Goal: Task Accomplishment & Management: Manage account settings

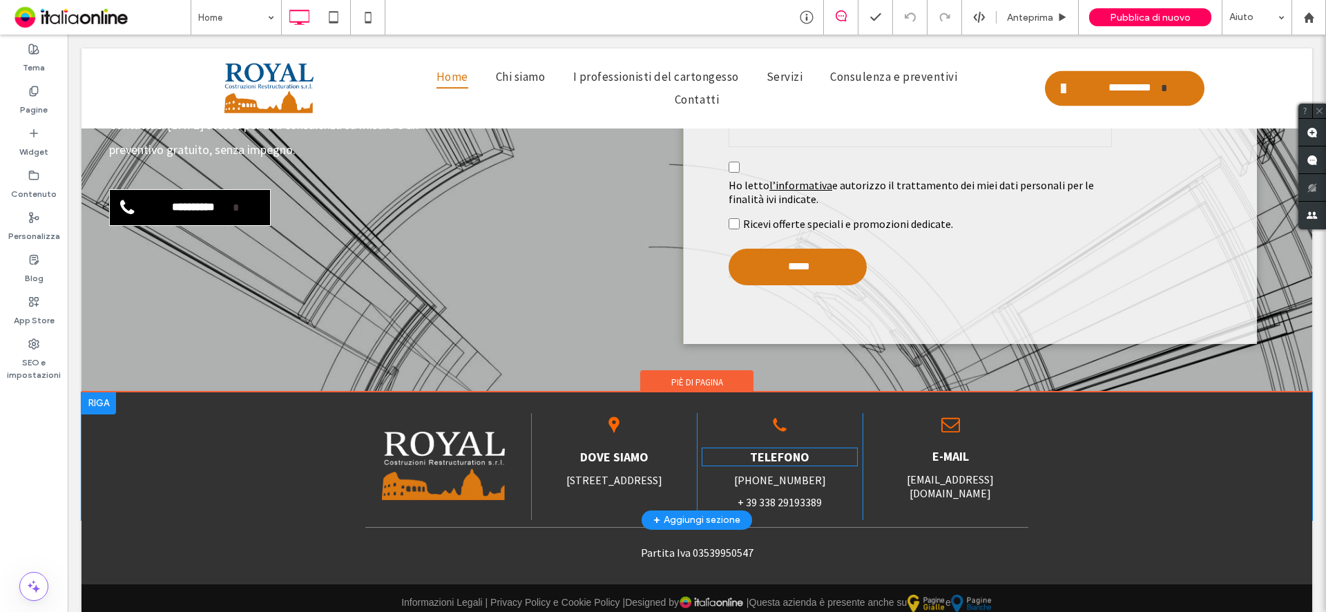
scroll to position [3039, 0]
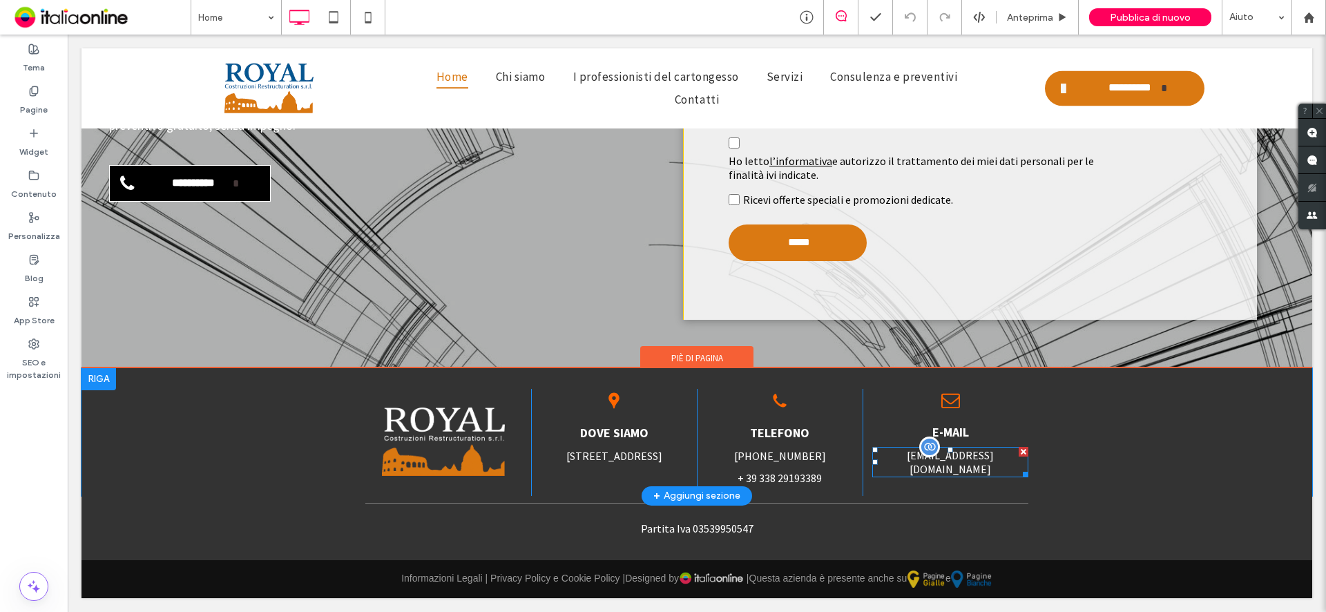
click at [921, 450] on div at bounding box center [929, 446] width 21 height 21
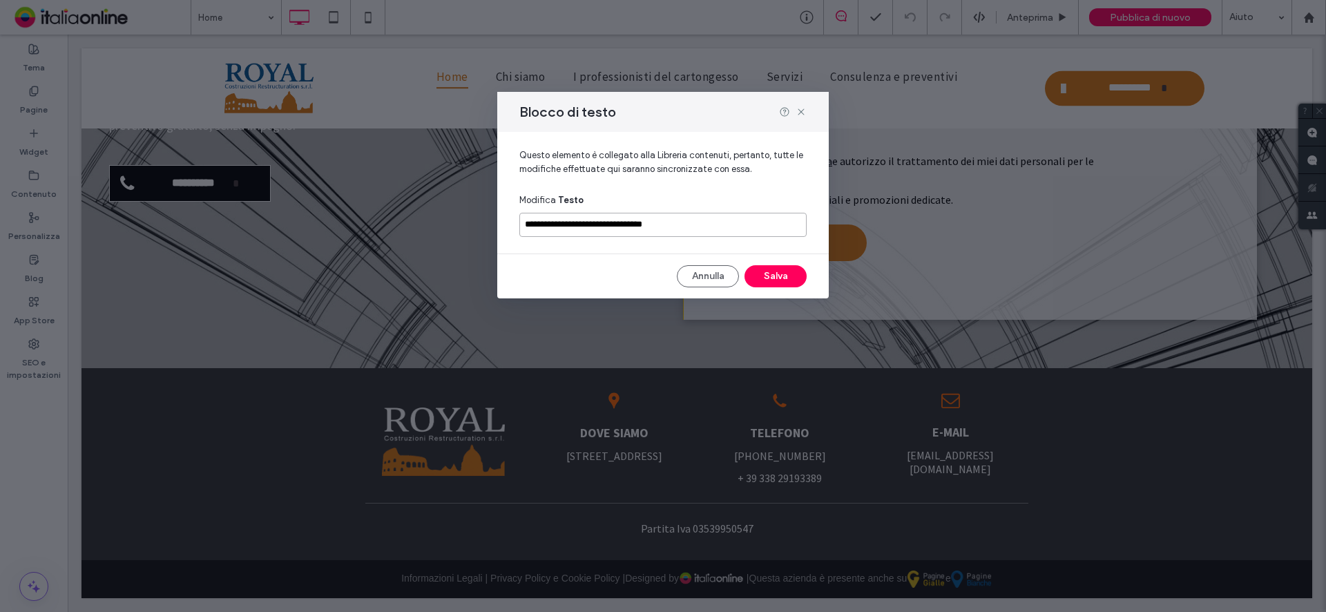
click at [699, 220] on input "**********" at bounding box center [662, 225] width 287 height 24
drag, startPoint x: 535, startPoint y: 227, endPoint x: 506, endPoint y: 229, distance: 29.0
click at [506, 229] on div "**********" at bounding box center [663, 187] width 332 height 111
drag, startPoint x: 553, startPoint y: 229, endPoint x: 691, endPoint y: 227, distance: 138.1
click at [690, 229] on input "**********" at bounding box center [662, 225] width 287 height 24
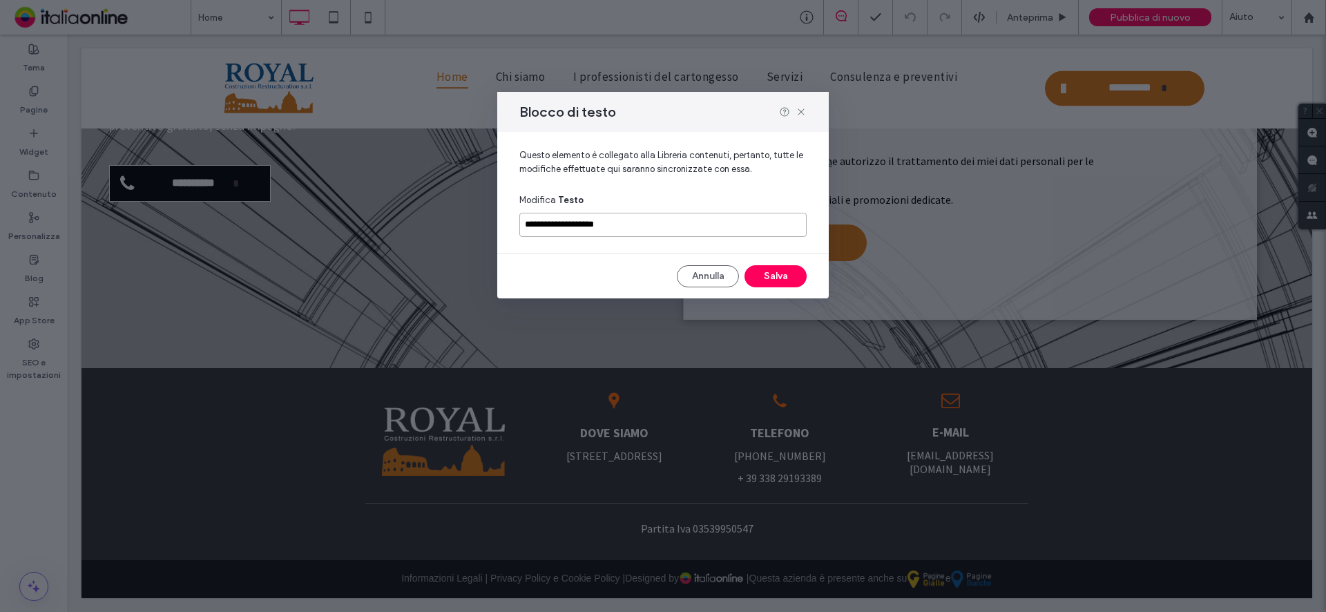
click at [565, 224] on input "**********" at bounding box center [662, 225] width 287 height 24
click at [561, 224] on input "**********" at bounding box center [662, 225] width 287 height 24
type input "**********"
click at [773, 271] on button "Salva" at bounding box center [776, 276] width 62 height 22
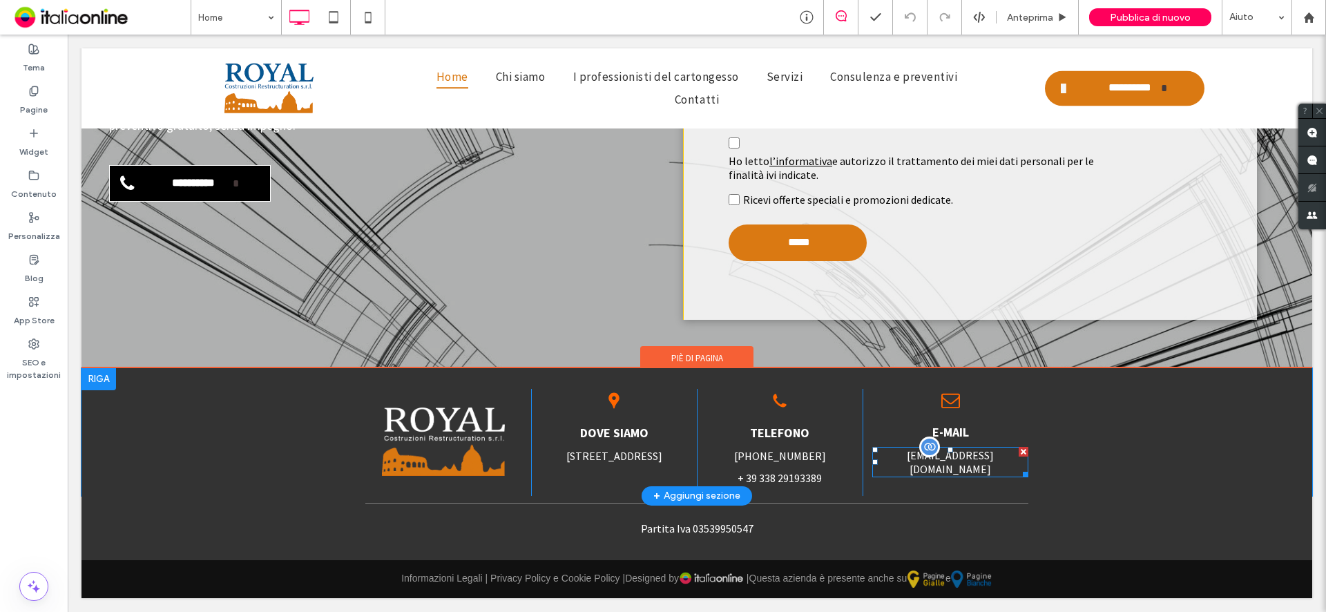
click at [910, 452] on div "[EMAIL_ADDRESS][DOMAIN_NAME]" at bounding box center [950, 462] width 156 height 30
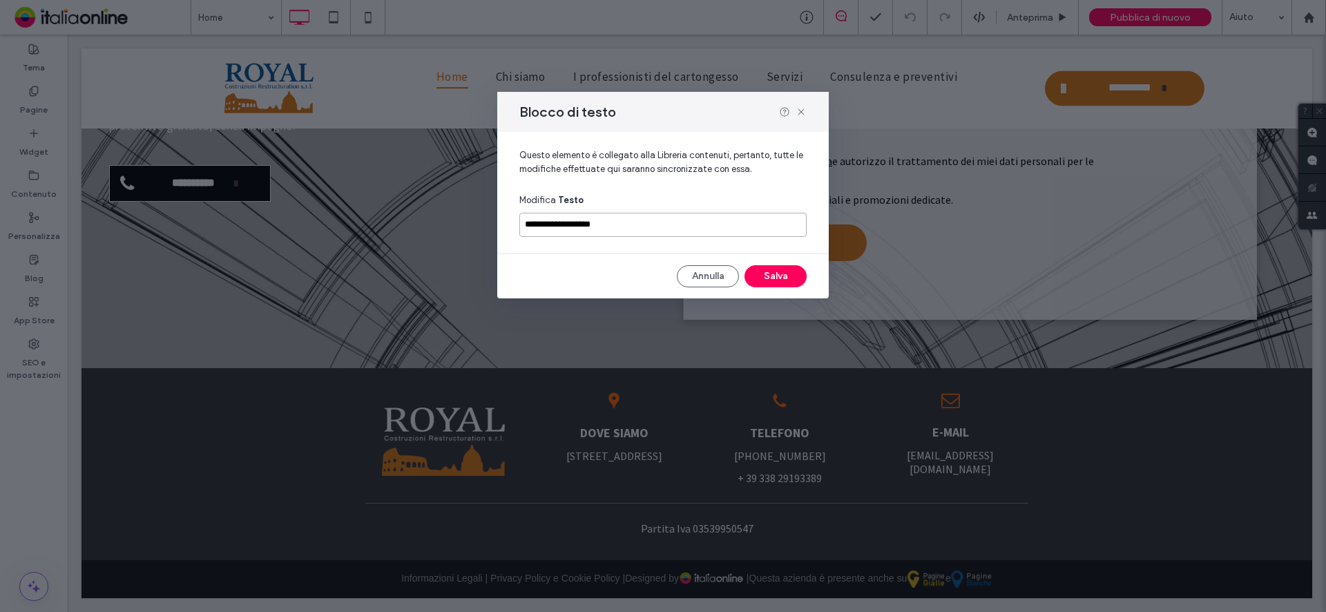
click at [557, 222] on input "**********" at bounding box center [662, 225] width 287 height 24
type input "**********"
click at [774, 274] on button "Salva" at bounding box center [776, 276] width 62 height 22
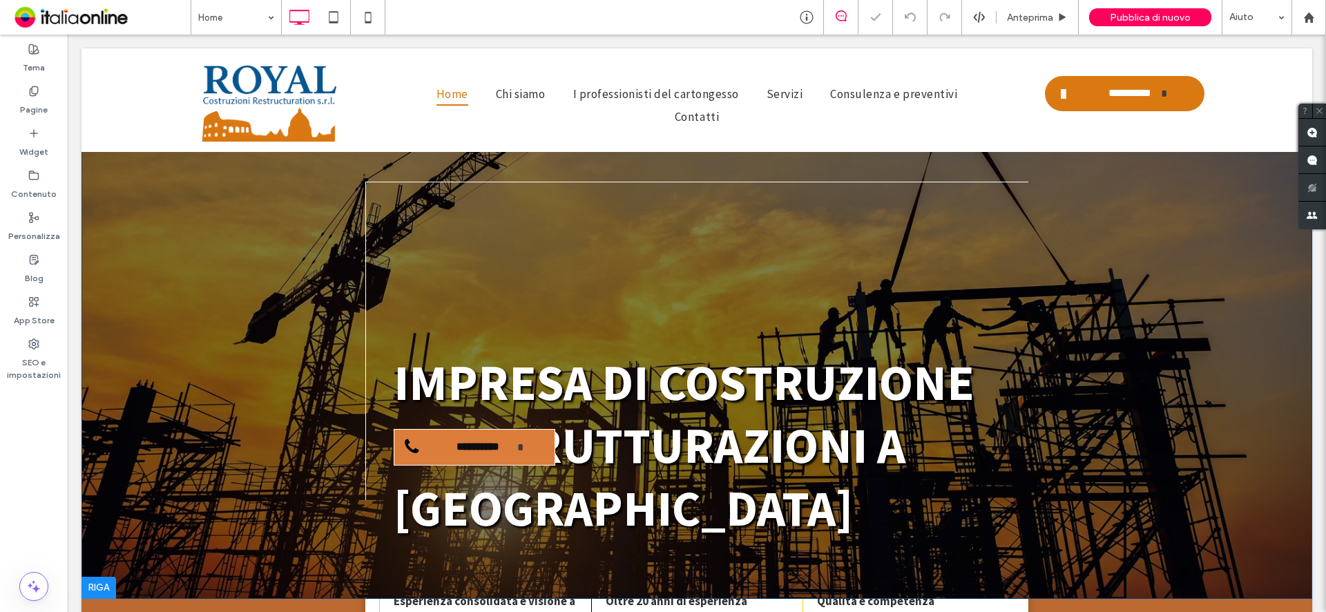
scroll to position [0, 0]
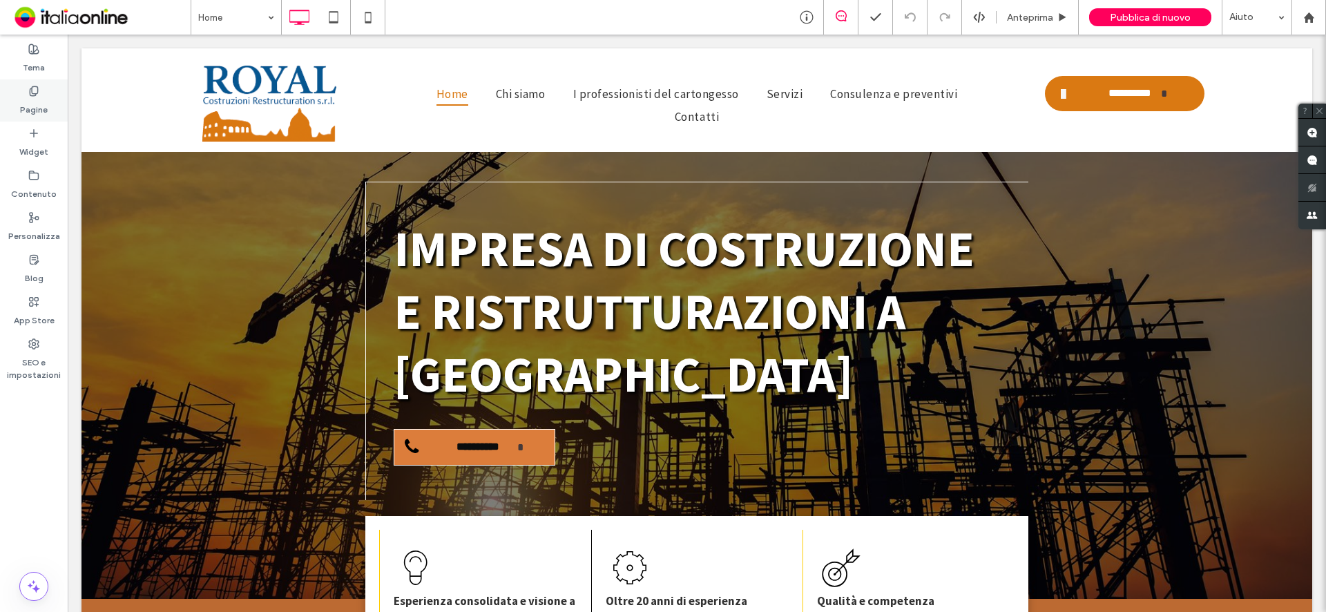
click at [32, 111] on label "Pagine" at bounding box center [34, 106] width 28 height 19
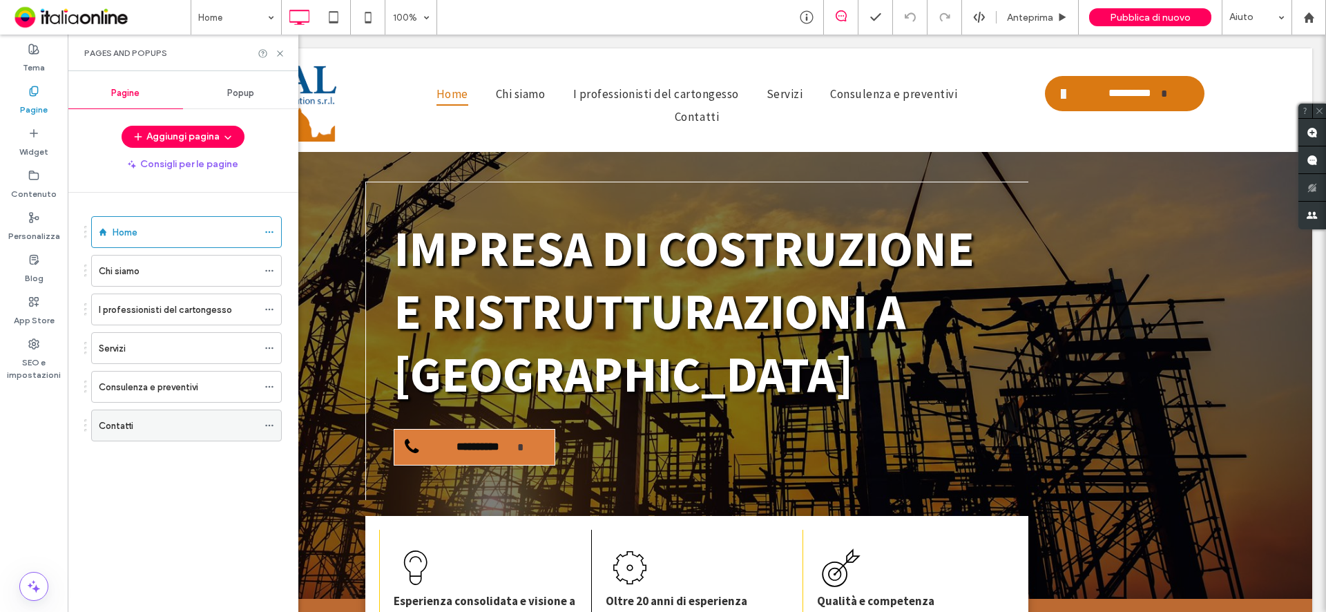
click at [174, 421] on div "Contatti" at bounding box center [178, 426] width 159 height 15
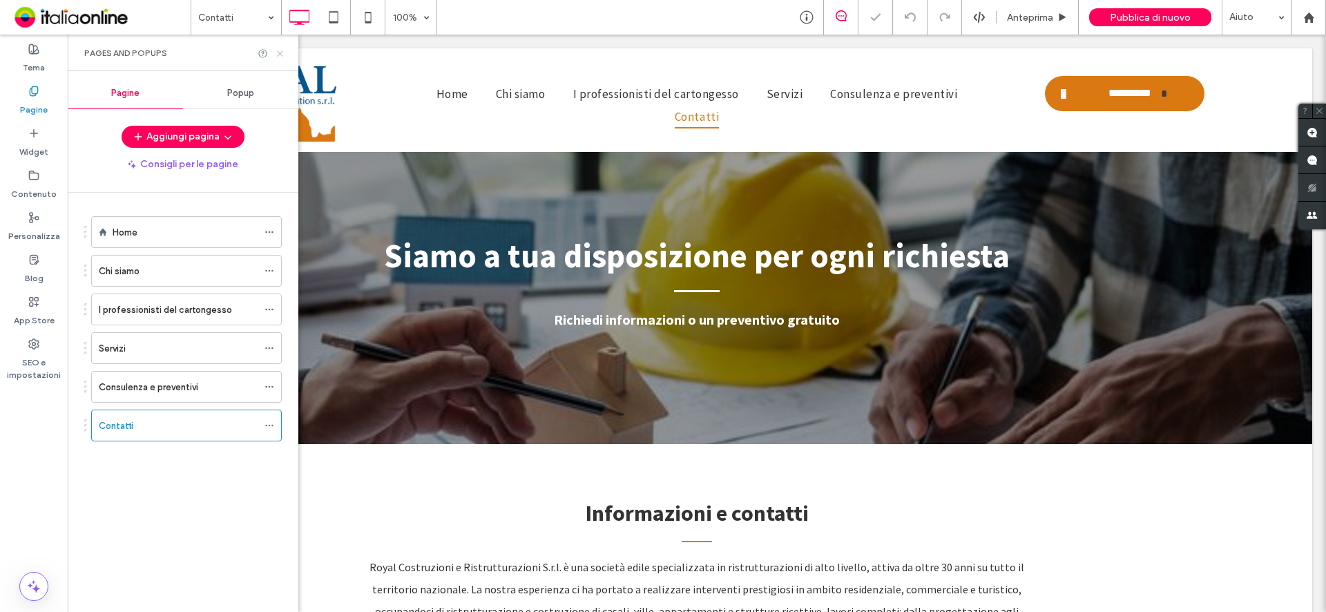
click at [285, 51] on div "Pages and Popups" at bounding box center [183, 53] width 231 height 37
drag, startPoint x: 214, startPoint y: 17, endPoint x: 282, endPoint y: 52, distance: 76.3
click at [282, 52] on icon at bounding box center [280, 53] width 10 height 10
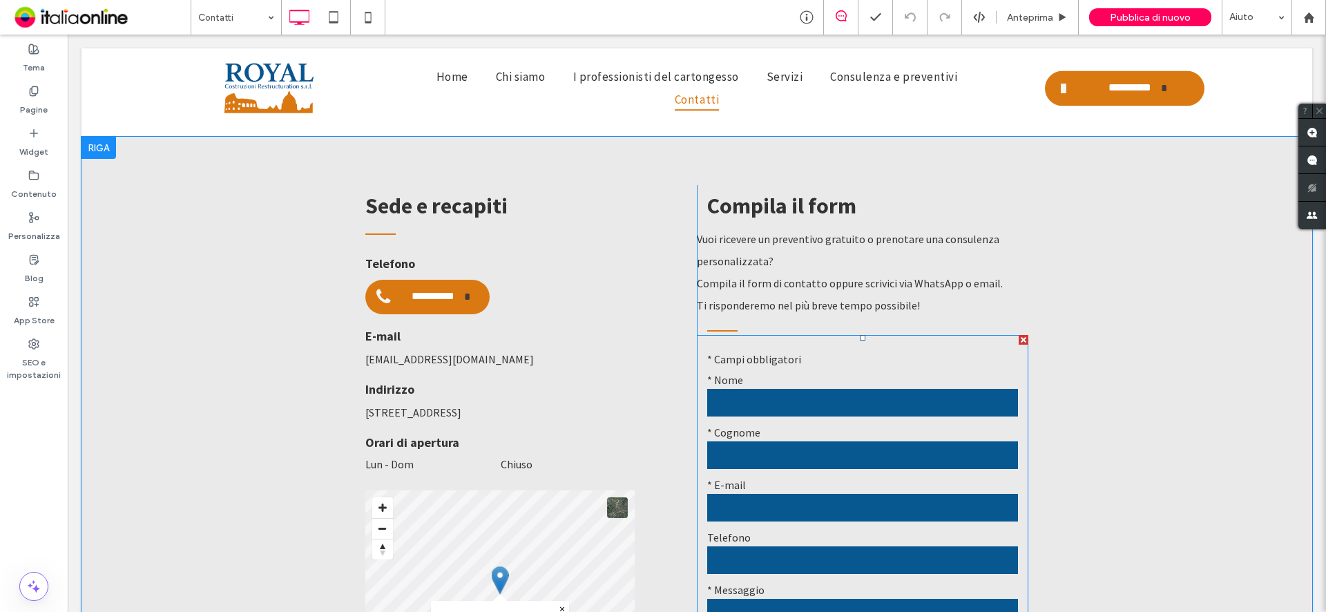
scroll to position [691, 0]
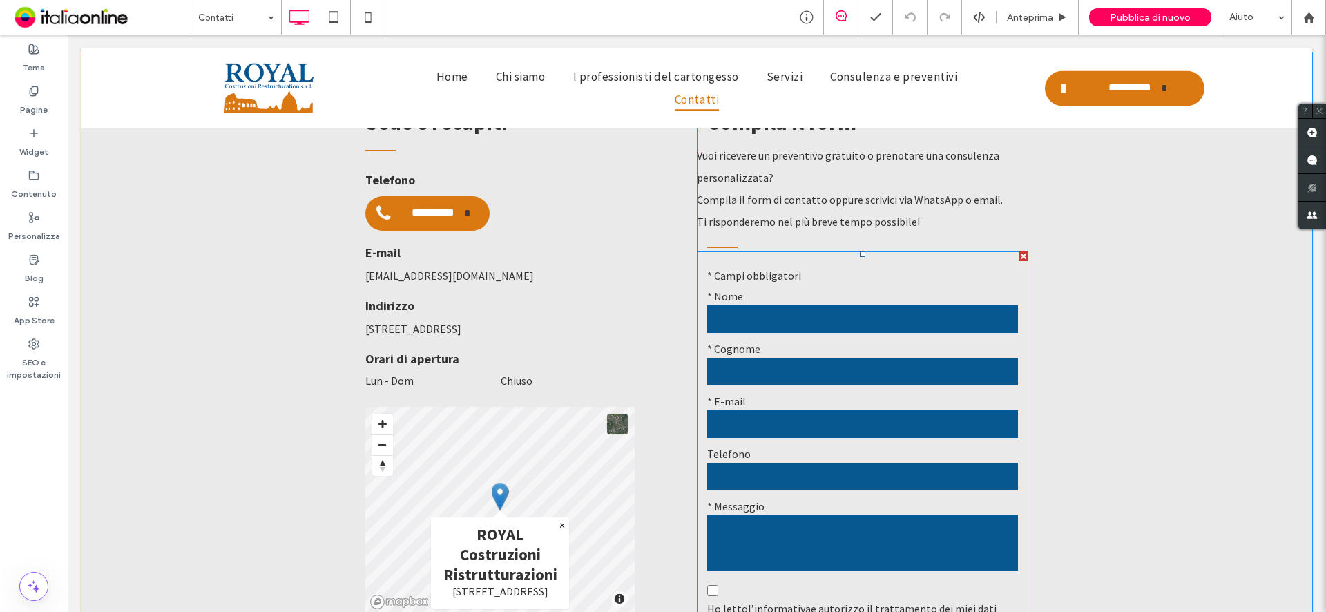
click at [830, 419] on form "Testo libero * Campi obbligatori * [GEOGRAPHIC_DATA] * Cognome * E-mail Telefon…" at bounding box center [863, 490] width 332 height 479
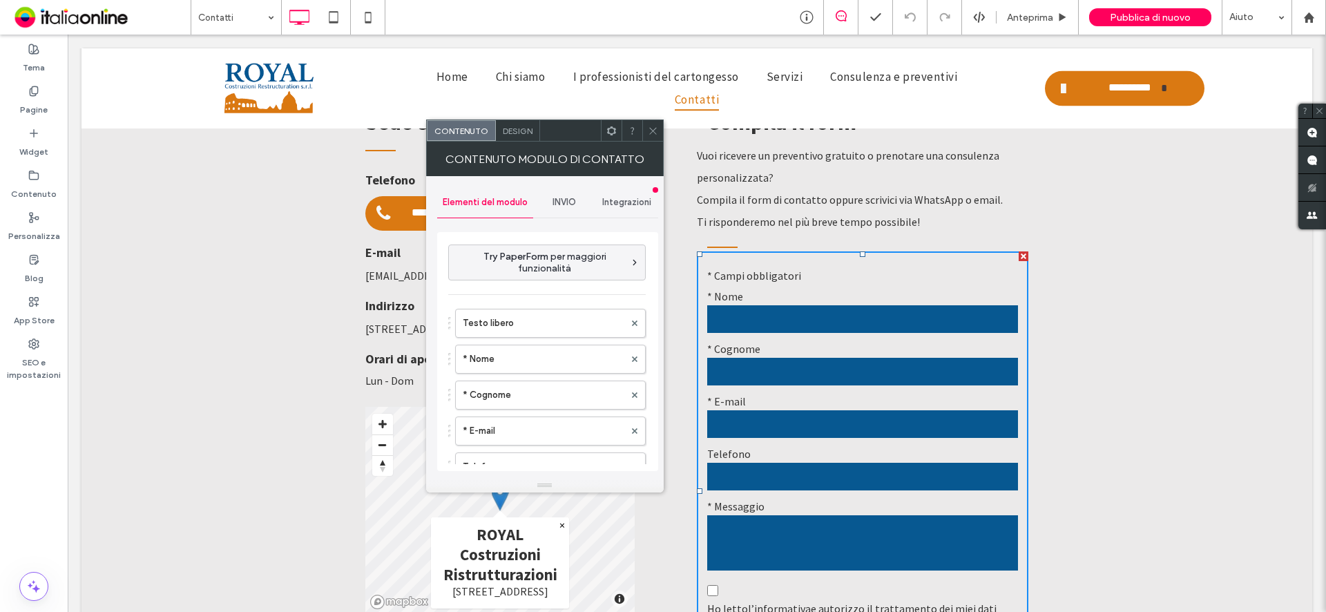
click at [559, 204] on span "INVIO" at bounding box center [564, 202] width 23 height 11
click at [566, 252] on div "Nuova notifica di invio" at bounding box center [548, 267] width 198 height 42
click at [570, 267] on label "Nuova notifica di invio" at bounding box center [548, 267] width 184 height 28
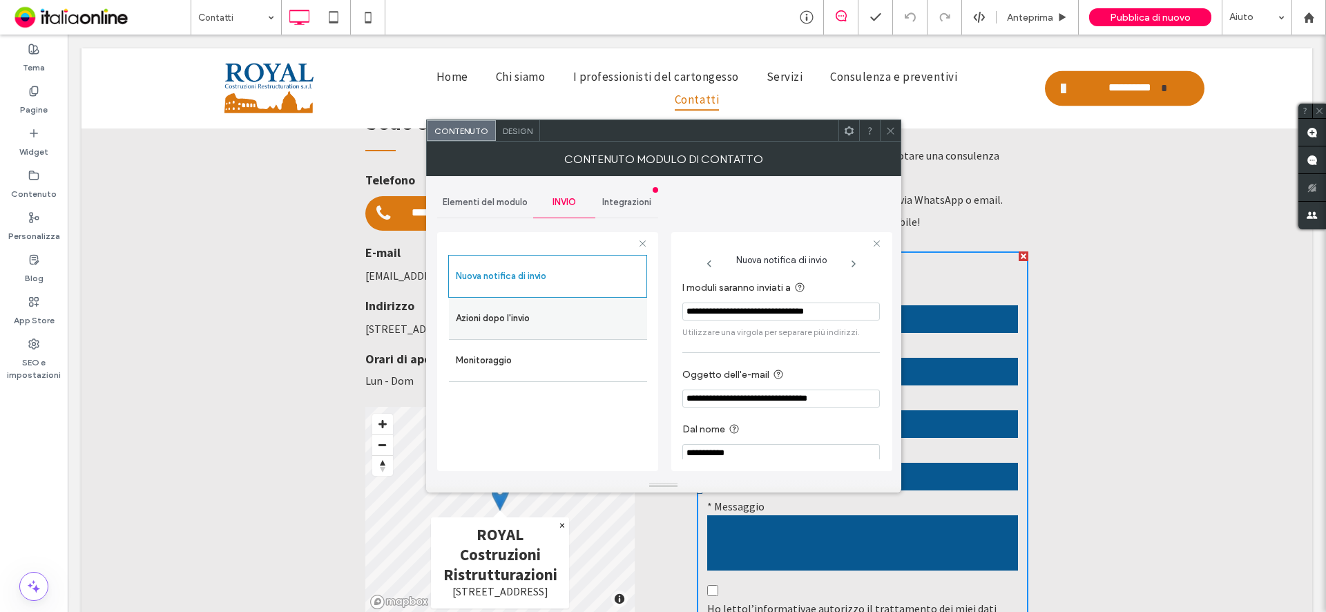
drag, startPoint x: 850, startPoint y: 315, endPoint x: 568, endPoint y: 316, distance: 281.8
click at [568, 316] on div "**********" at bounding box center [547, 349] width 221 height 257
type input "**********"
click at [892, 137] on span at bounding box center [890, 130] width 10 height 21
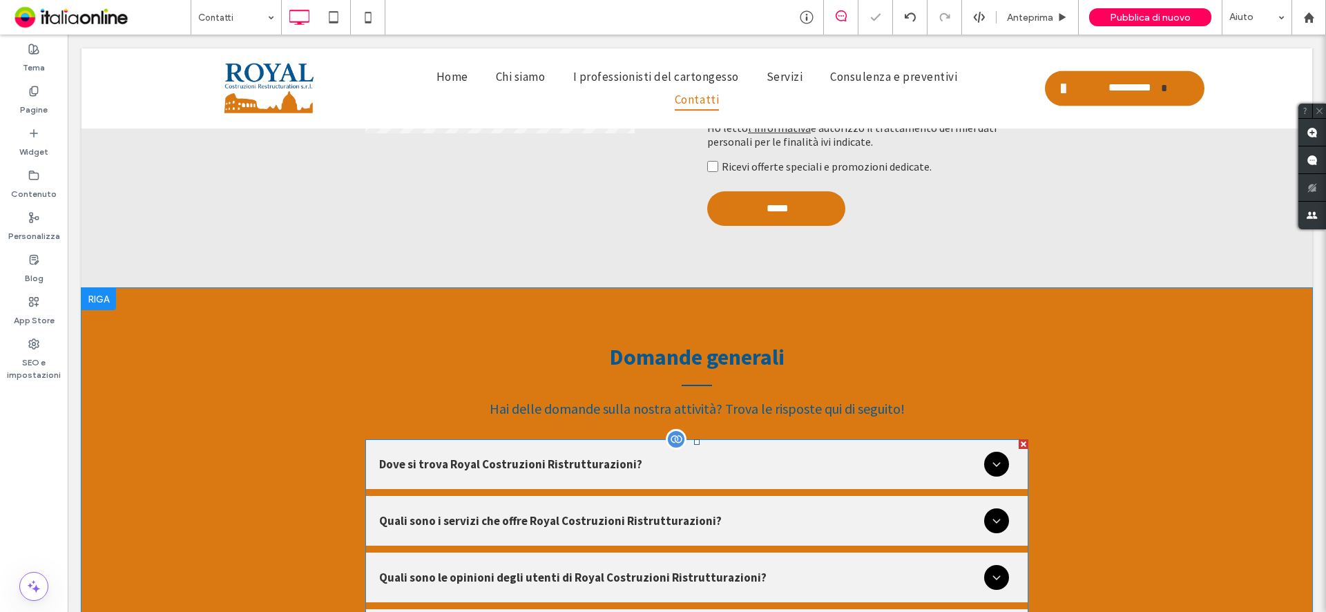
scroll to position [1243, 0]
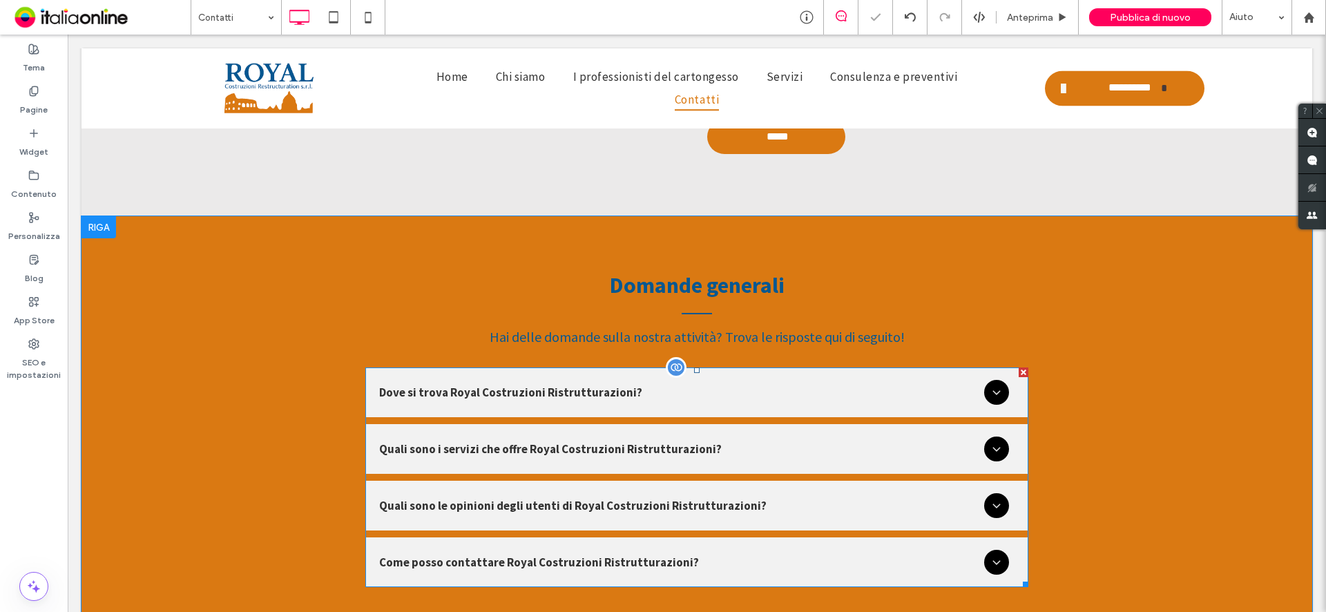
click at [724, 439] on span at bounding box center [696, 477] width 663 height 220
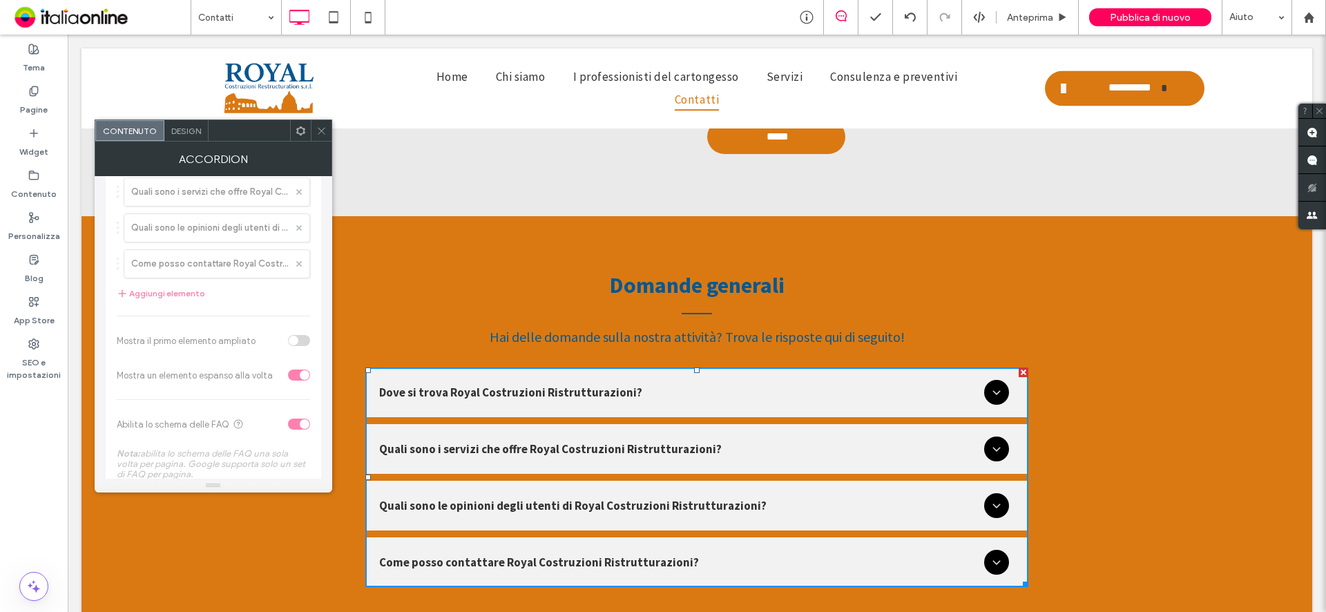
scroll to position [276, 0]
click at [217, 262] on div at bounding box center [213, 236] width 215 height 511
click at [317, 134] on icon at bounding box center [321, 131] width 10 height 10
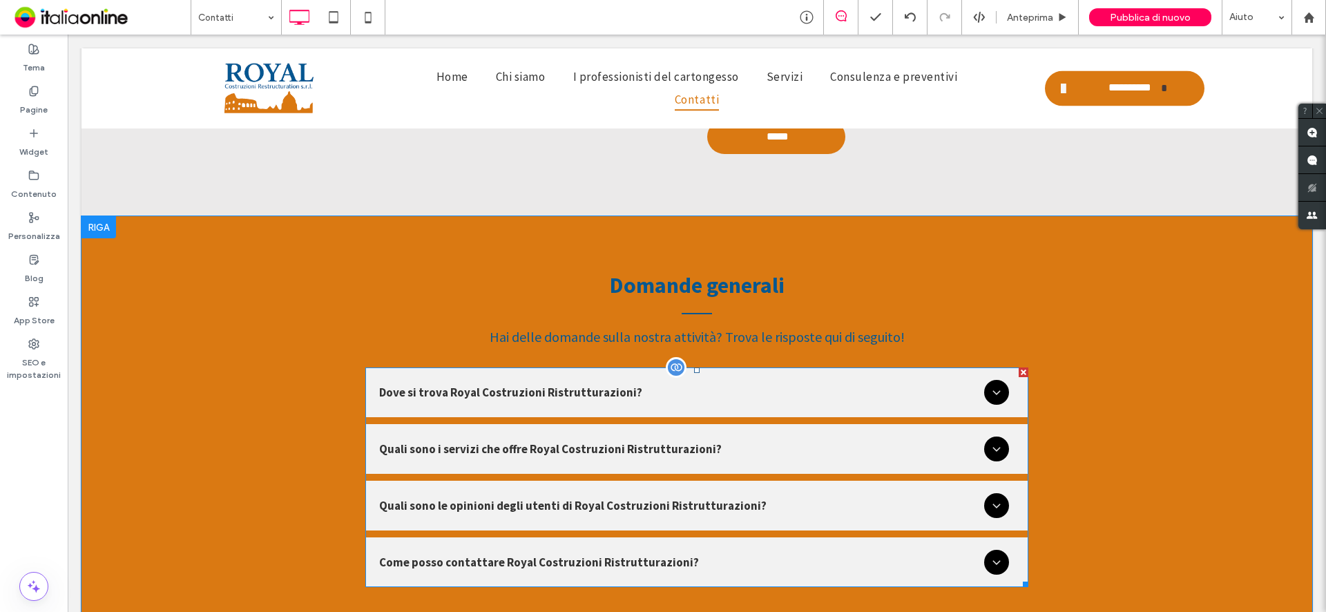
click at [983, 534] on span at bounding box center [696, 477] width 663 height 220
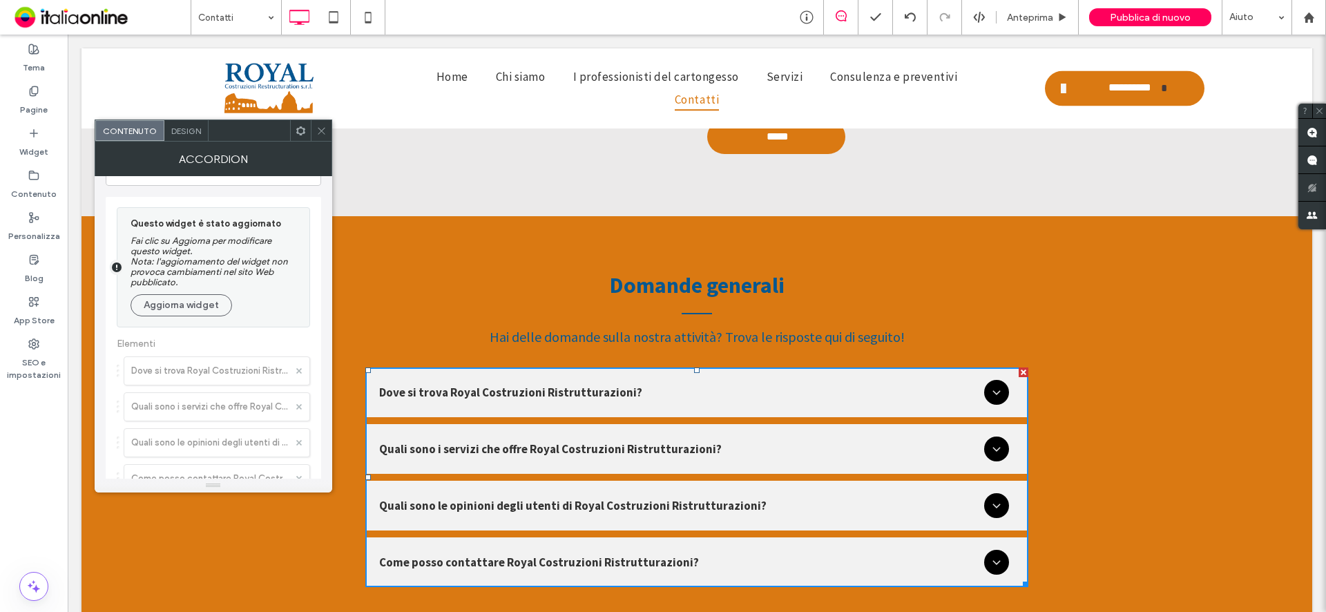
scroll to position [0, 0]
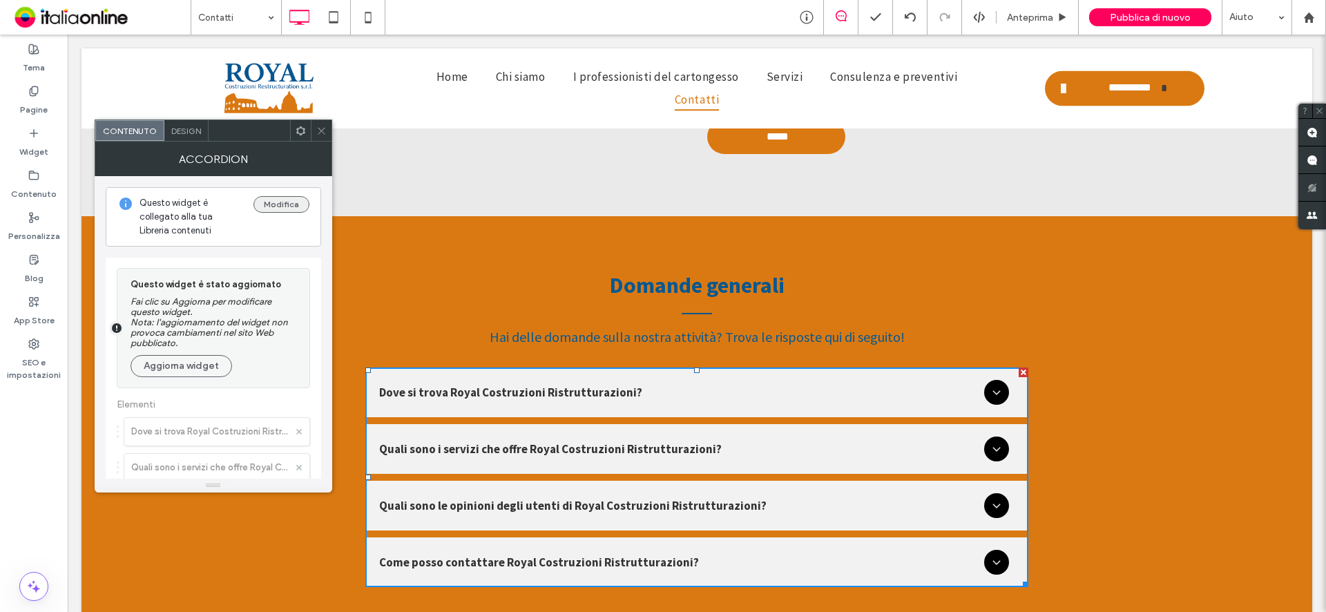
click at [277, 205] on button "Modifica" at bounding box center [281, 204] width 56 height 17
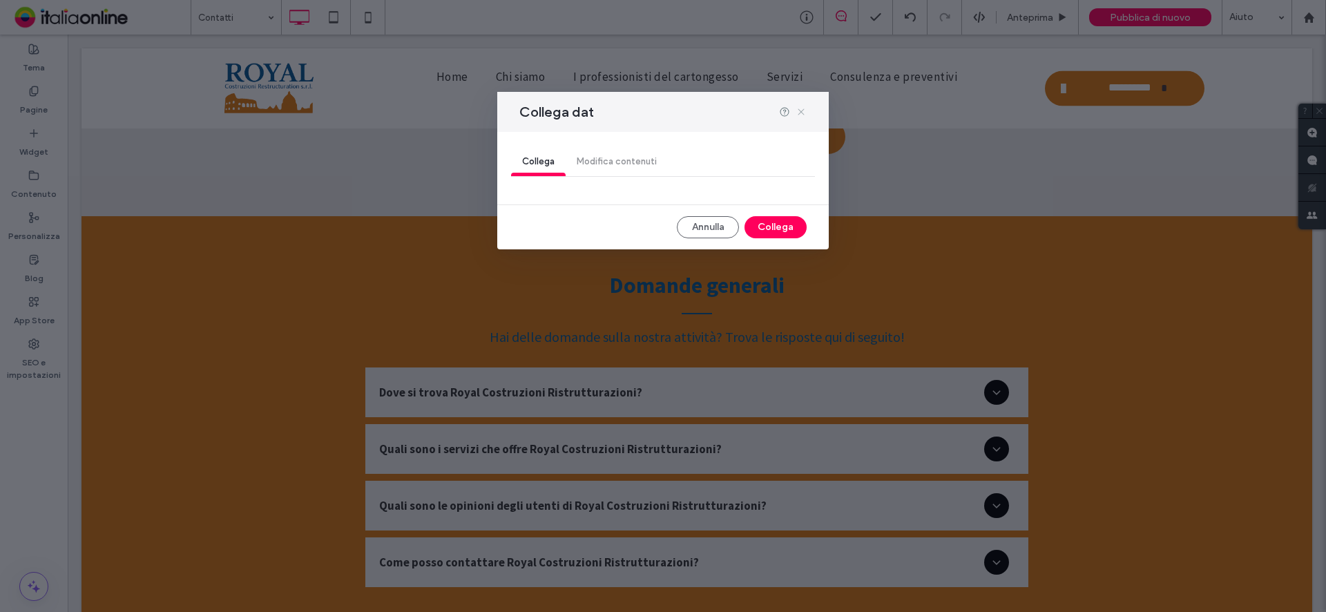
click at [794, 111] on div at bounding box center [793, 111] width 28 height 11
click at [796, 113] on icon at bounding box center [801, 111] width 11 height 11
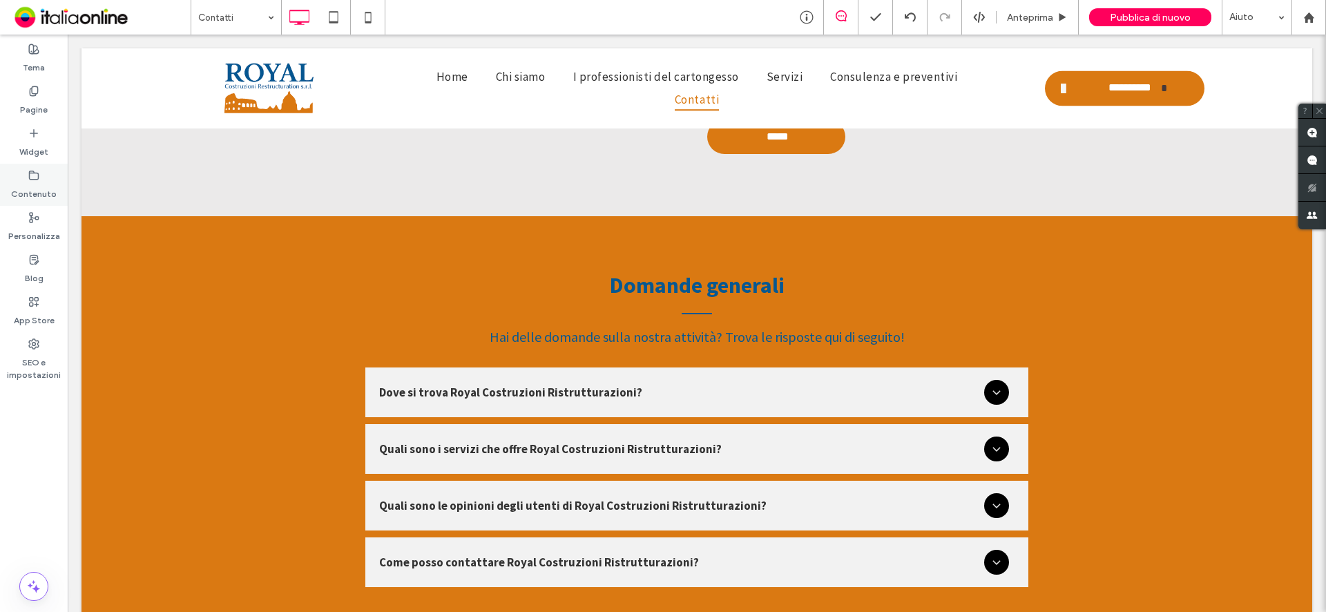
click at [36, 179] on use at bounding box center [34, 175] width 9 height 8
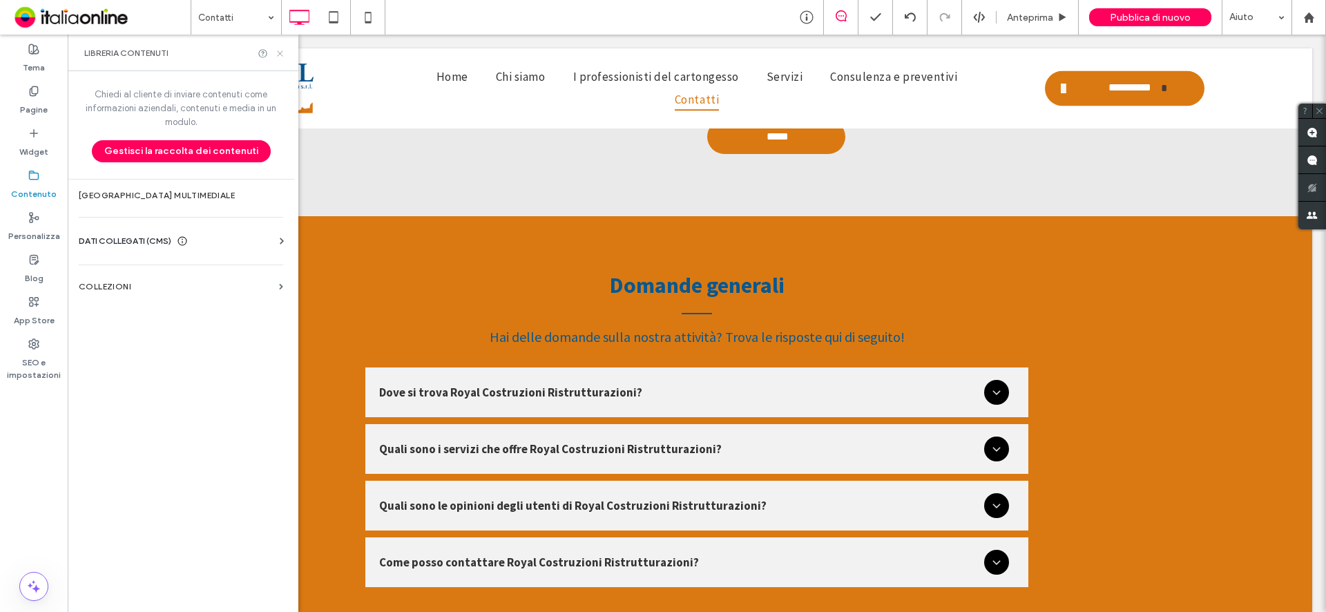
click at [283, 56] on icon at bounding box center [280, 53] width 10 height 10
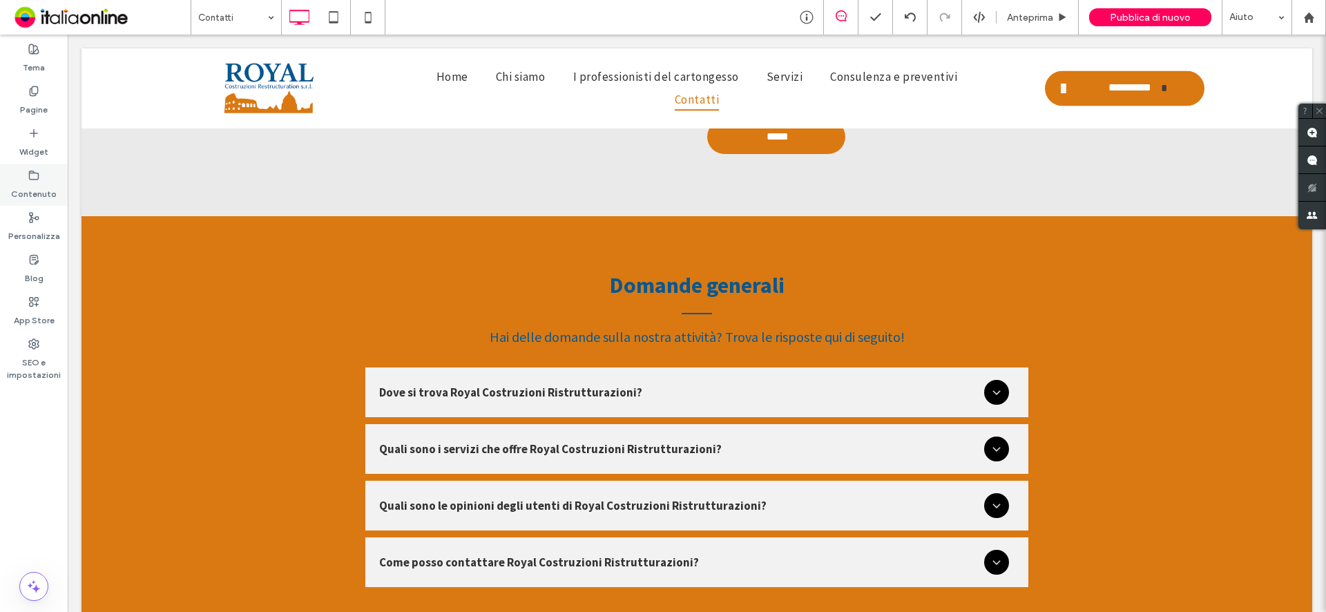
click at [36, 185] on label "Contenuto" at bounding box center [34, 190] width 46 height 19
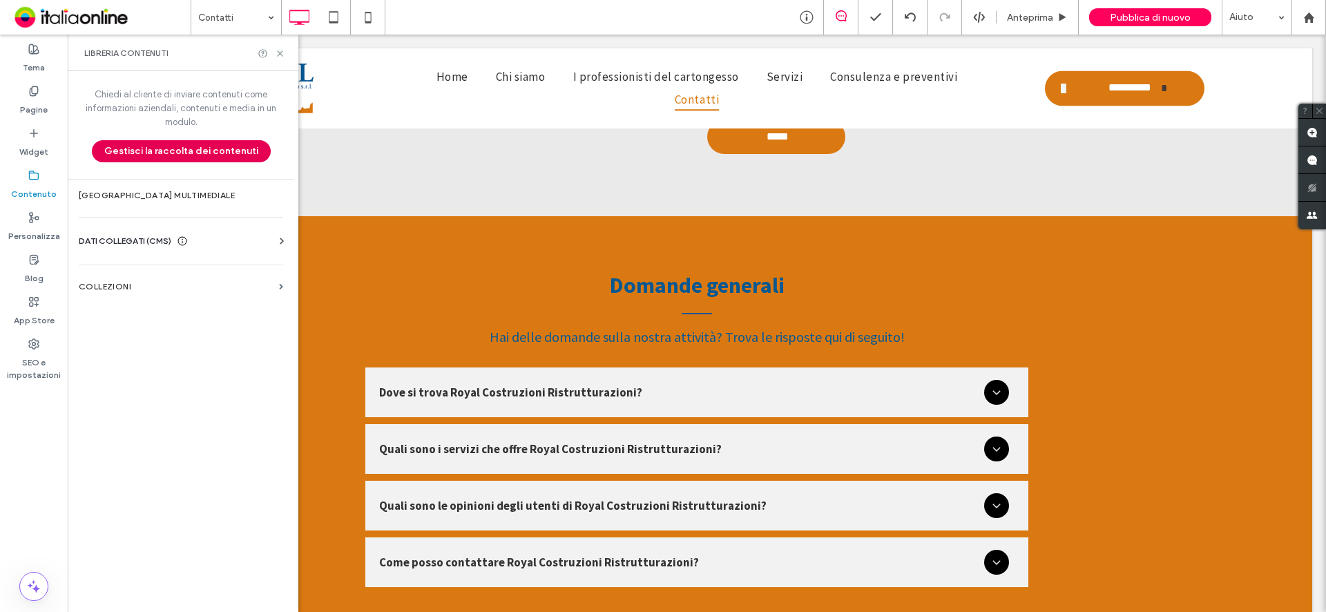
click at [226, 150] on button "Gestisci la raccolta dei contenuti" at bounding box center [181, 151] width 179 height 22
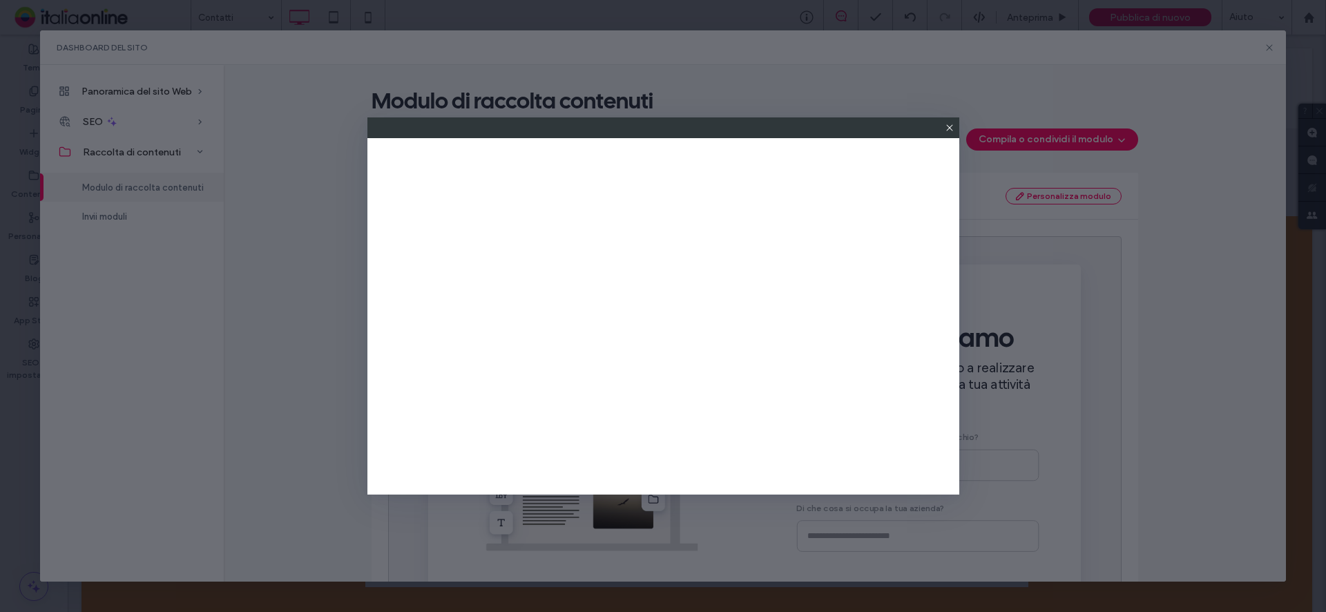
click at [947, 131] on icon at bounding box center [949, 127] width 11 height 11
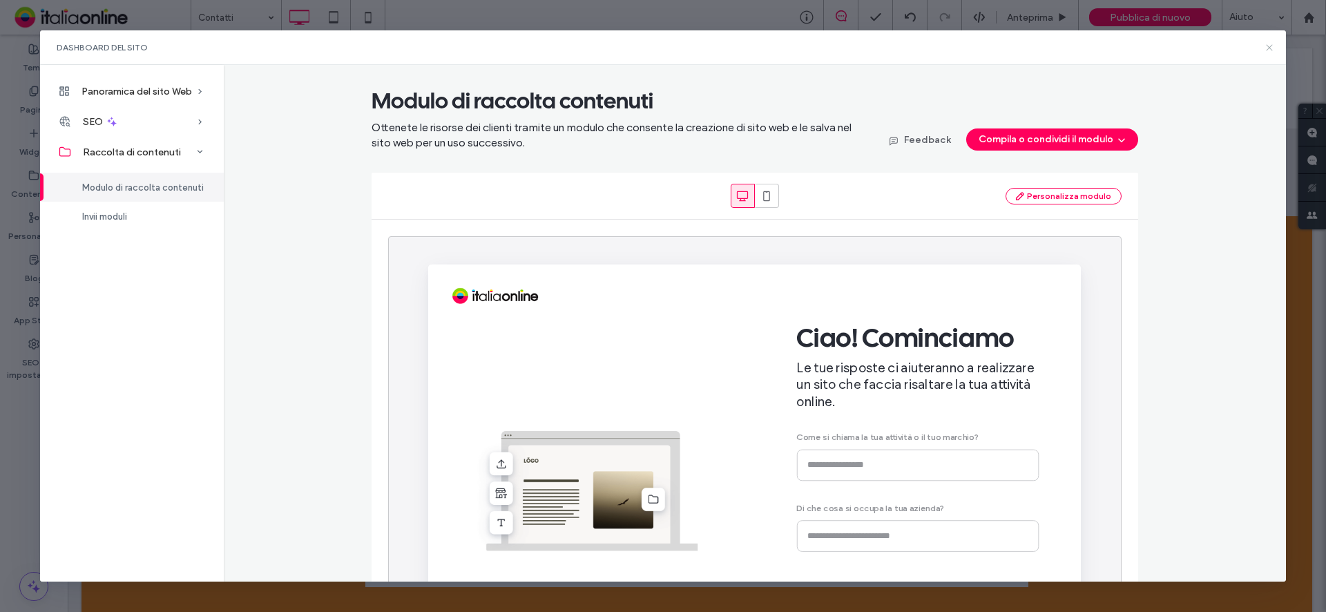
click at [1272, 46] on icon at bounding box center [1269, 47] width 11 height 11
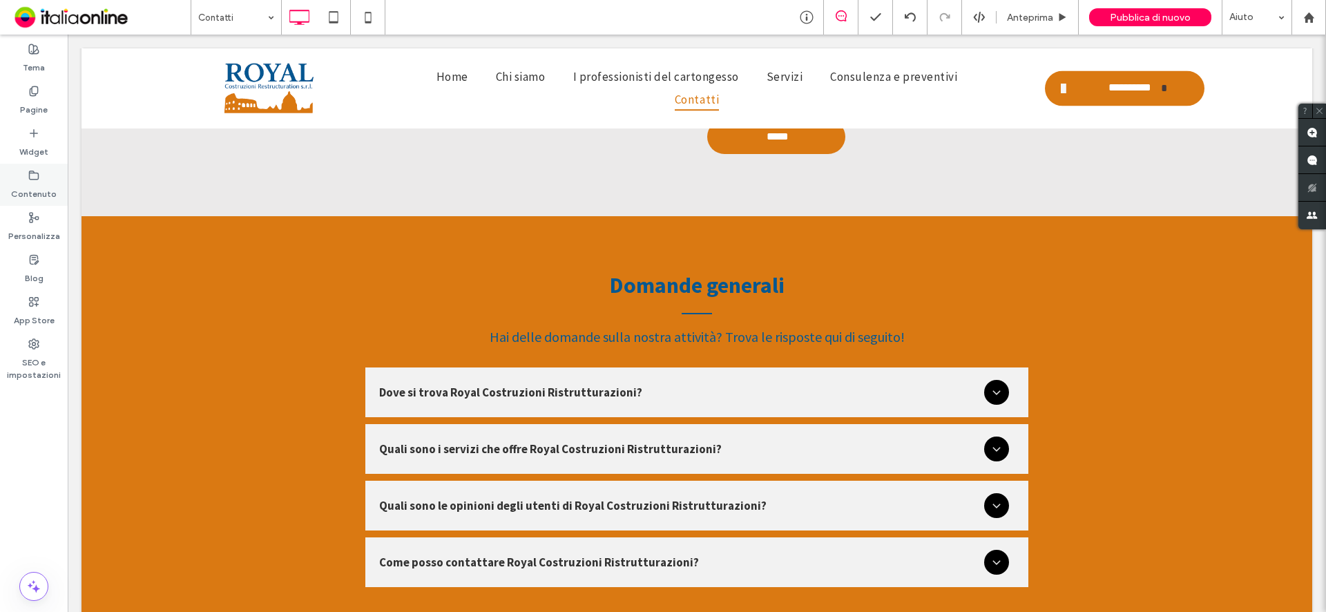
click at [35, 193] on label "Contenuto" at bounding box center [34, 190] width 46 height 19
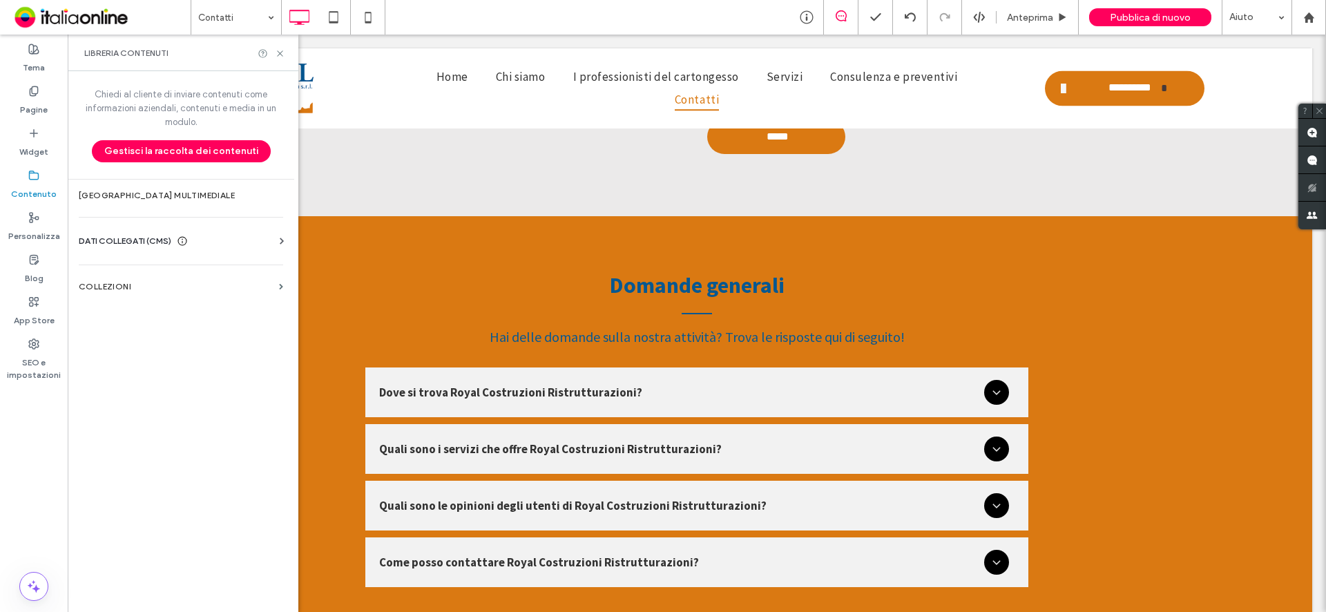
click at [285, 240] on icon at bounding box center [282, 241] width 14 height 14
click at [194, 276] on label "Informazioni aziendali" at bounding box center [184, 275] width 188 height 10
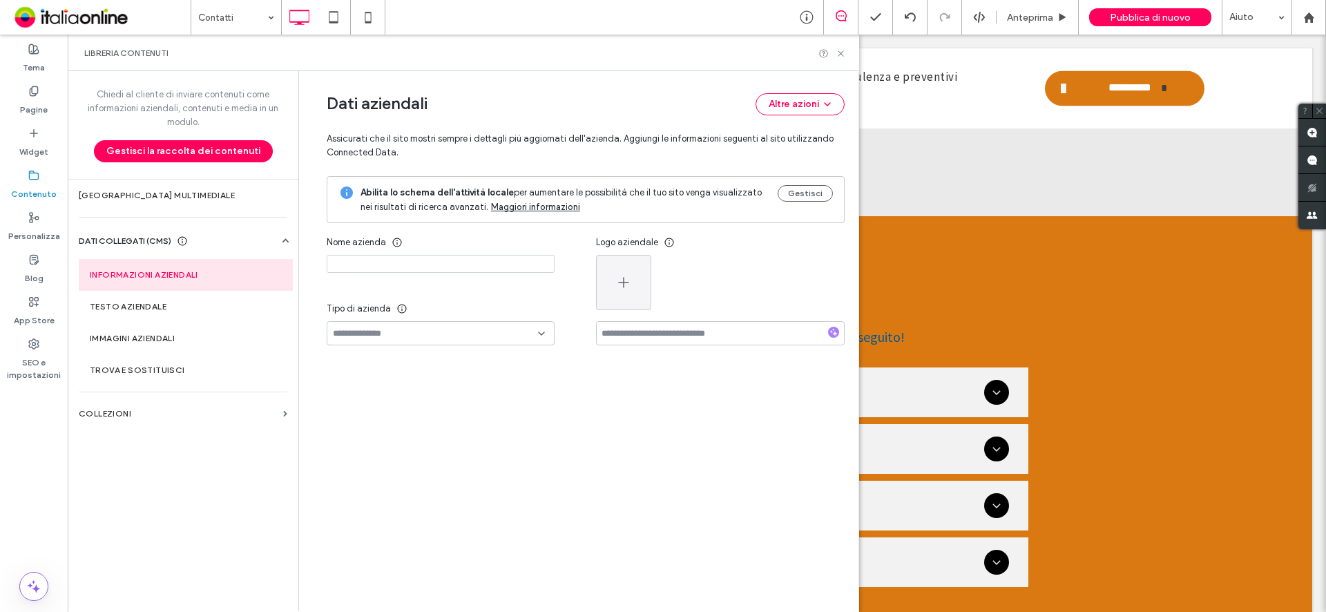
type input "**********"
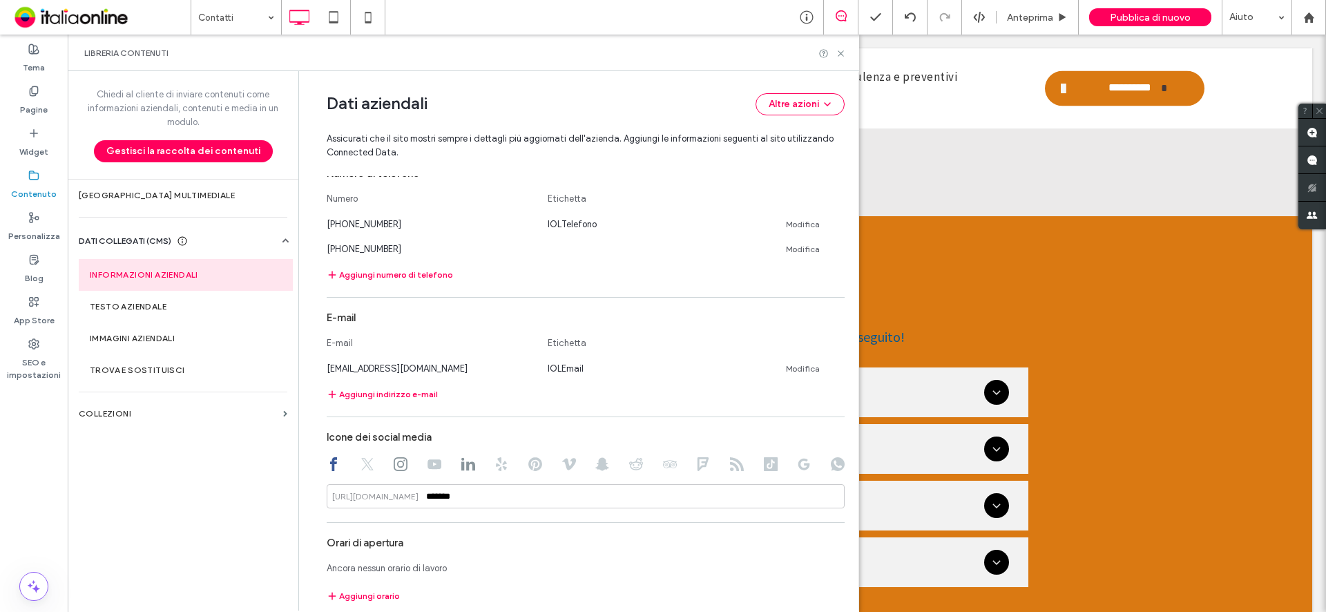
scroll to position [571, 0]
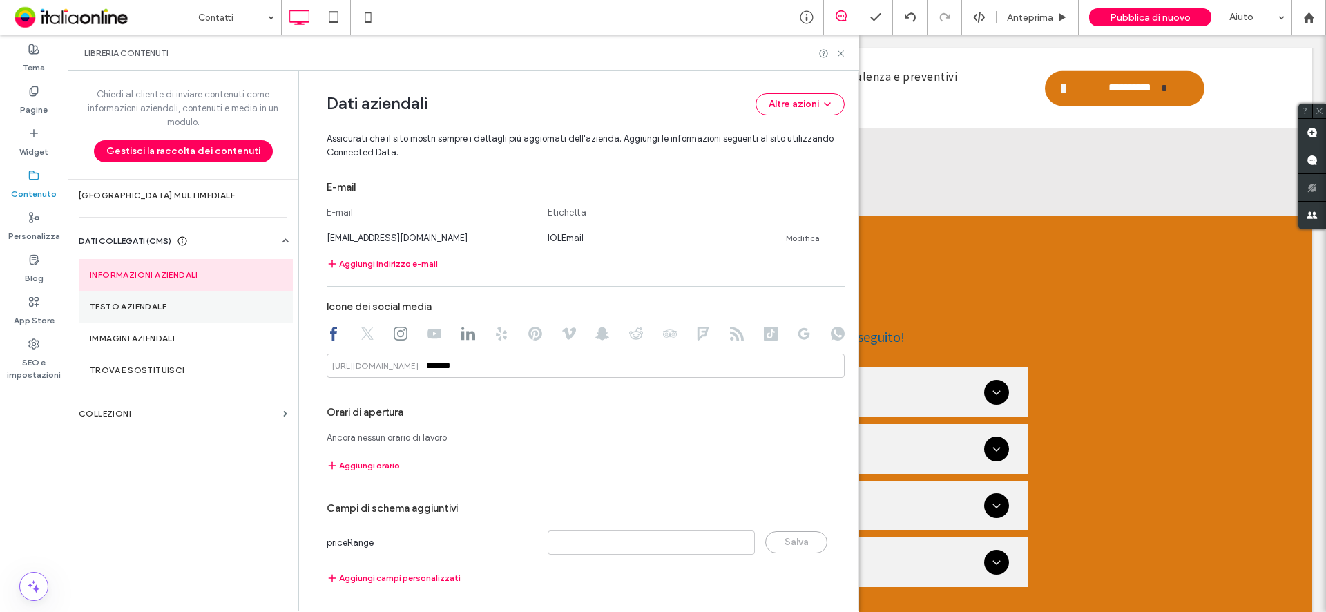
click at [174, 311] on section "Testo aziendale" at bounding box center [186, 307] width 214 height 32
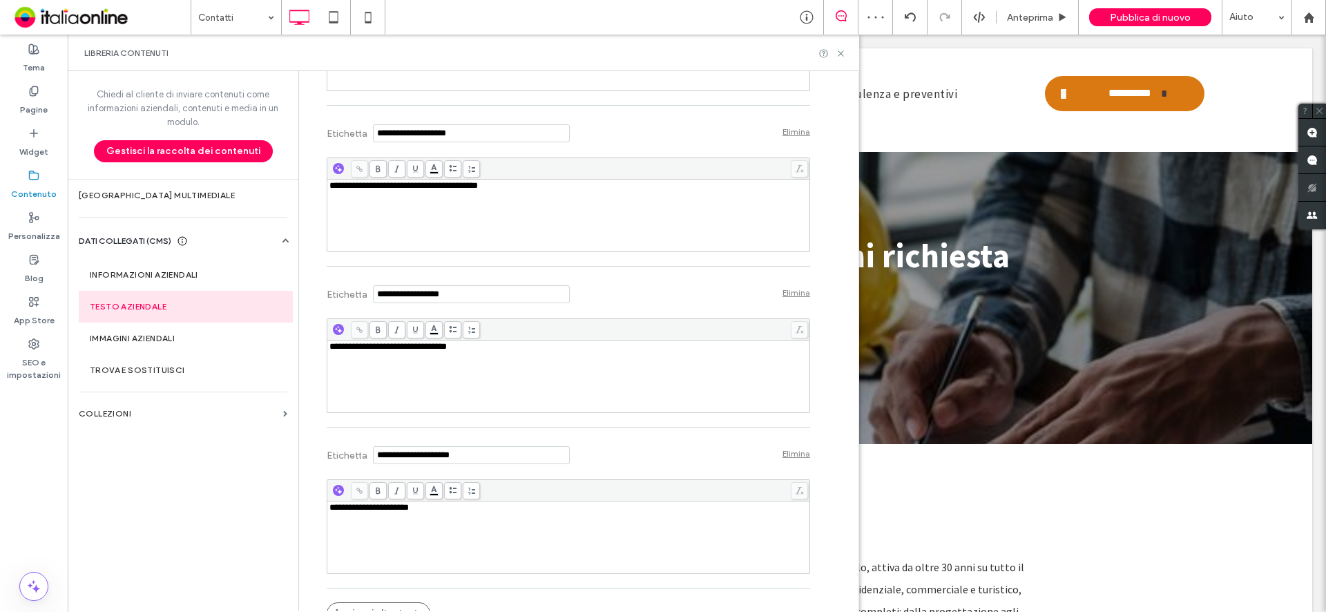
scroll to position [590, 0]
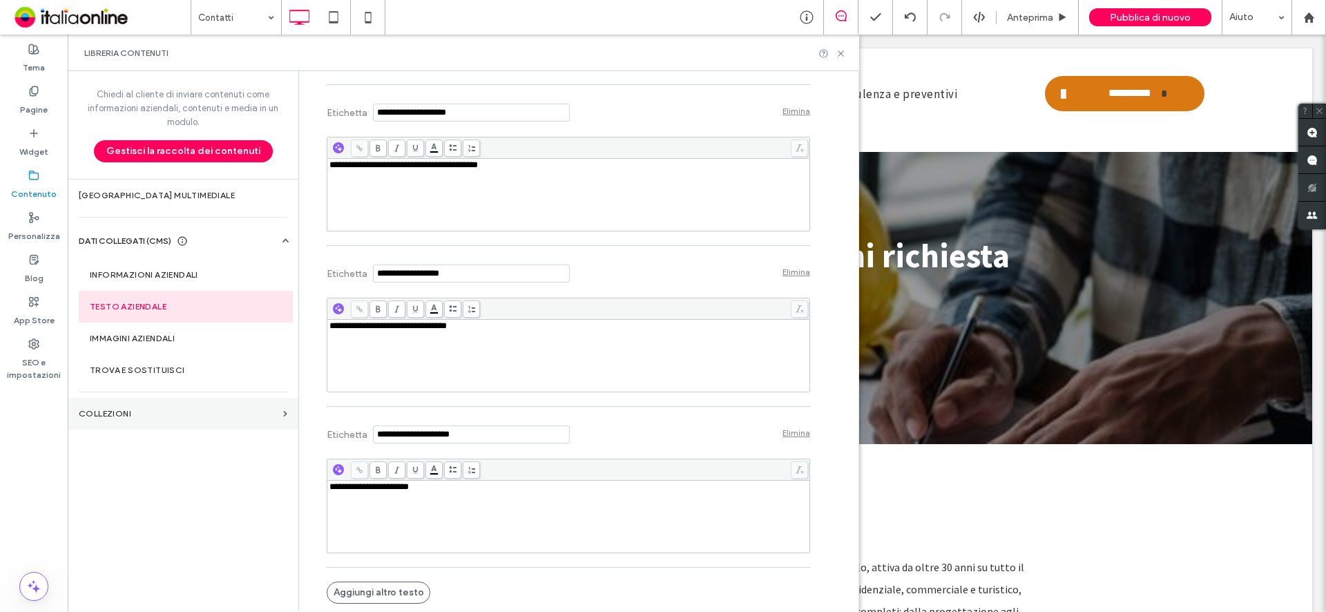
click at [202, 414] on label "COLLEZIONI" at bounding box center [178, 414] width 199 height 10
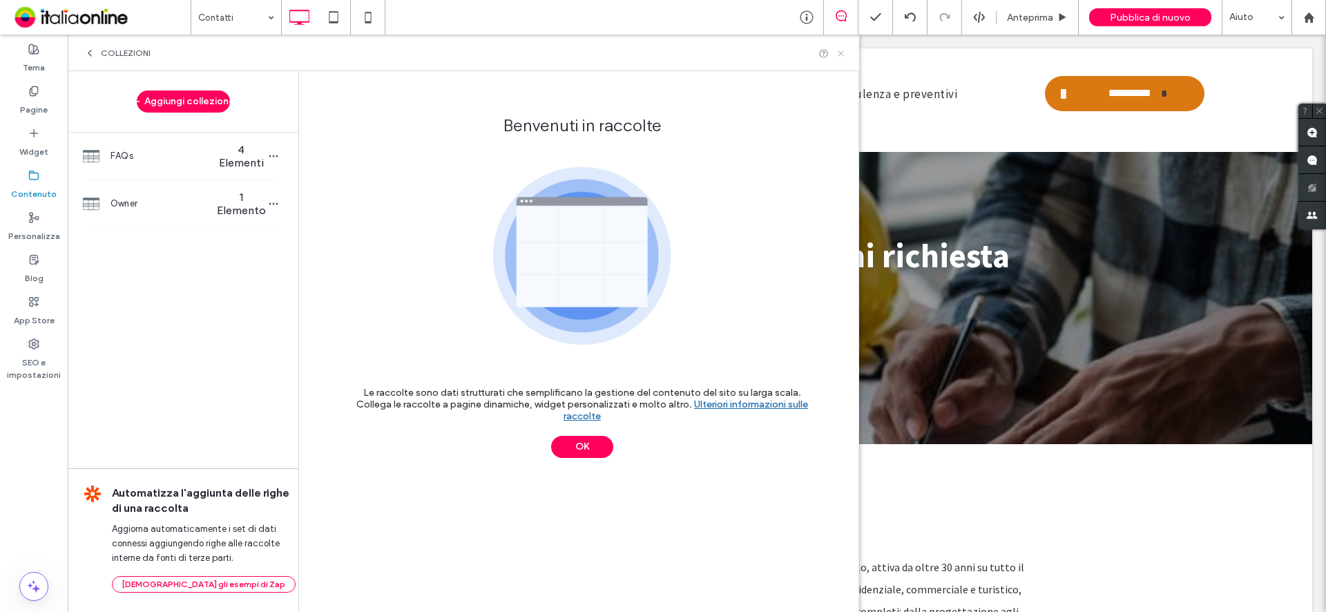
click at [836, 50] on icon at bounding box center [841, 53] width 10 height 10
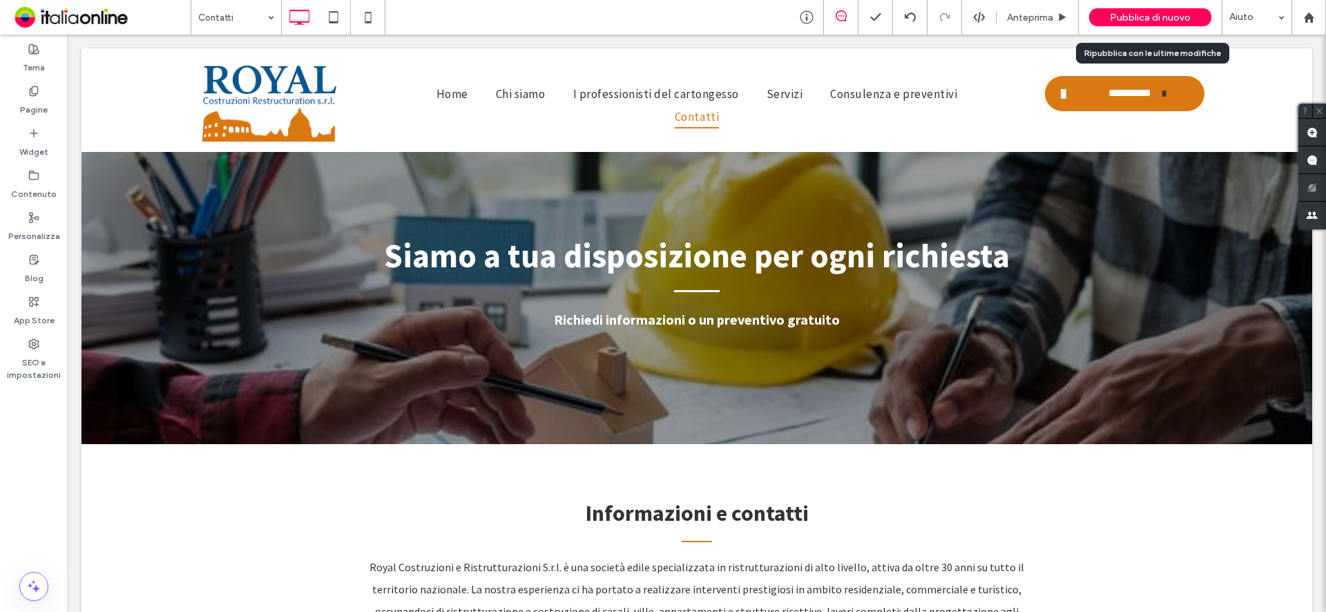
click at [1128, 17] on span "Pubblica di nuovo" at bounding box center [1150, 18] width 81 height 12
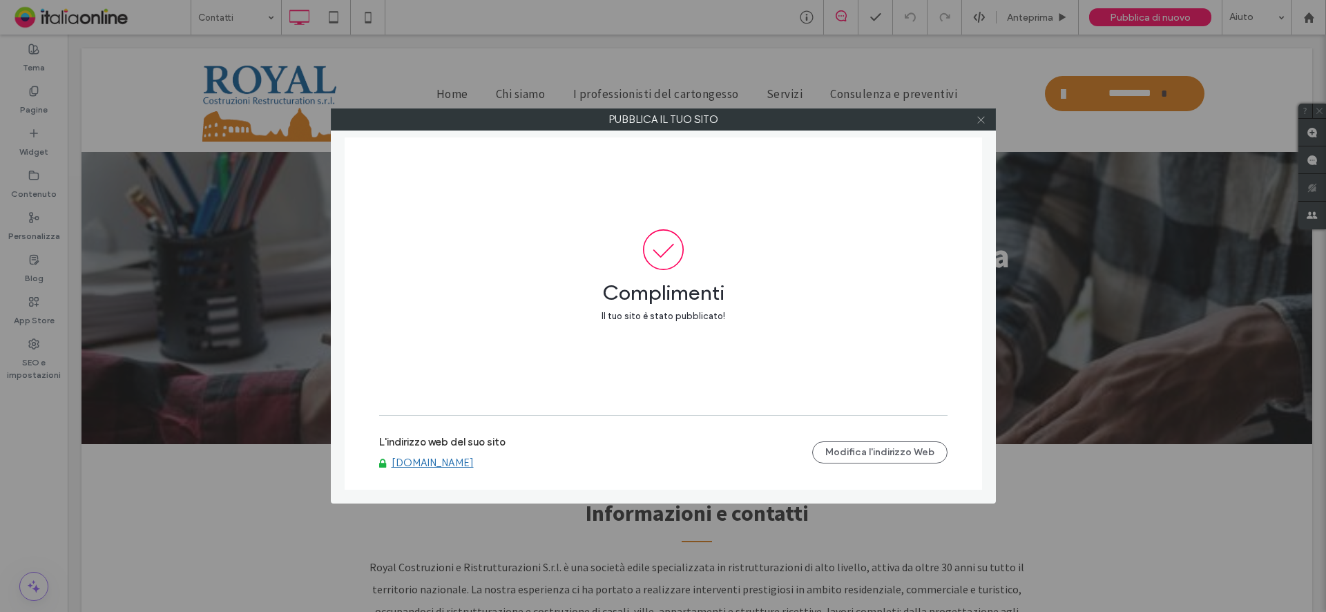
click at [981, 119] on use at bounding box center [980, 119] width 7 height 7
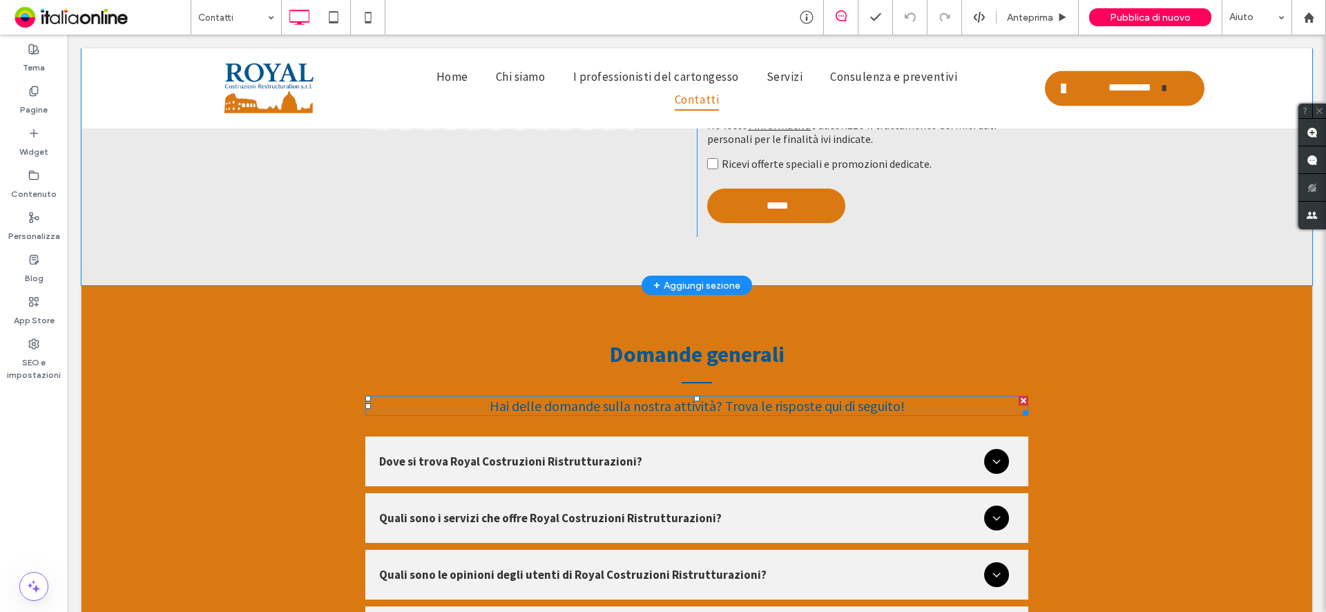
scroll to position [691, 0]
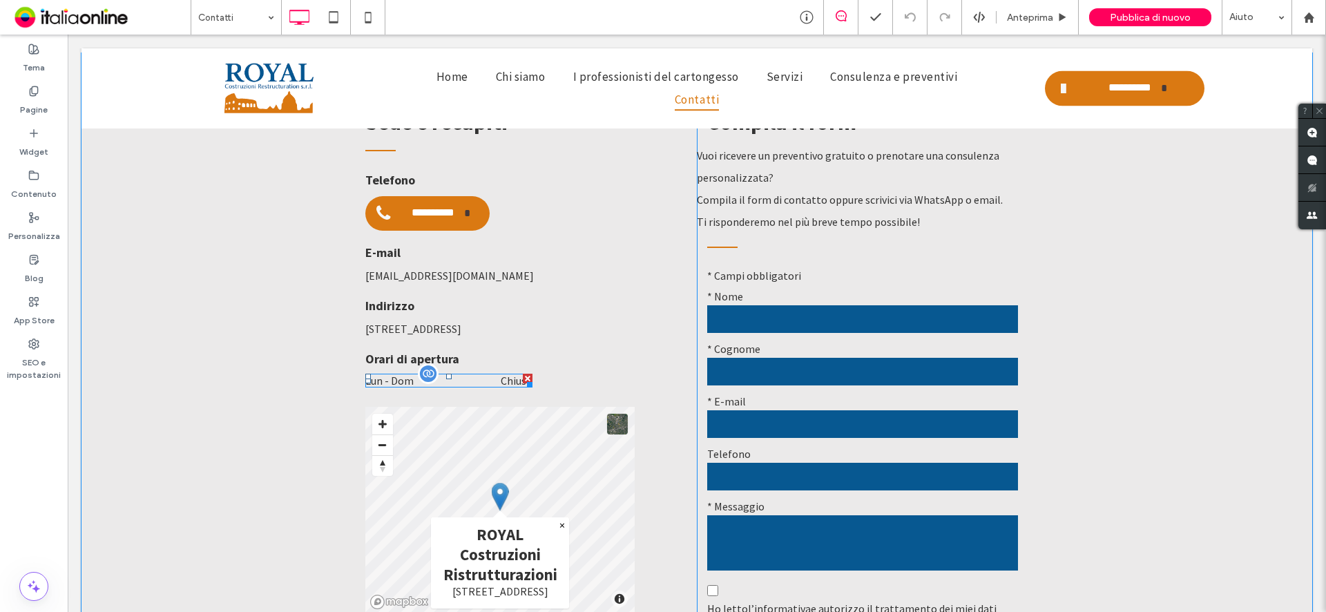
click at [418, 363] on div at bounding box center [428, 373] width 21 height 21
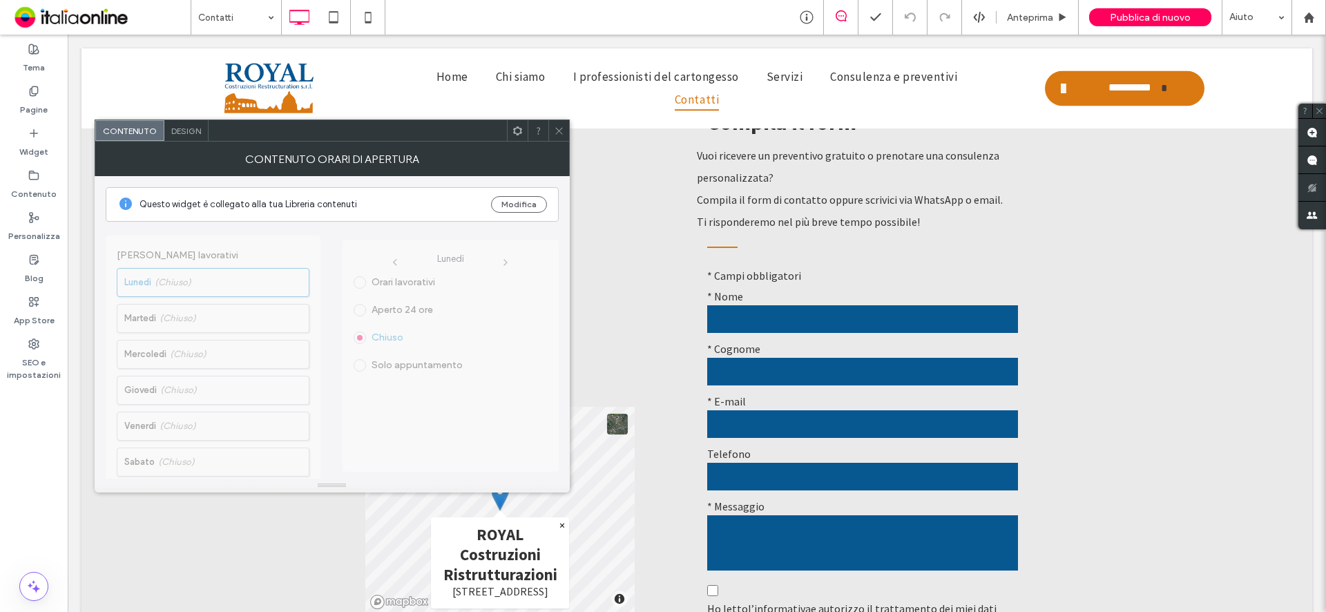
drag, startPoint x: 350, startPoint y: 321, endPoint x: 394, endPoint y: 349, distance: 52.1
click at [424, 349] on span "Lunedì Orari lavorativi Aperto 24 ore Chiuso Solo appuntamento" at bounding box center [451, 350] width 216 height 257
click at [517, 199] on button "Modifica" at bounding box center [519, 204] width 56 height 17
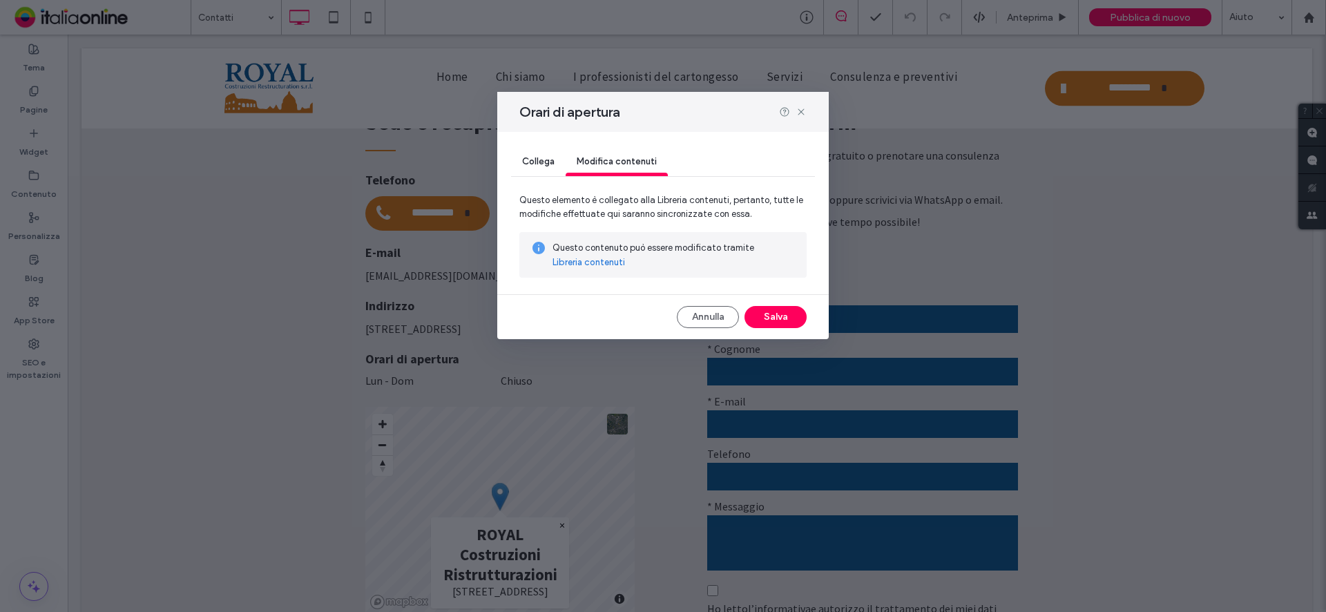
click at [604, 264] on link "Libreria contenuti" at bounding box center [589, 263] width 73 height 14
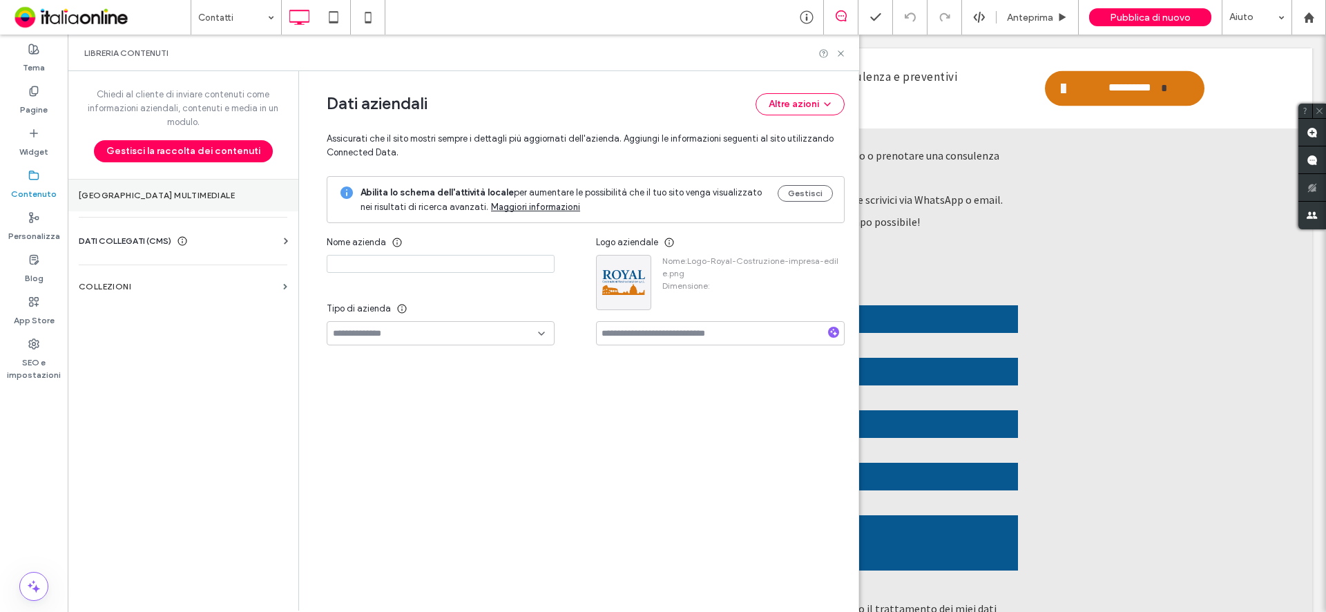
click at [209, 203] on section "[GEOGRAPHIC_DATA] multimediale" at bounding box center [183, 196] width 231 height 32
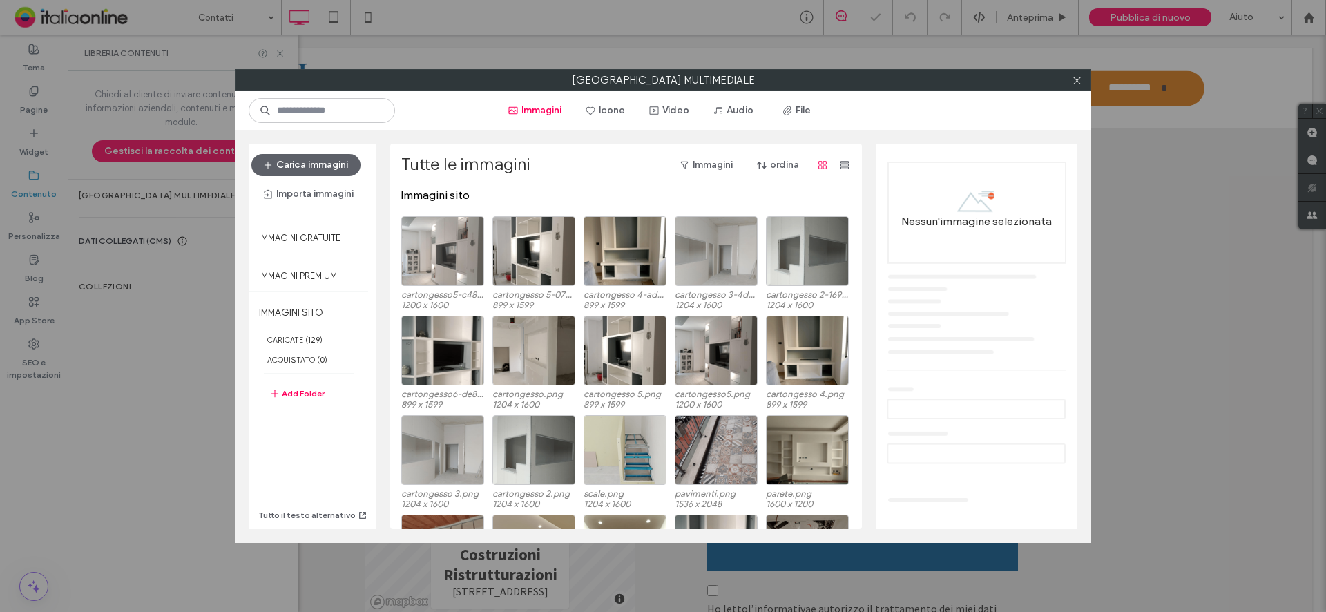
drag, startPoint x: 1081, startPoint y: 81, endPoint x: 417, endPoint y: 235, distance: 681.3
click at [1081, 80] on icon at bounding box center [1077, 80] width 10 height 10
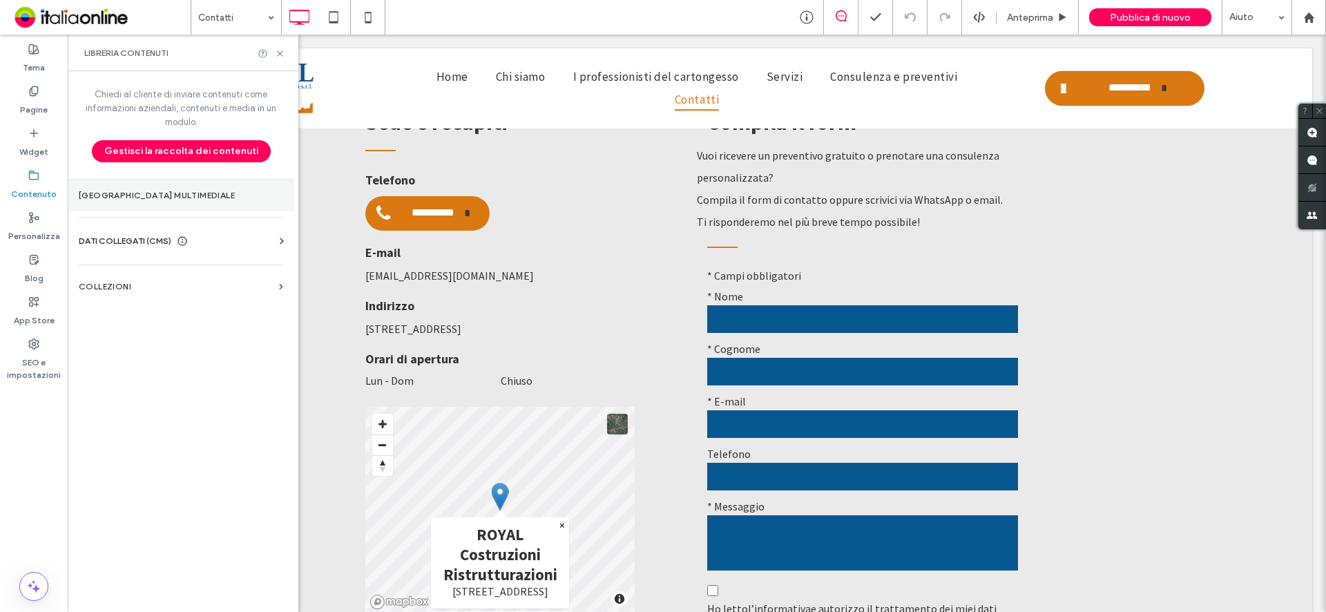
click at [159, 200] on label "[GEOGRAPHIC_DATA] multimediale" at bounding box center [181, 196] width 204 height 10
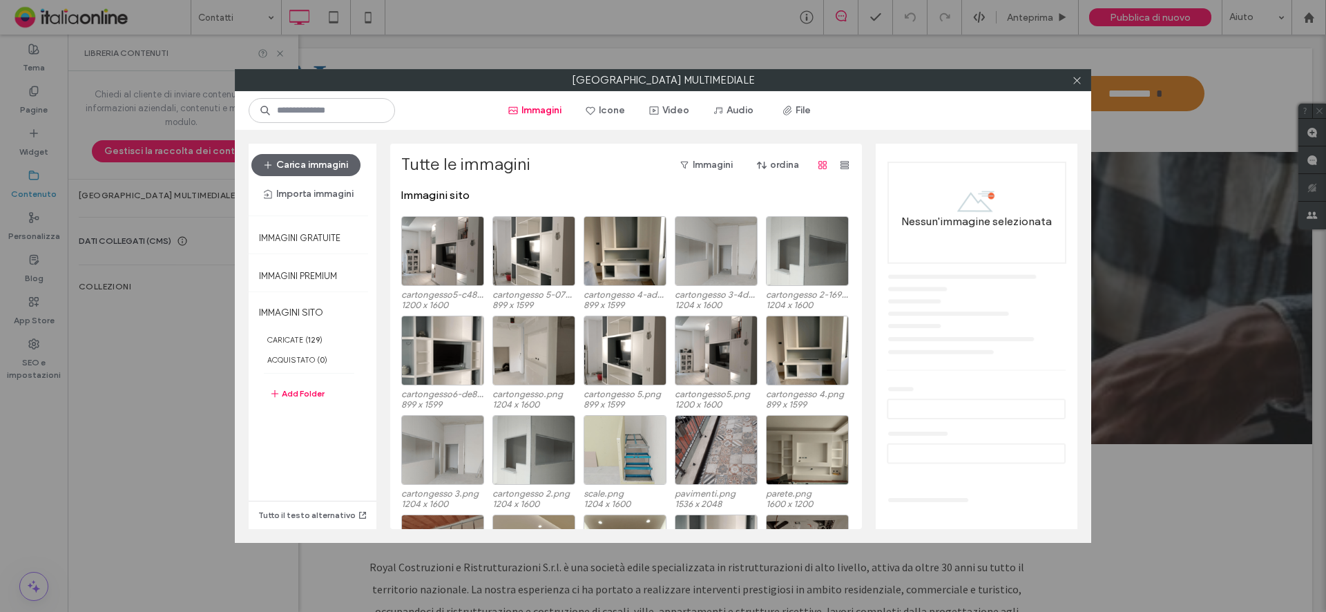
scroll to position [0, 0]
click at [1079, 80] on icon at bounding box center [1077, 80] width 10 height 10
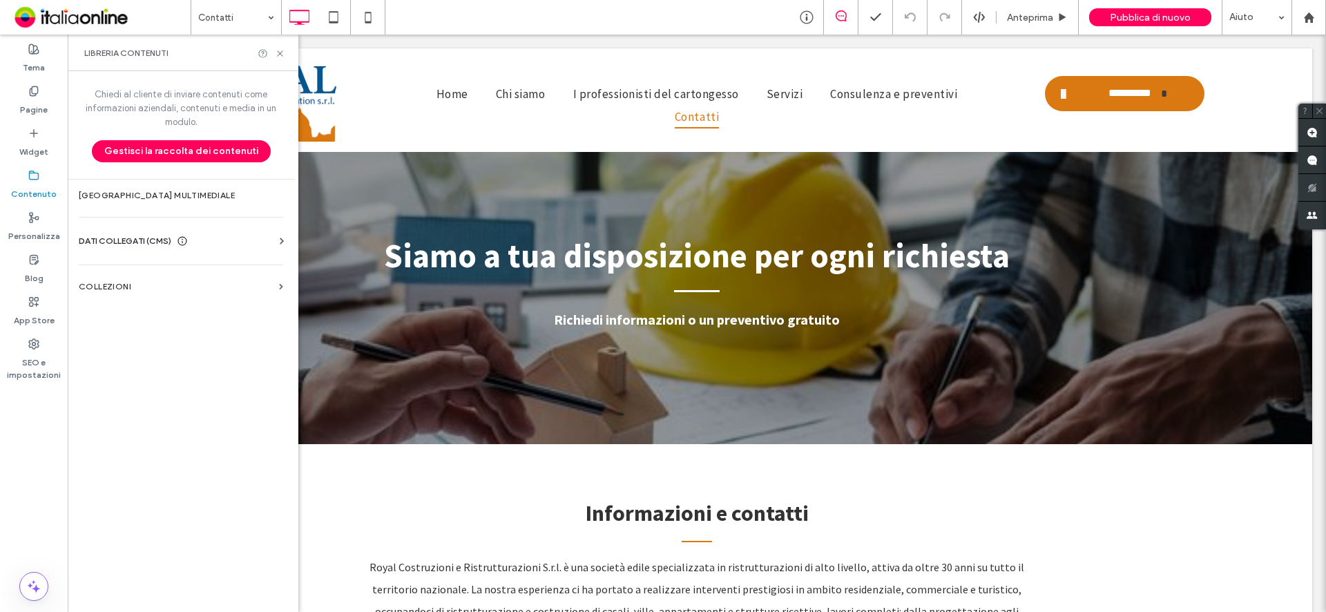
click at [281, 245] on icon at bounding box center [282, 241] width 14 height 14
click at [173, 275] on label "Informazioni aziendali" at bounding box center [184, 275] width 188 height 10
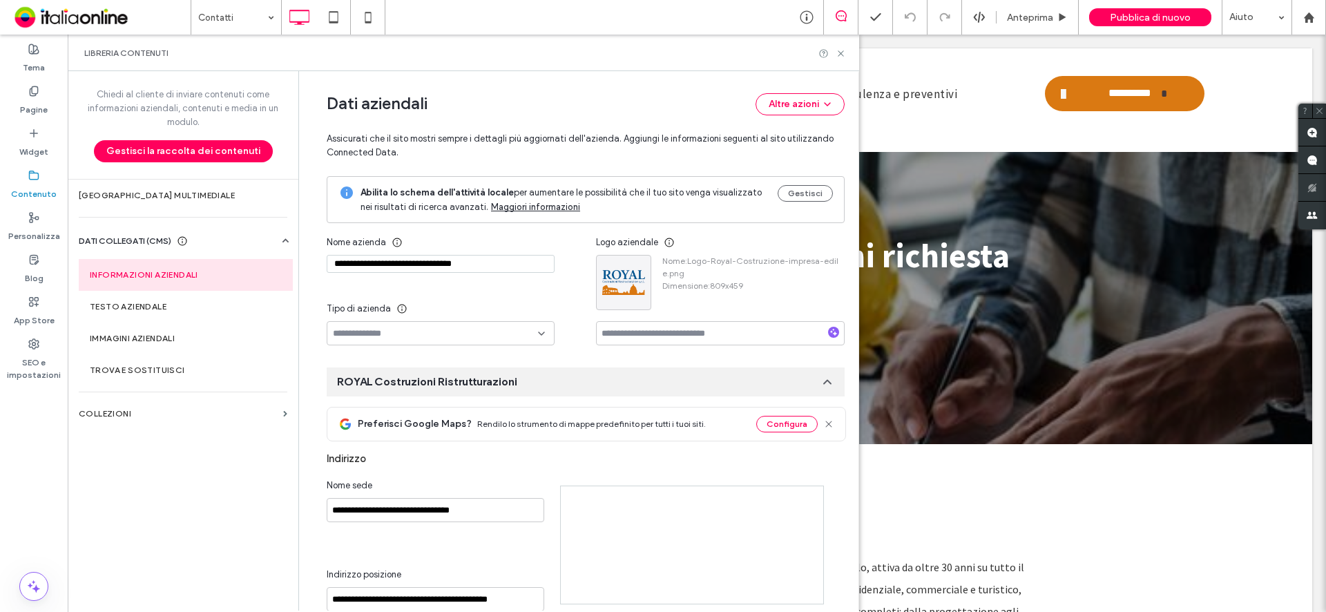
type input "**********"
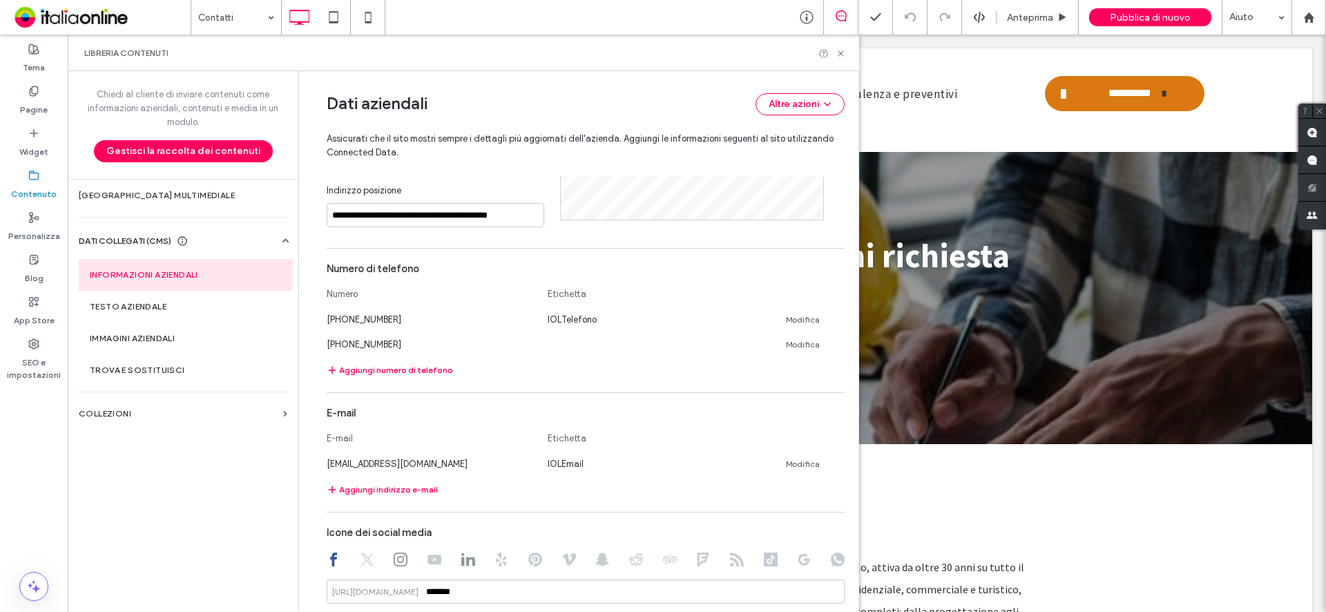
scroll to position [571, 0]
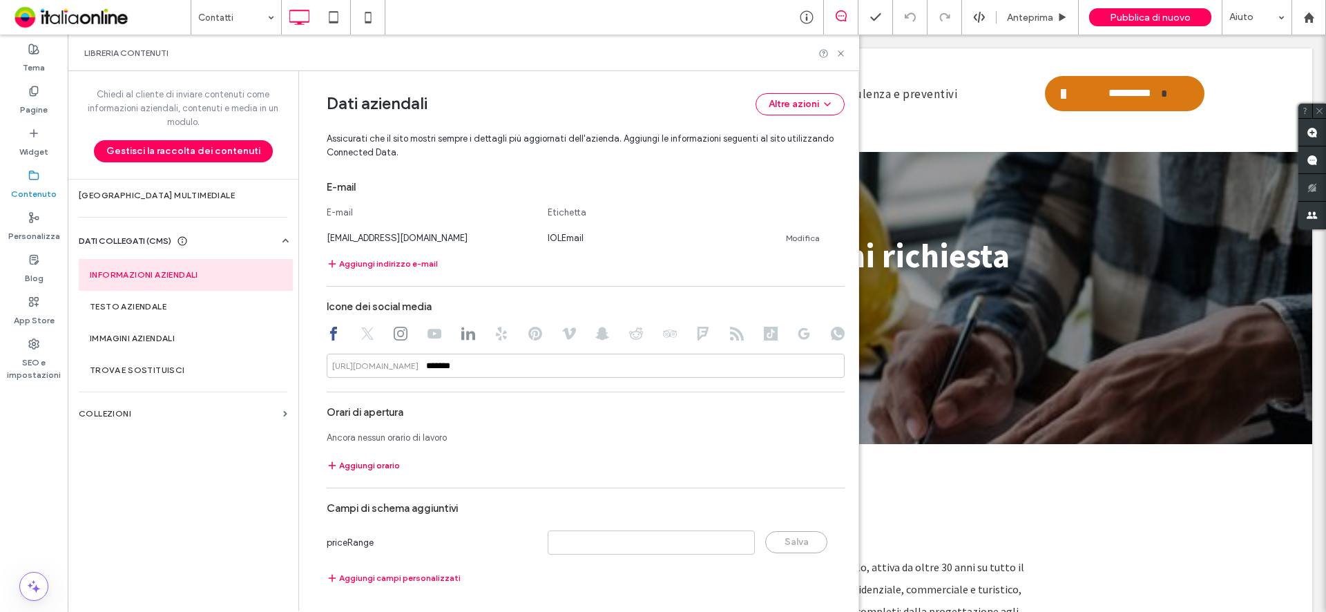
click at [332, 468] on span "button" at bounding box center [333, 465] width 12 height 15
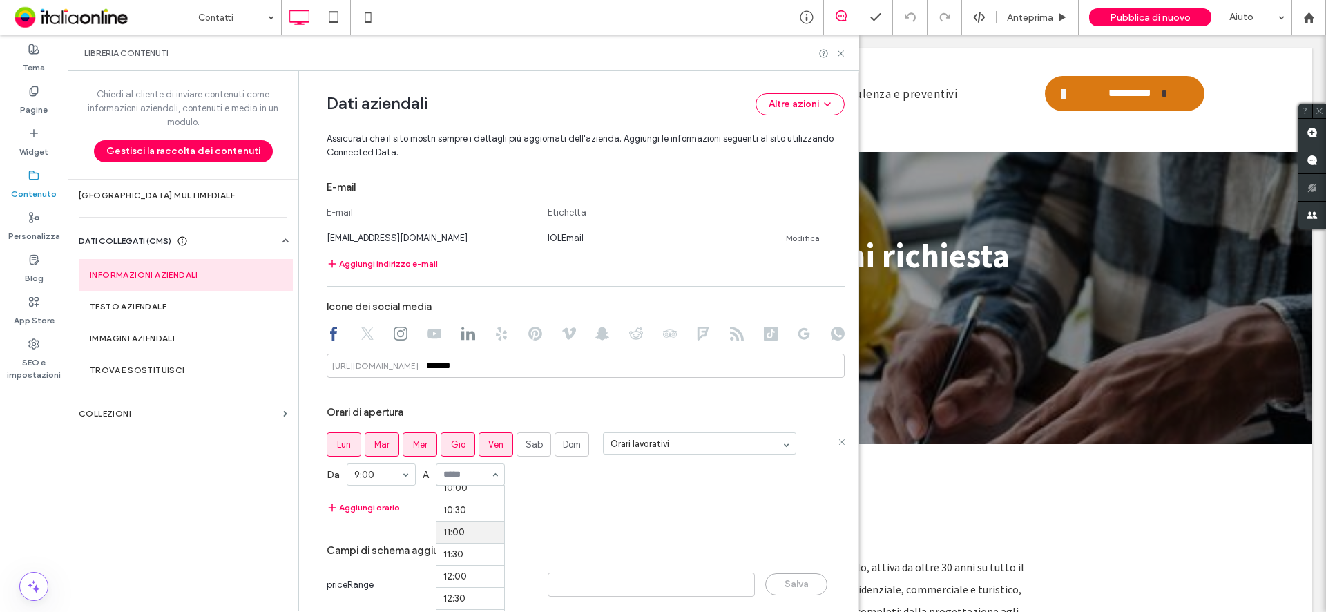
scroll to position [312, 0]
click at [394, 478] on div "00:00 00:30 1:00 1:30 2:00 2:30 3:00 3:30 4:00 4:30 5:00 5:30 6:00 6:30 7:00 7:…" at bounding box center [381, 474] width 69 height 22
drag, startPoint x: 386, startPoint y: 539, endPoint x: 379, endPoint y: 505, distance: 35.2
click at [378, 472] on input at bounding box center [377, 475] width 47 height 10
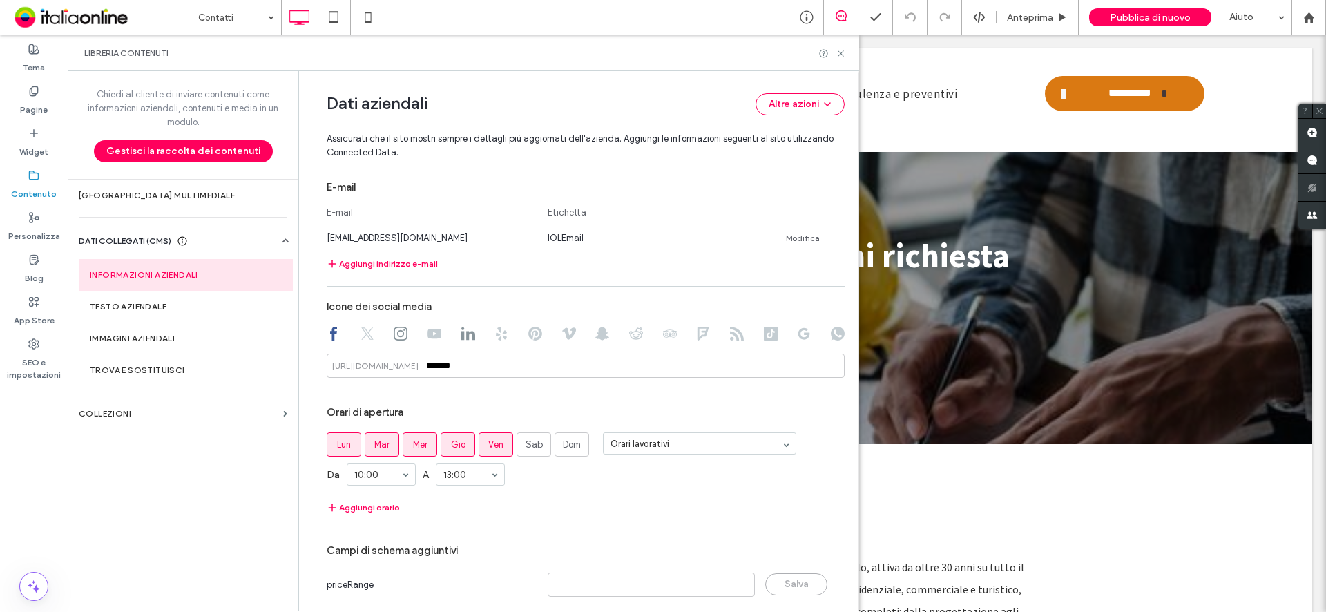
click at [358, 508] on button "Aggiungi orario" at bounding box center [363, 507] width 73 height 17
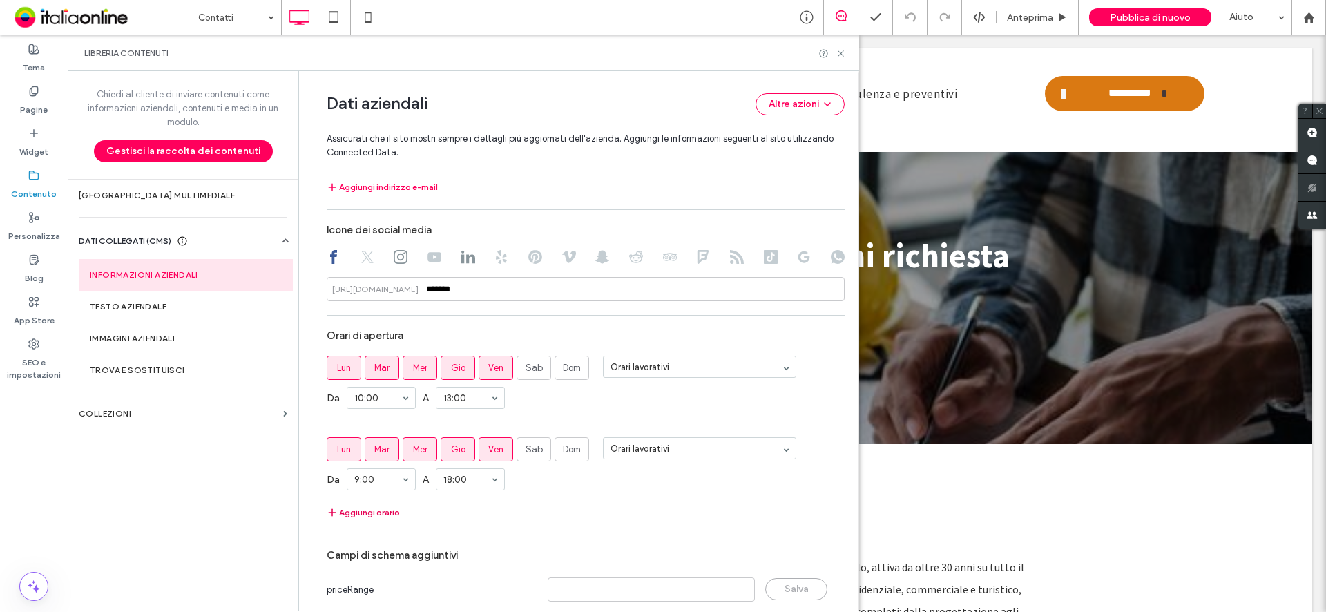
scroll to position [695, 0]
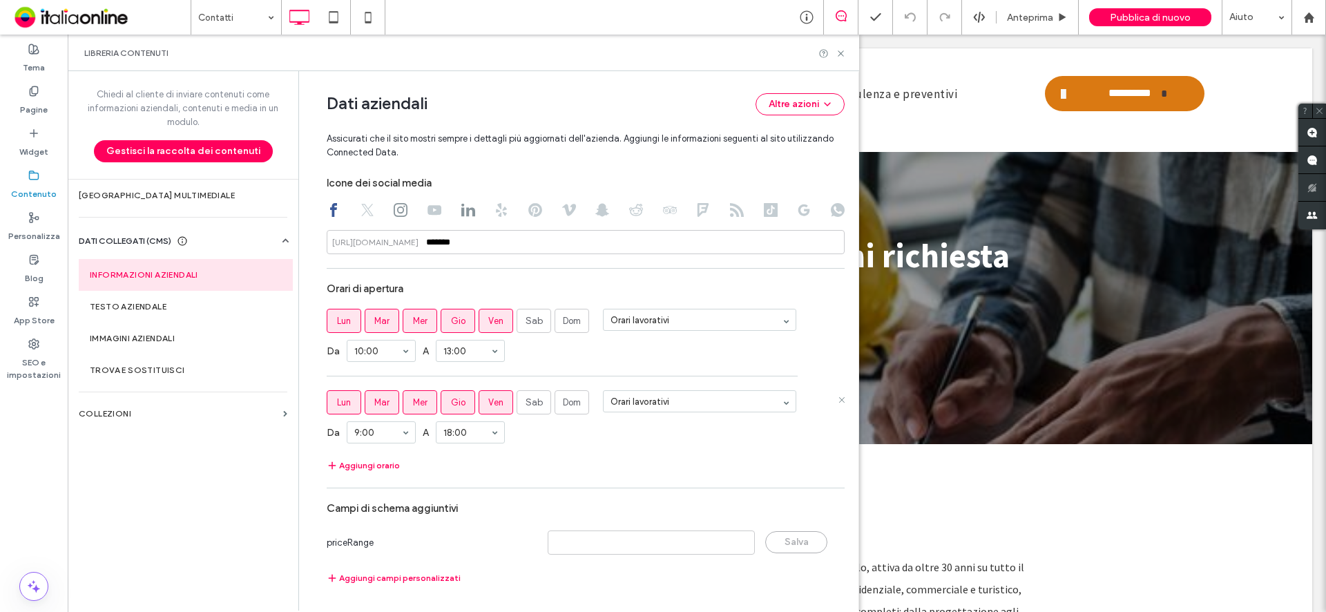
click at [374, 407] on span "Mar" at bounding box center [381, 403] width 15 height 14
click at [451, 399] on span "Gio" at bounding box center [458, 403] width 15 height 14
click at [376, 463] on button "Aggiungi orario" at bounding box center [363, 465] width 73 height 17
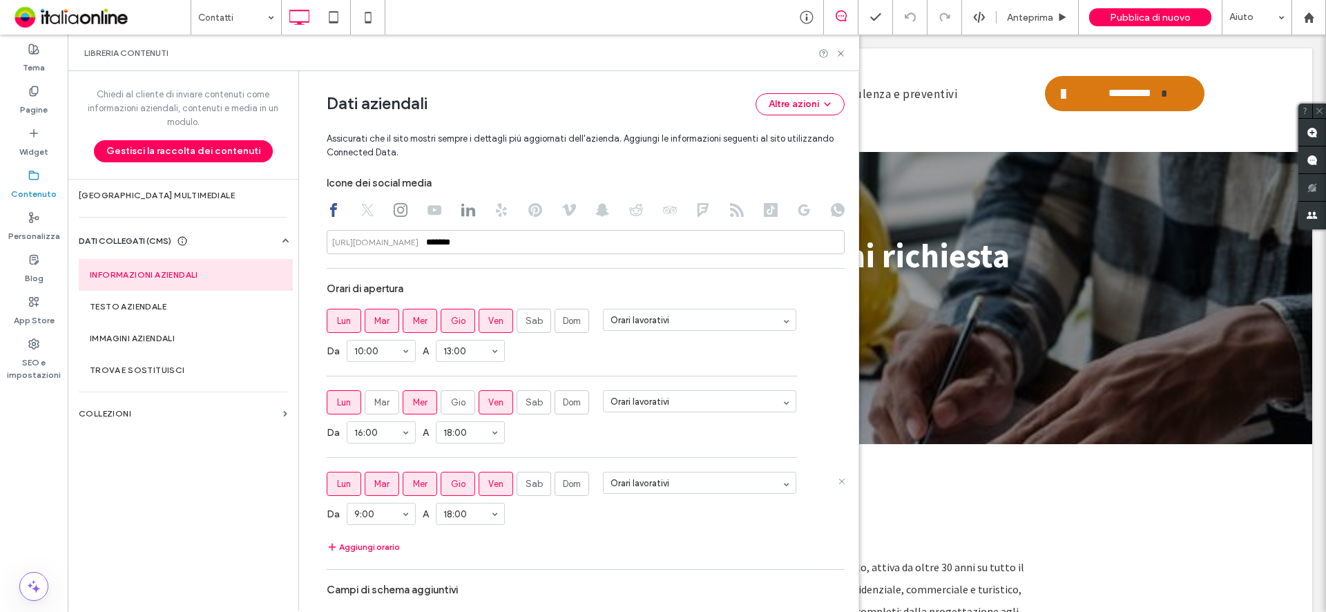
drag, startPoint x: 484, startPoint y: 486, endPoint x: 468, endPoint y: 486, distance: 15.9
click at [479, 486] on label "Ven" at bounding box center [496, 484] width 35 height 24
click at [454, 483] on span "Gio" at bounding box center [458, 484] width 15 height 14
click at [488, 484] on span "Ven" at bounding box center [495, 484] width 15 height 14
drag, startPoint x: 425, startPoint y: 483, endPoint x: 390, endPoint y: 486, distance: 36.0
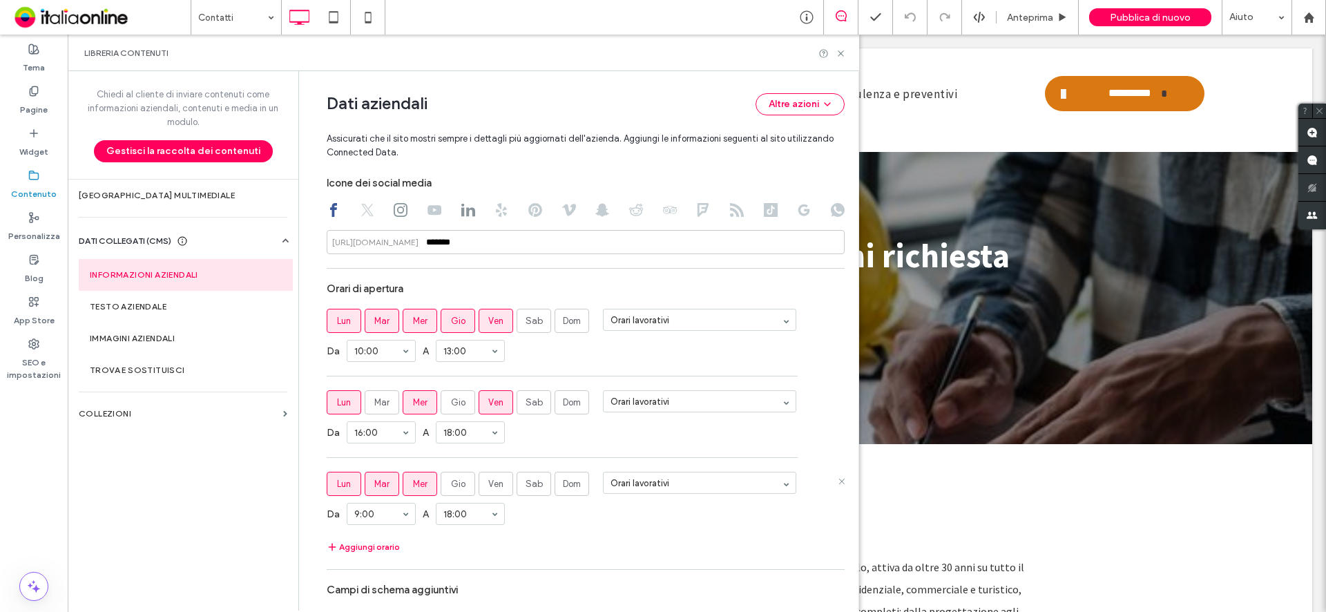
click at [425, 483] on label "Mer" at bounding box center [420, 484] width 35 height 24
drag, startPoint x: 385, startPoint y: 486, endPoint x: 337, endPoint y: 483, distance: 47.7
click at [385, 486] on label "Mar" at bounding box center [382, 484] width 35 height 24
click at [337, 483] on span "Lun" at bounding box center [344, 484] width 14 height 14
click at [566, 482] on span "Dom" at bounding box center [572, 484] width 18 height 14
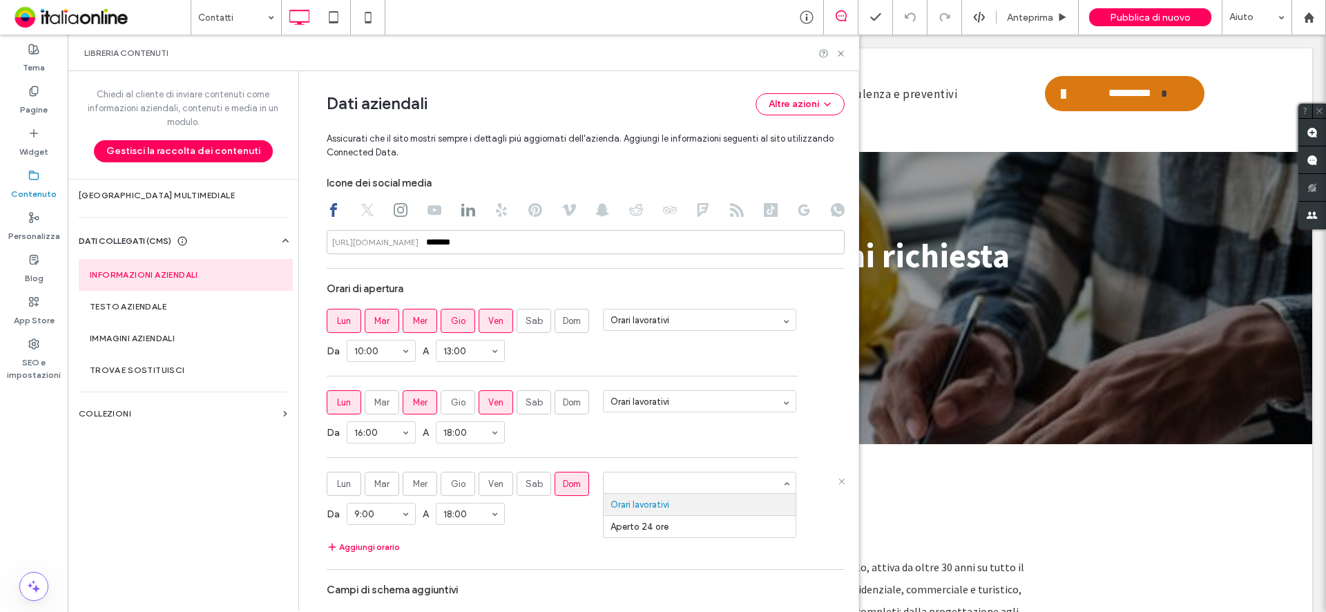
click at [642, 488] on input at bounding box center [696, 483] width 171 height 10
click at [563, 484] on span "Dom" at bounding box center [572, 484] width 18 height 14
click at [838, 56] on use at bounding box center [841, 53] width 6 height 6
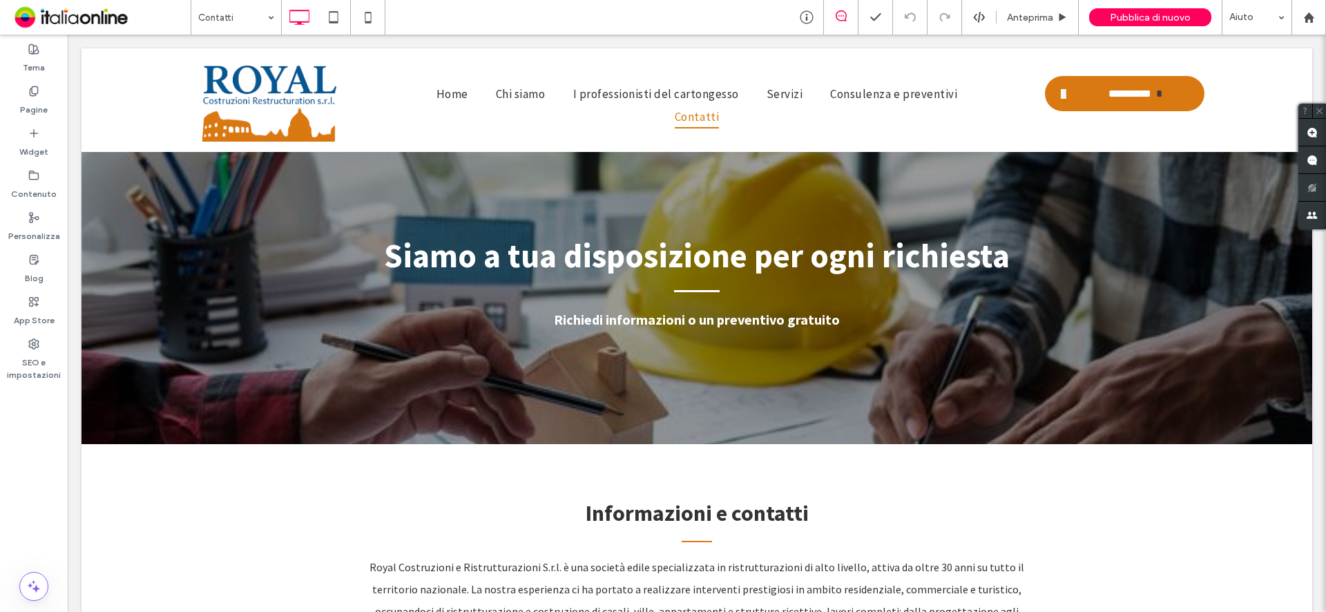
scroll to position [691, 0]
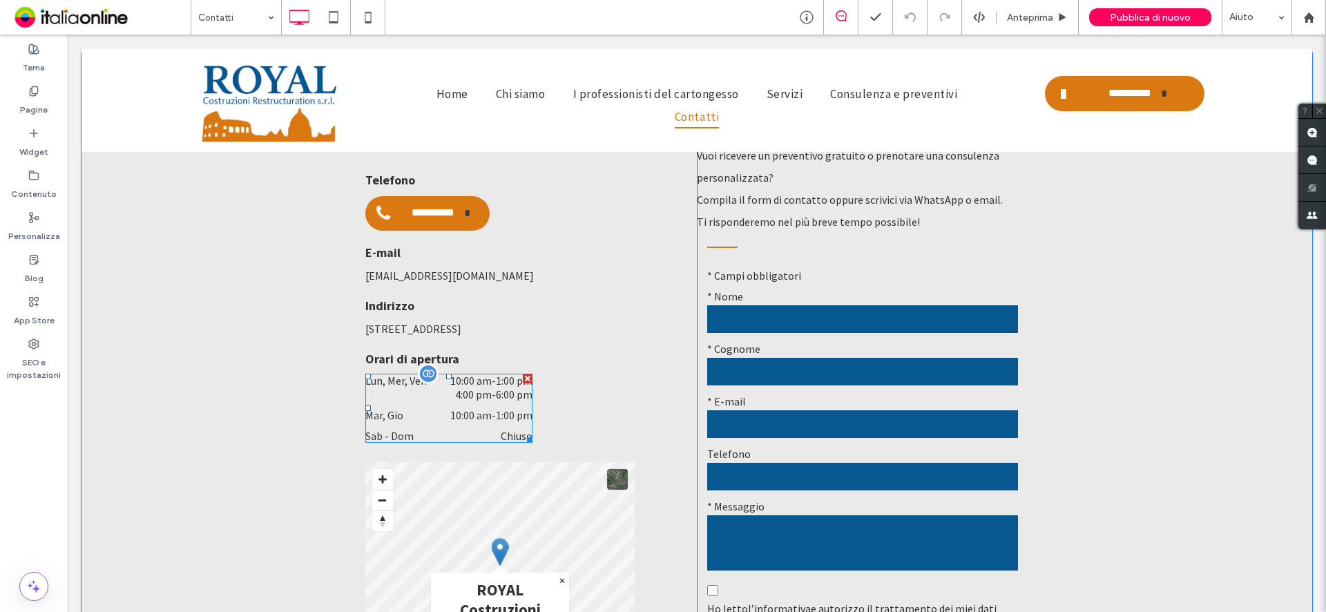
click at [424, 363] on div at bounding box center [428, 373] width 21 height 21
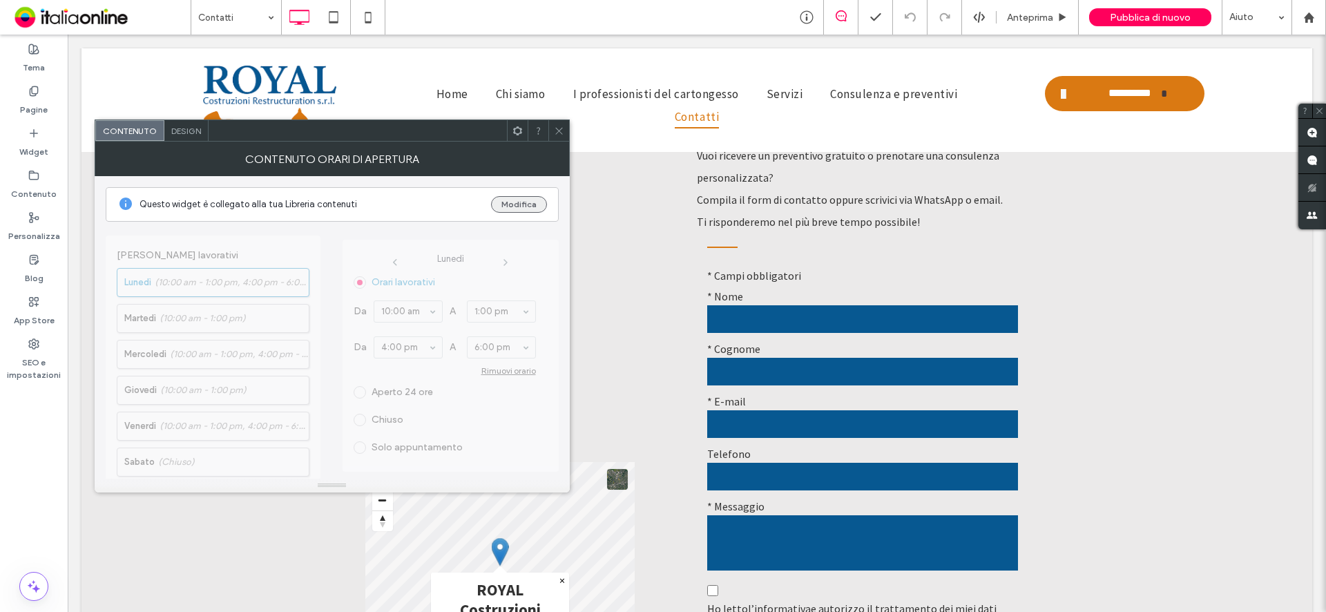
click at [534, 200] on button "Modifica" at bounding box center [519, 204] width 56 height 17
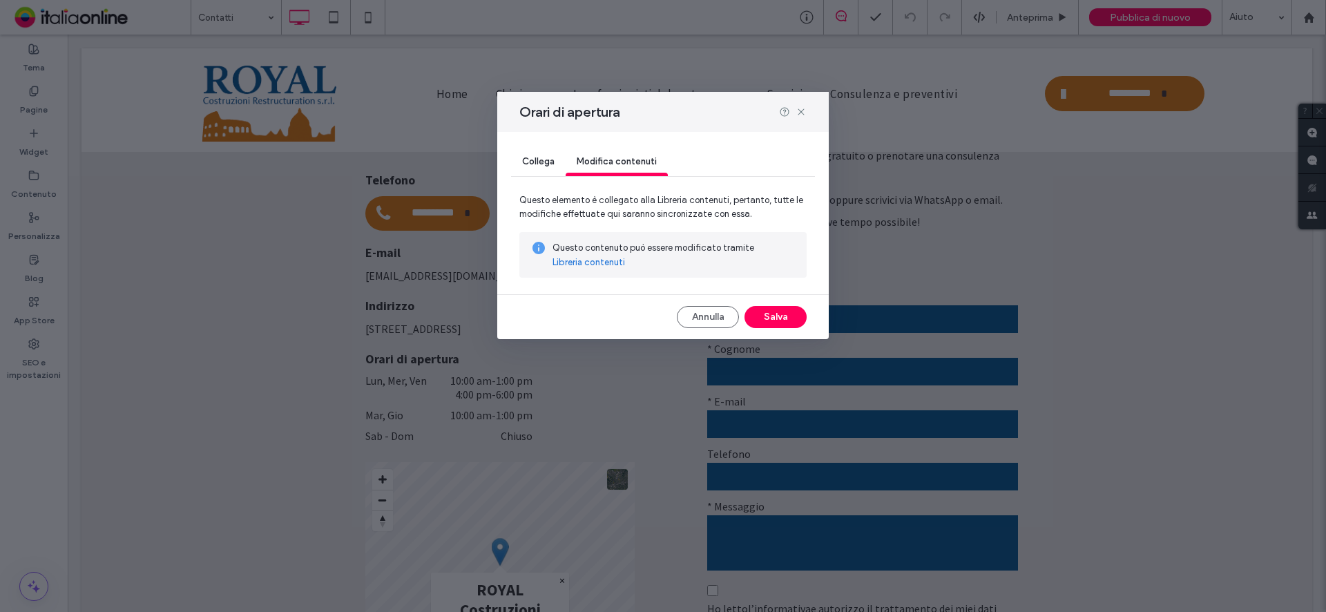
click at [603, 261] on link "Libreria contenuti" at bounding box center [589, 263] width 73 height 14
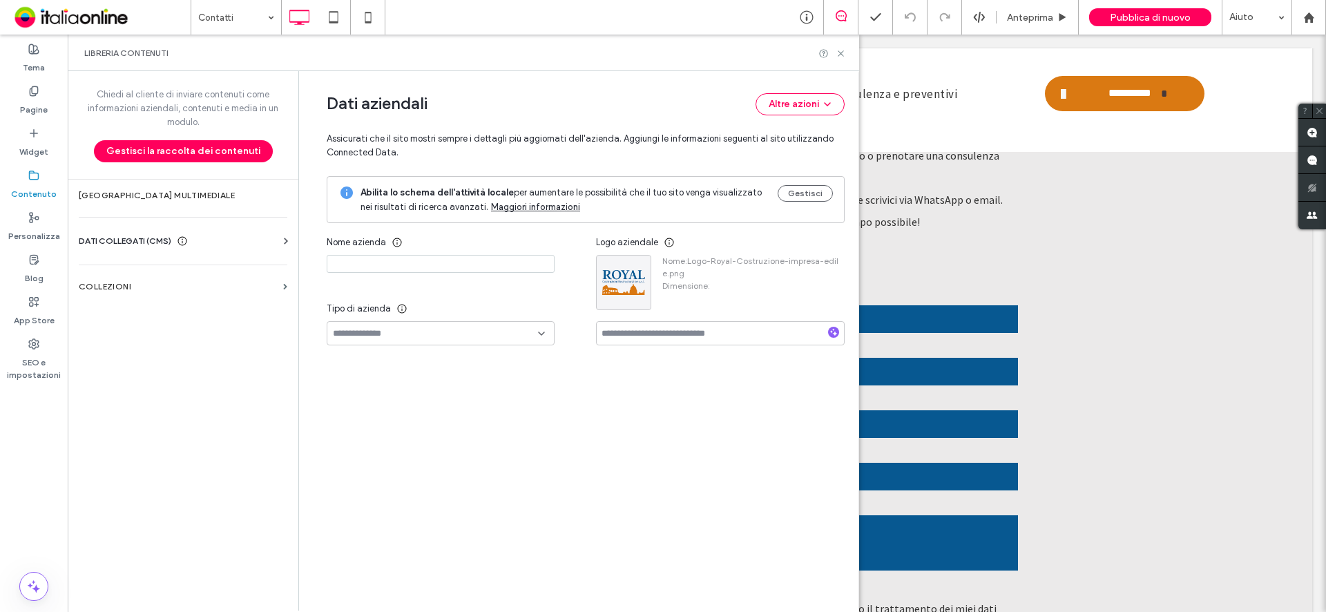
click at [281, 242] on icon at bounding box center [286, 241] width 14 height 14
type input "**********"
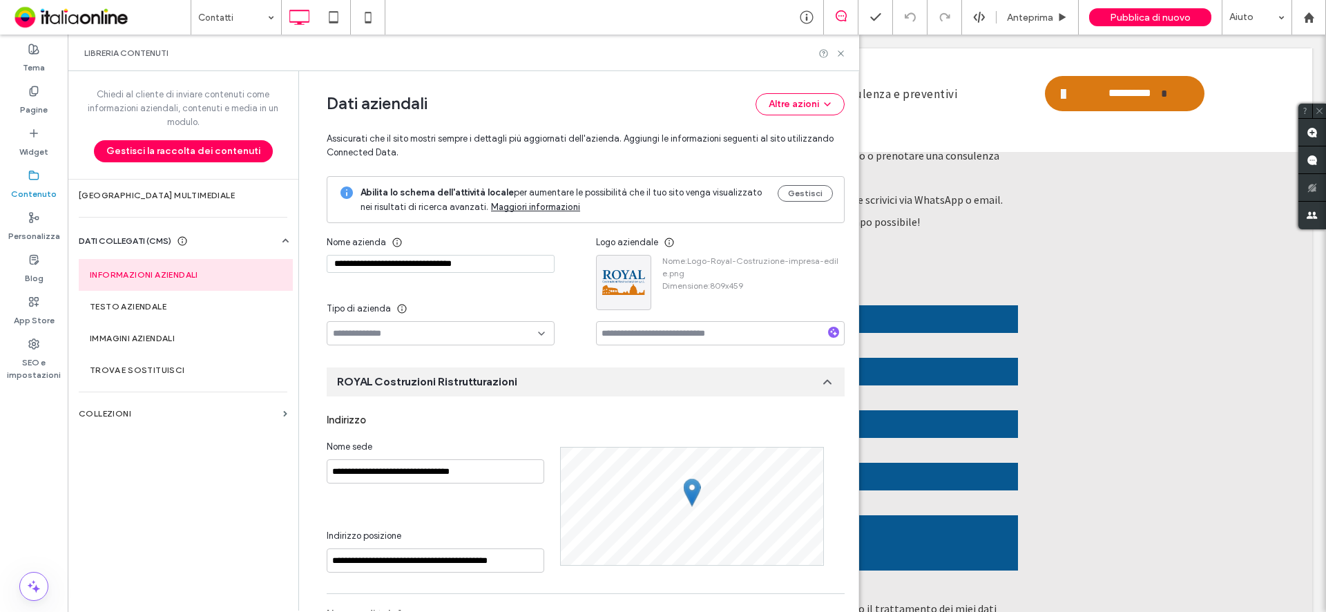
scroll to position [169, 0]
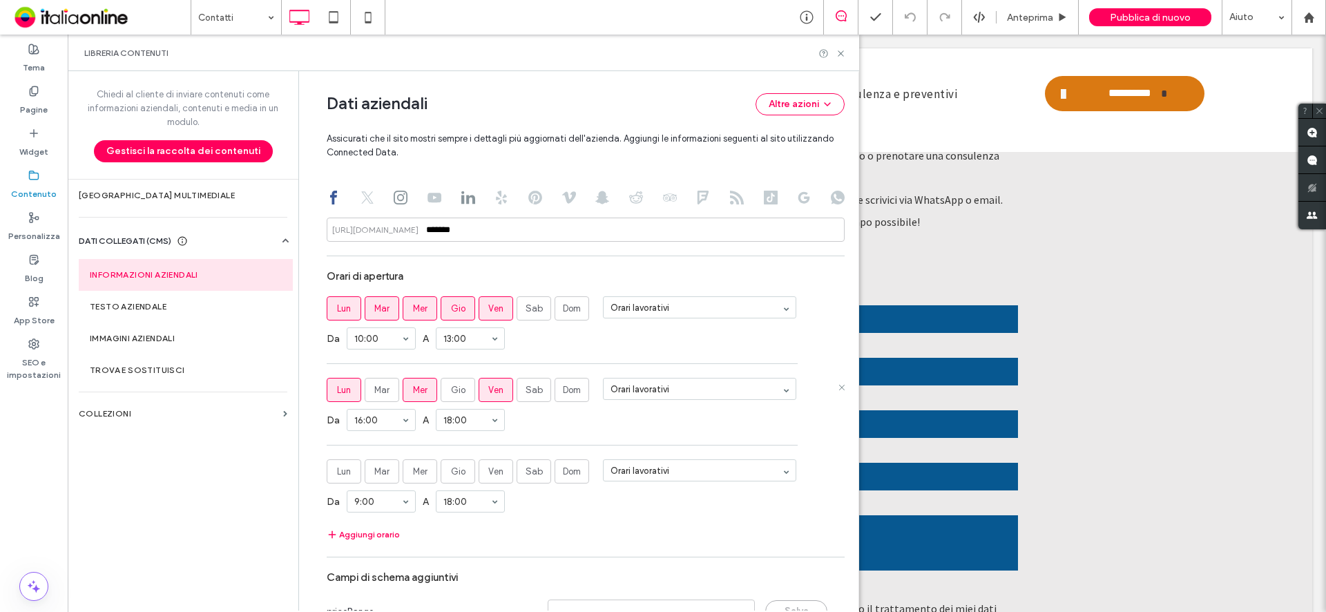
scroll to position [707, 0]
click at [840, 55] on icon at bounding box center [841, 53] width 10 height 10
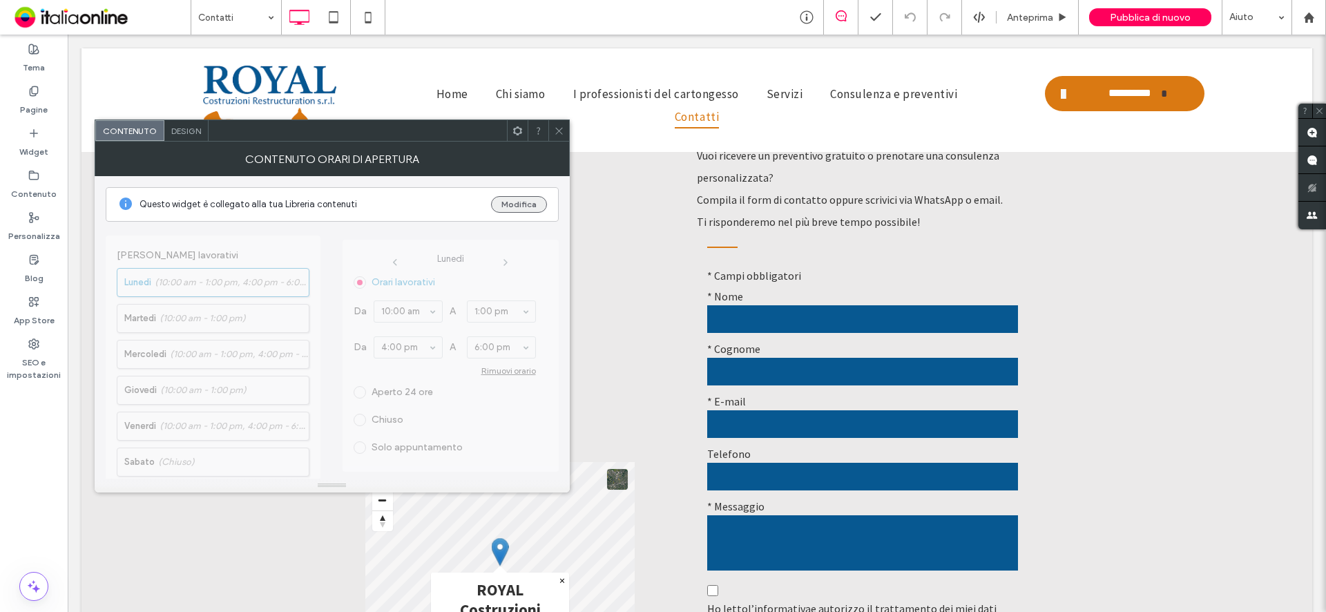
click at [523, 203] on button "Modifica" at bounding box center [519, 204] width 56 height 17
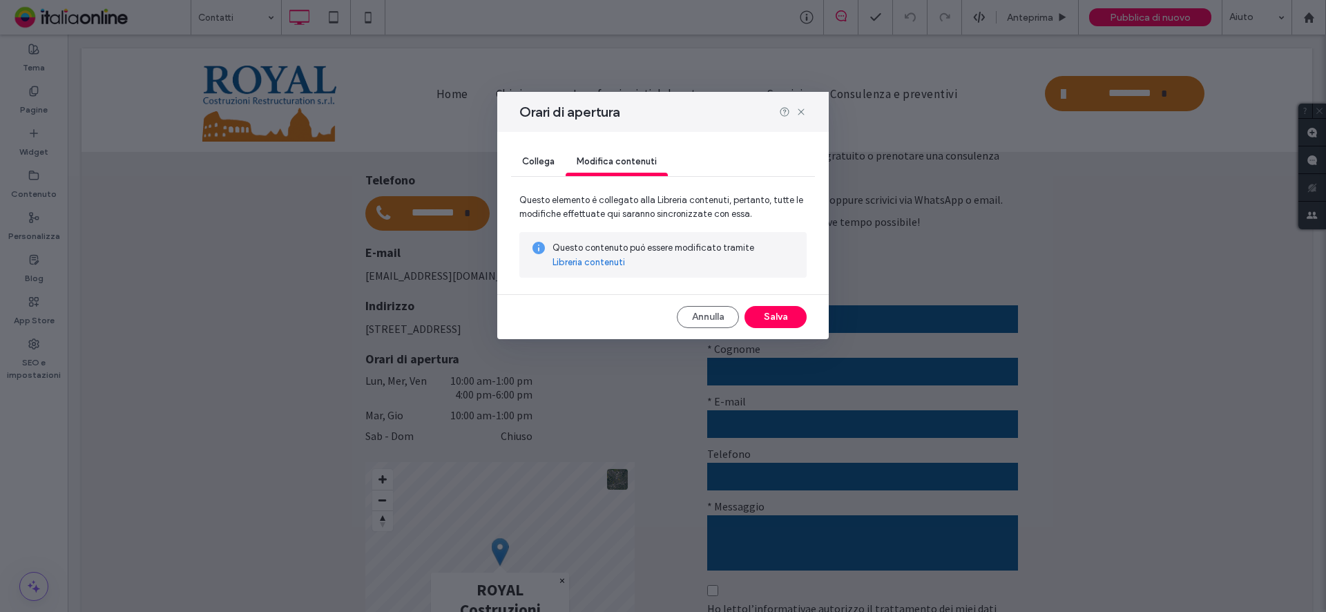
click at [609, 263] on link "Libreria contenuti" at bounding box center [589, 263] width 73 height 14
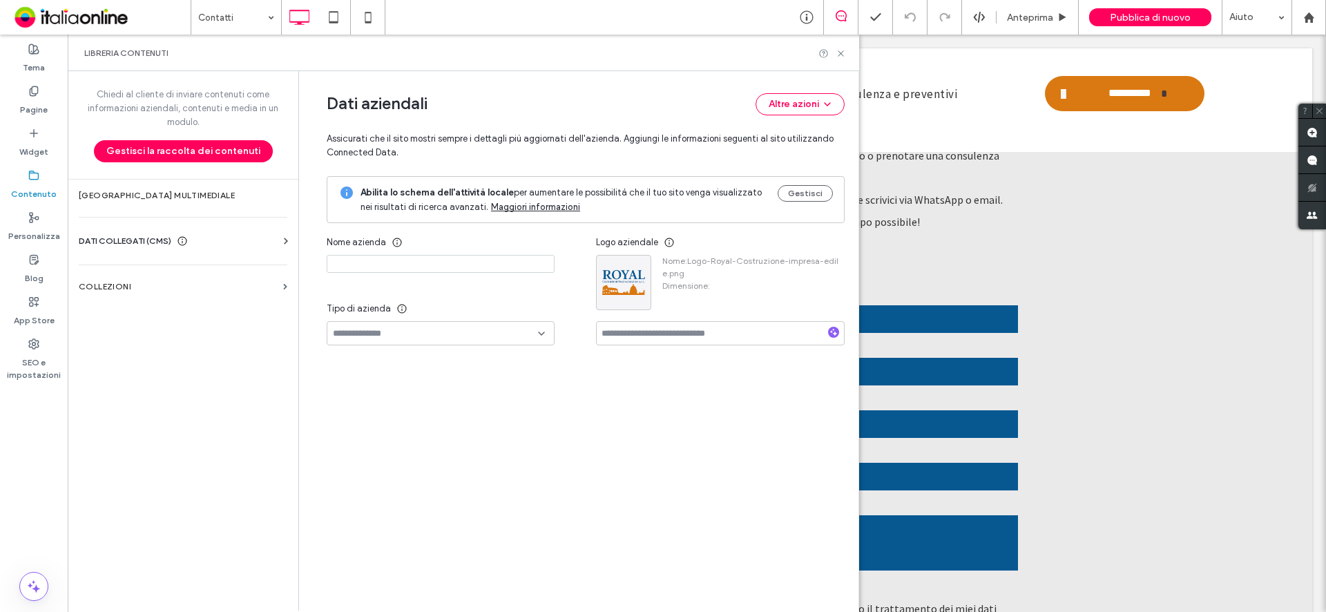
click at [279, 237] on icon at bounding box center [286, 241] width 14 height 14
type input "**********"
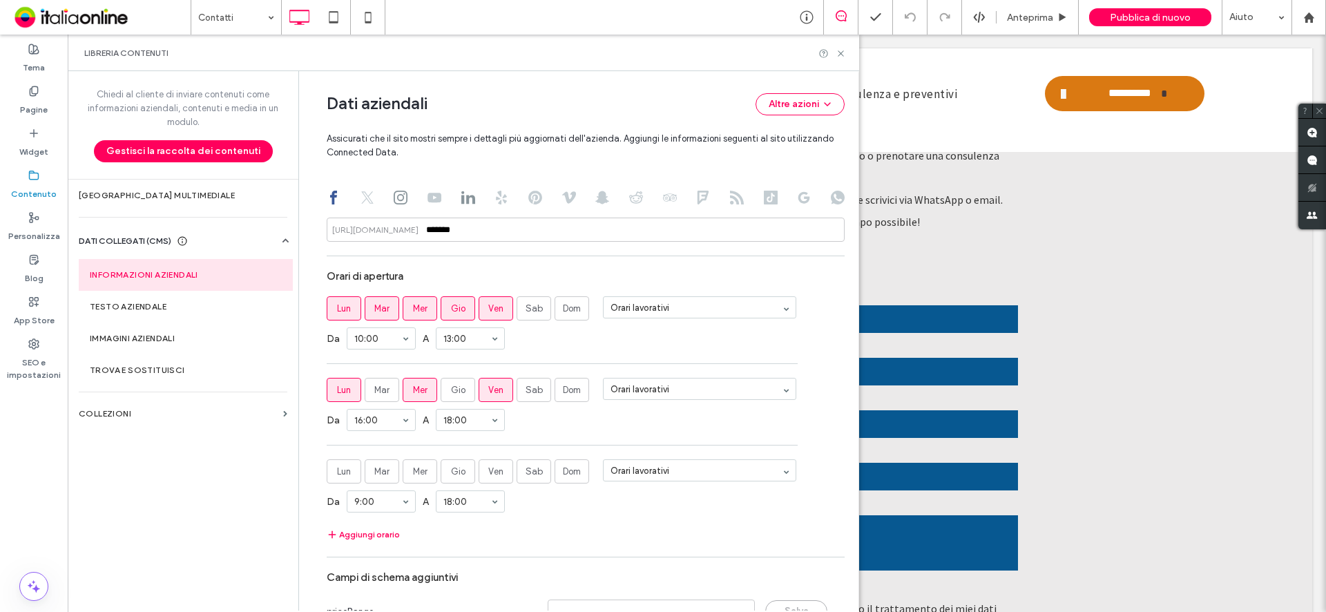
scroll to position [638, 0]
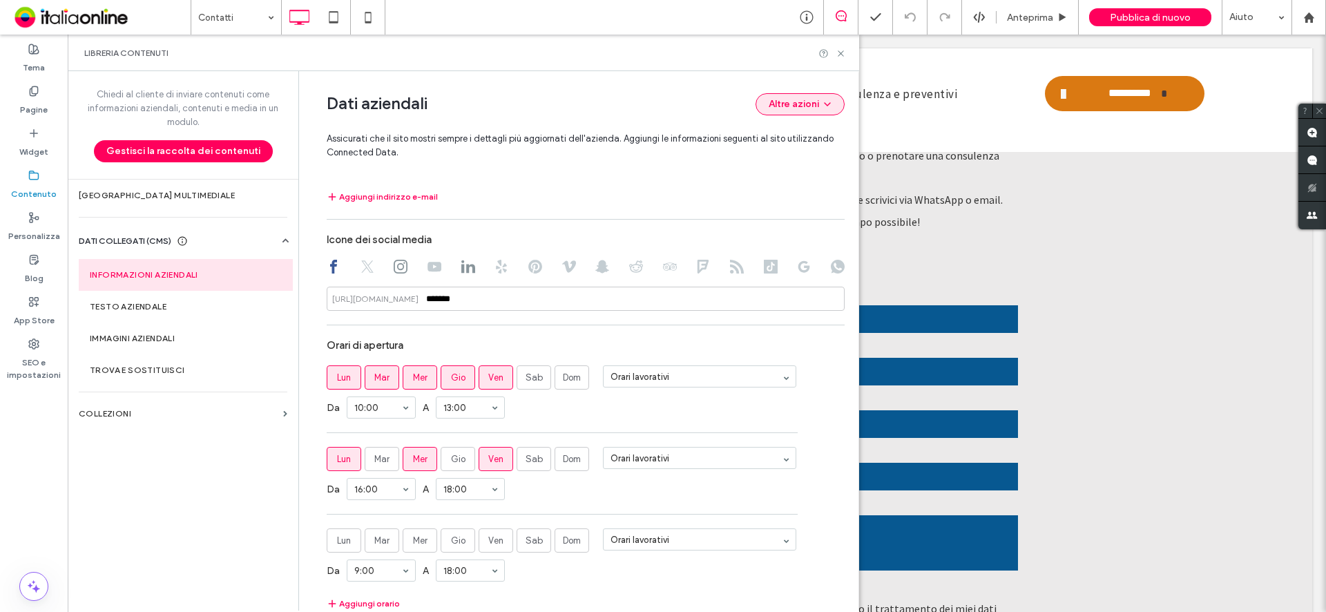
click at [811, 105] on button "Altre azioni" at bounding box center [800, 104] width 89 height 22
click at [526, 191] on div "Aggiungi indirizzo e-mail" at bounding box center [586, 197] width 518 height 17
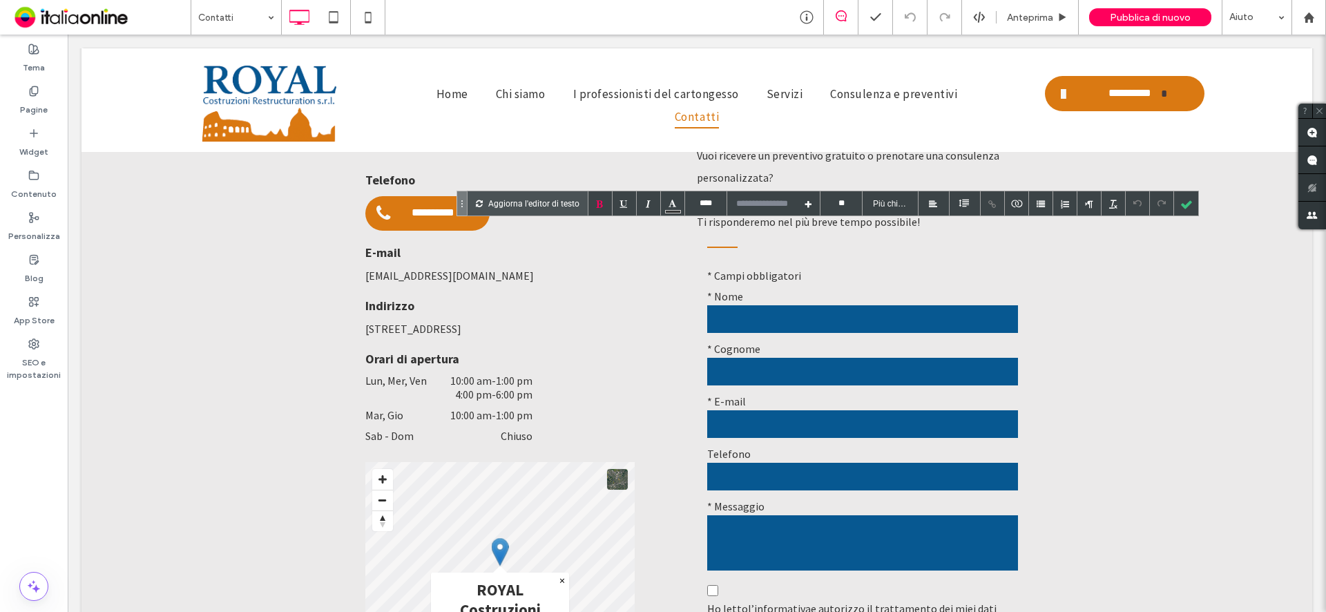
type input "**********"
click at [48, 99] on div "Pagine" at bounding box center [34, 100] width 68 height 42
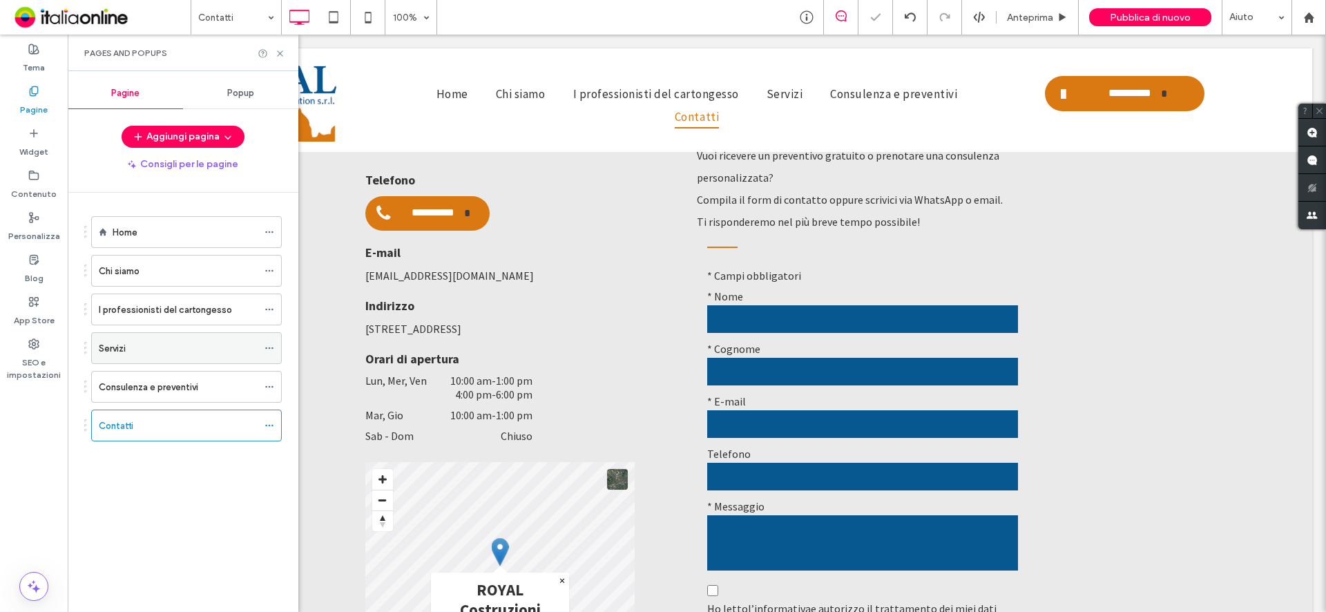
click at [180, 356] on div "Servizi" at bounding box center [178, 348] width 159 height 30
click at [280, 51] on icon at bounding box center [280, 53] width 10 height 10
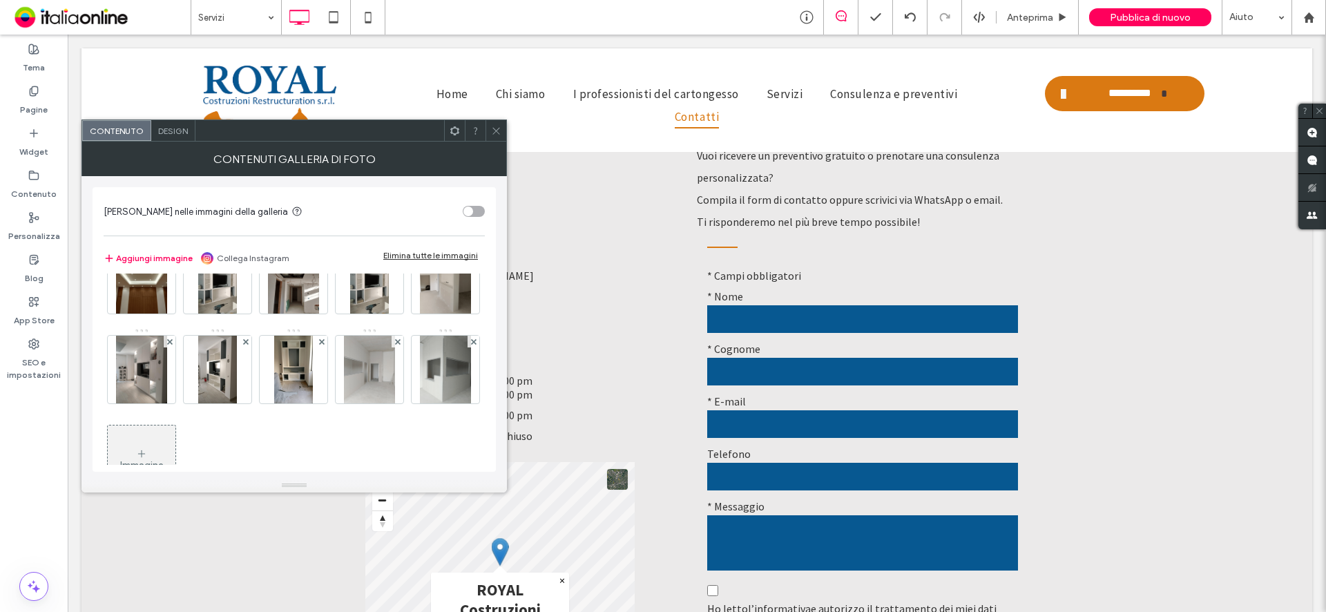
scroll to position [45, 0]
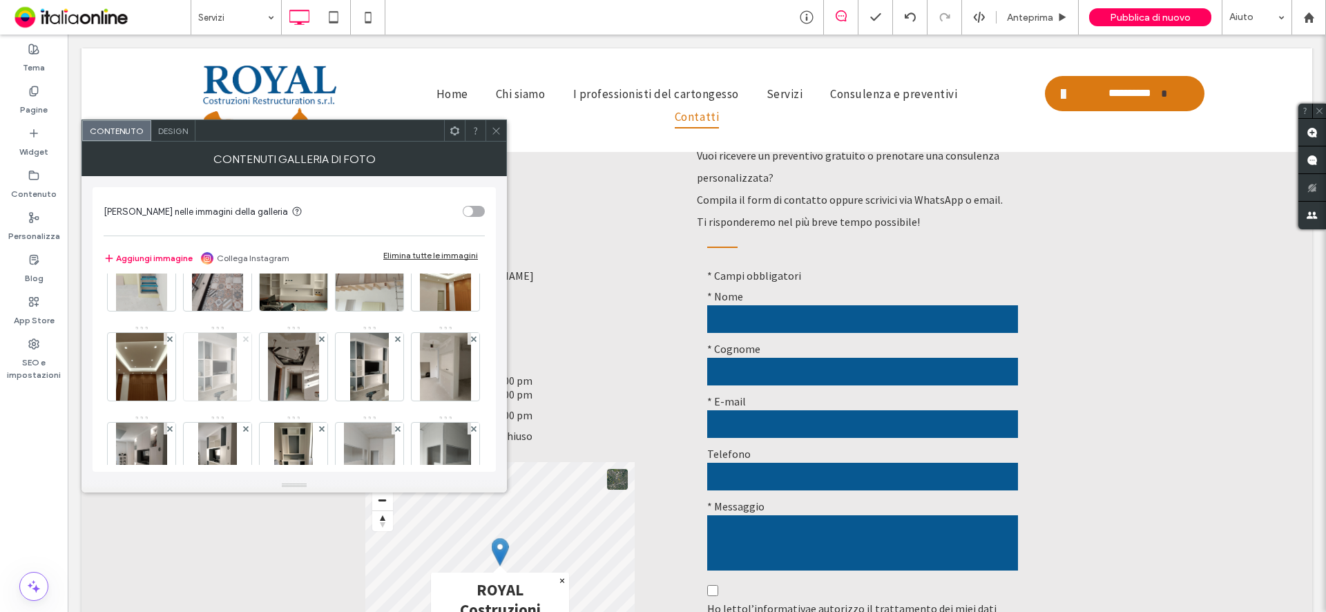
click at [249, 340] on icon at bounding box center [246, 339] width 6 height 6
click at [492, 128] on icon at bounding box center [496, 131] width 10 height 10
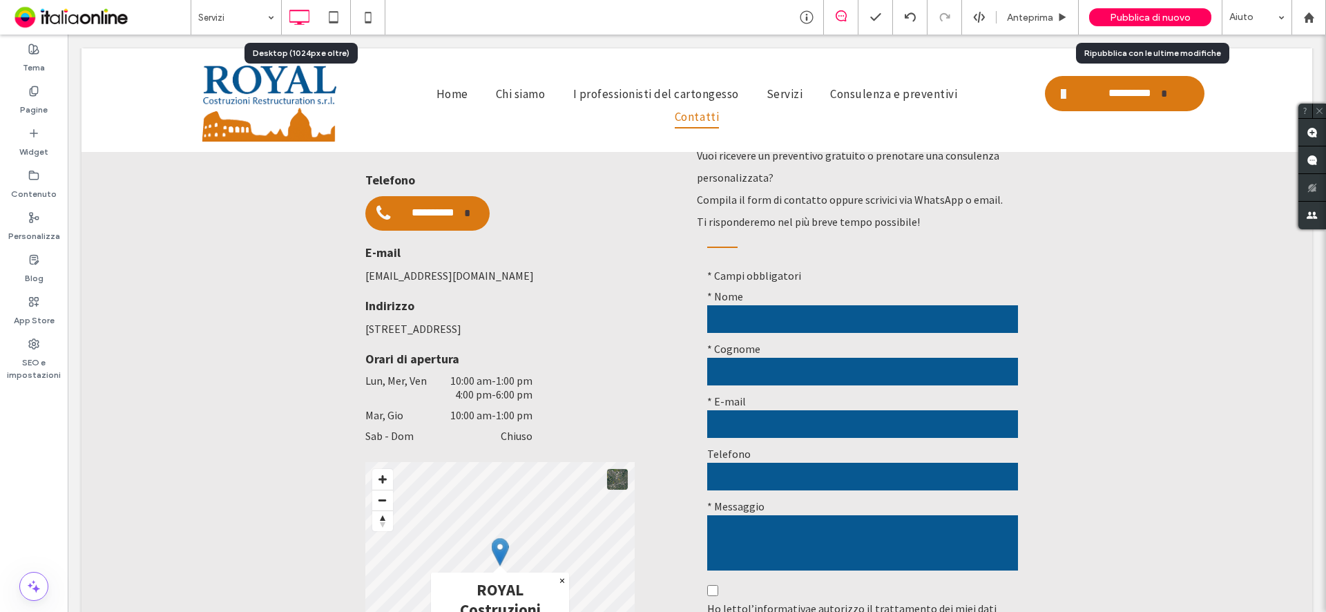
drag, startPoint x: 1128, startPoint y: 10, endPoint x: 1133, endPoint y: 15, distance: 7.3
click at [1131, 13] on div "Pubblica di nuovo" at bounding box center [1150, 17] width 122 height 18
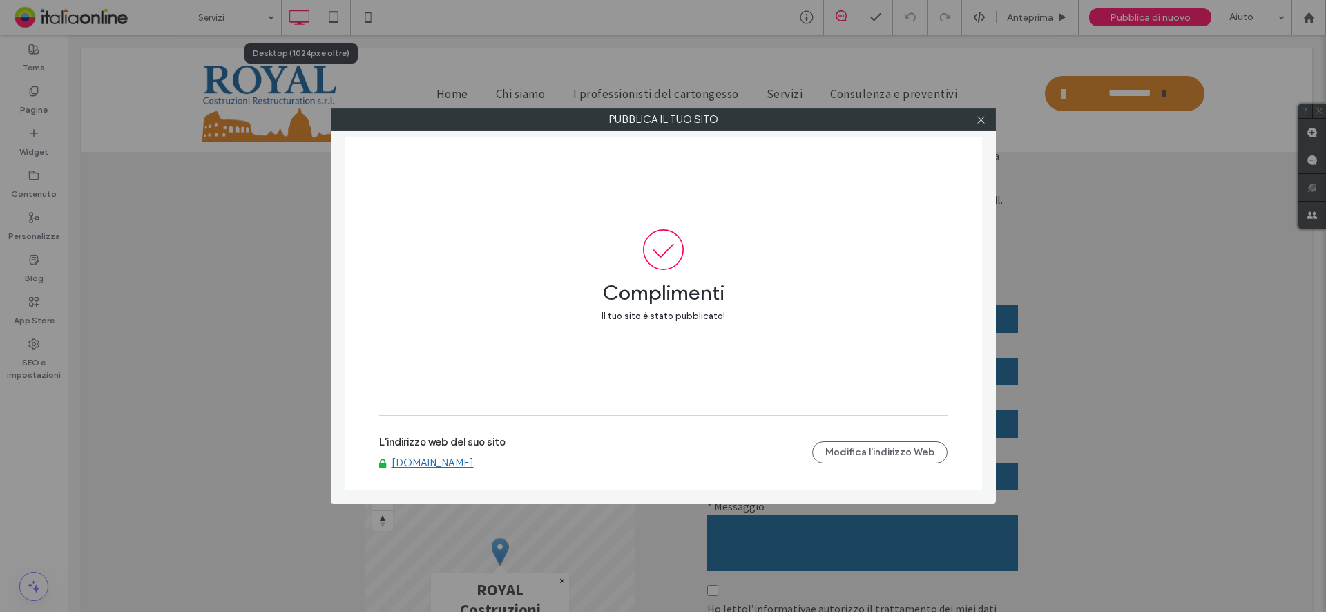
click at [474, 457] on link "[DOMAIN_NAME]" at bounding box center [433, 463] width 82 height 12
click at [980, 124] on icon at bounding box center [981, 120] width 10 height 10
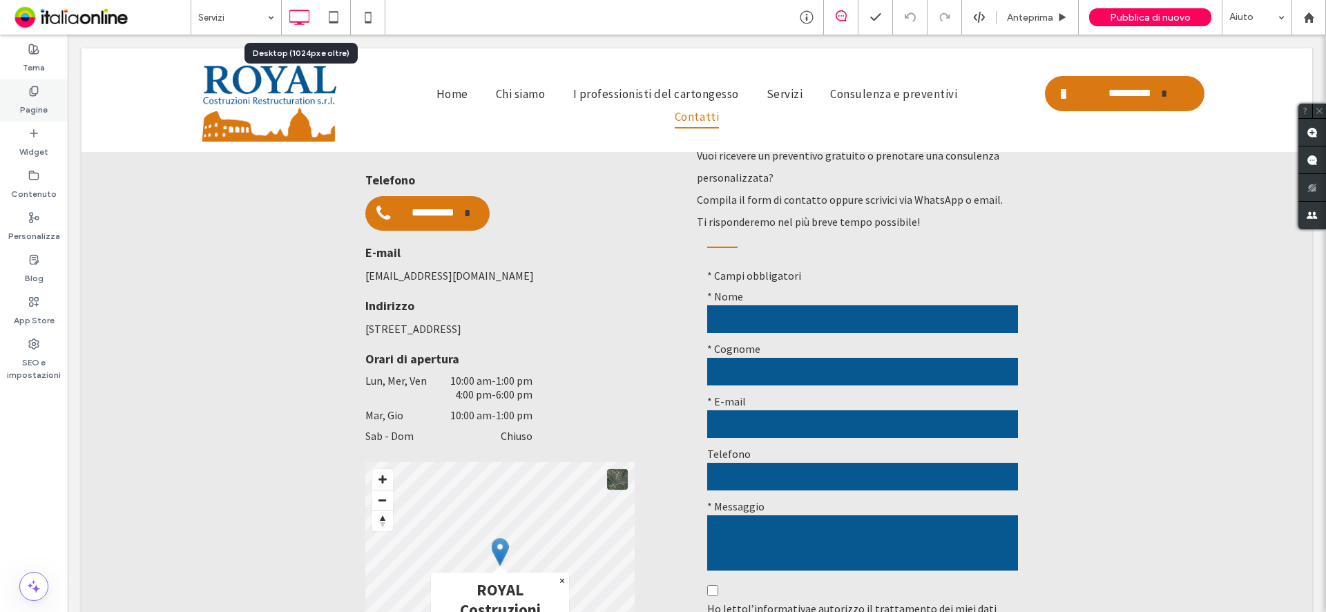
click at [37, 106] on label "Pagine" at bounding box center [34, 106] width 28 height 19
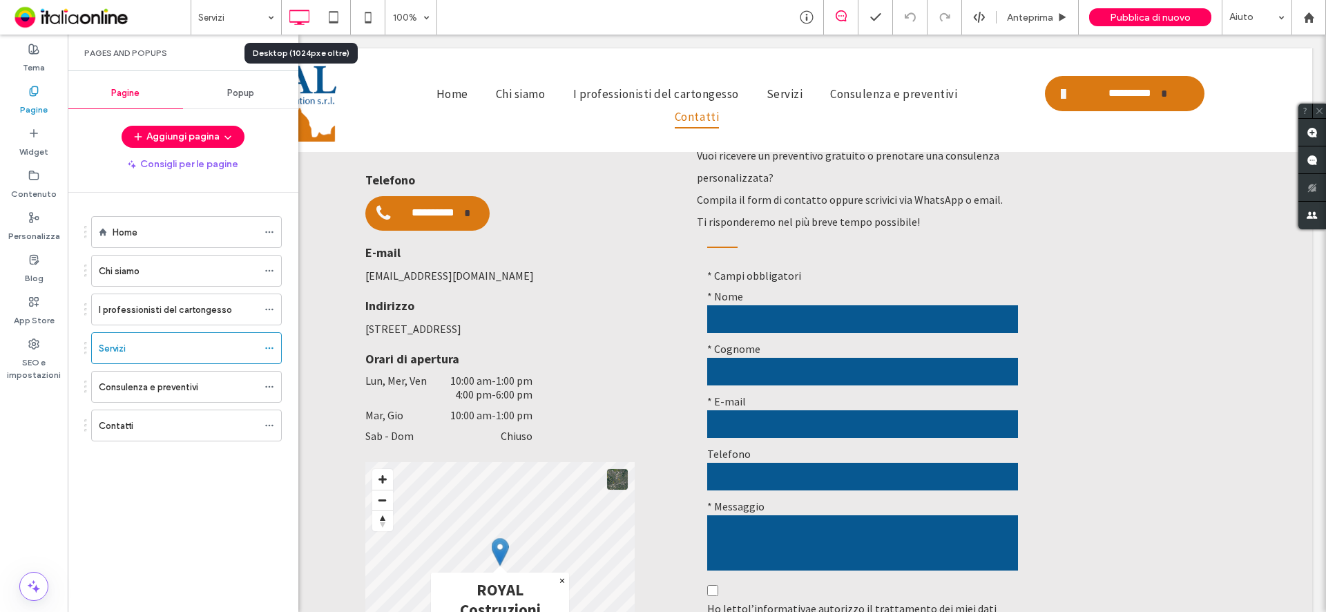
click at [175, 428] on div "Contatti" at bounding box center [178, 426] width 159 height 15
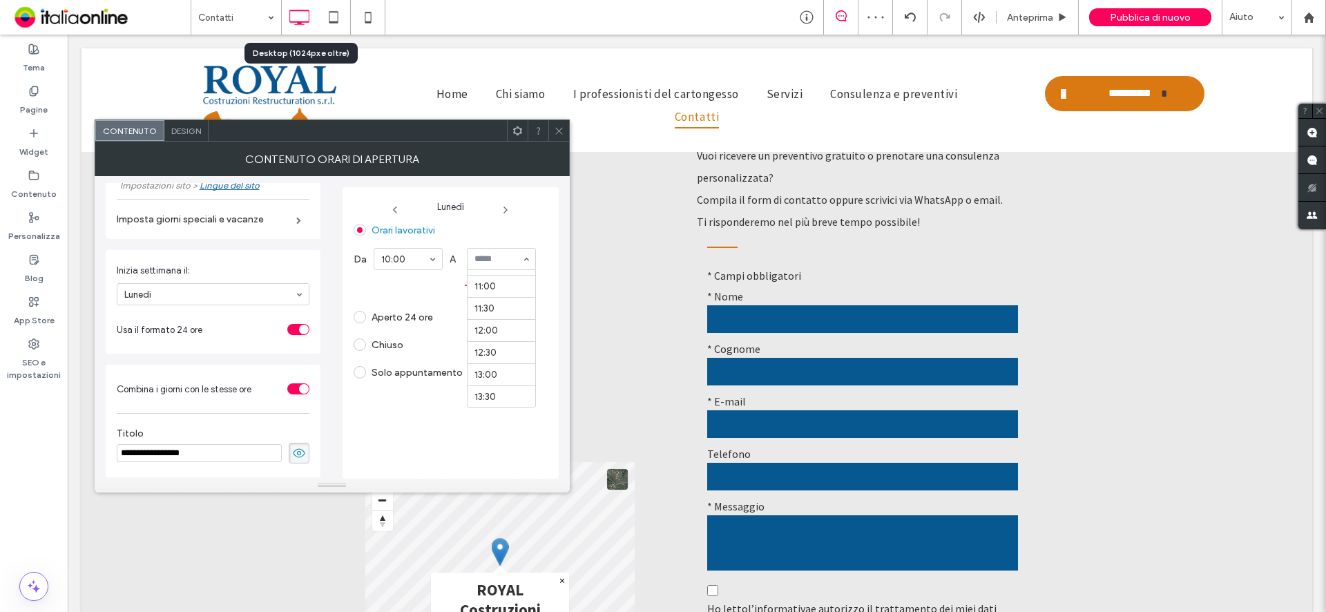
scroll to position [475, 0]
click at [492, 285] on button "Aggiungi orario" at bounding box center [445, 285] width 182 height 17
drag, startPoint x: 413, startPoint y: 364, endPoint x: 423, endPoint y: 358, distance: 12.1
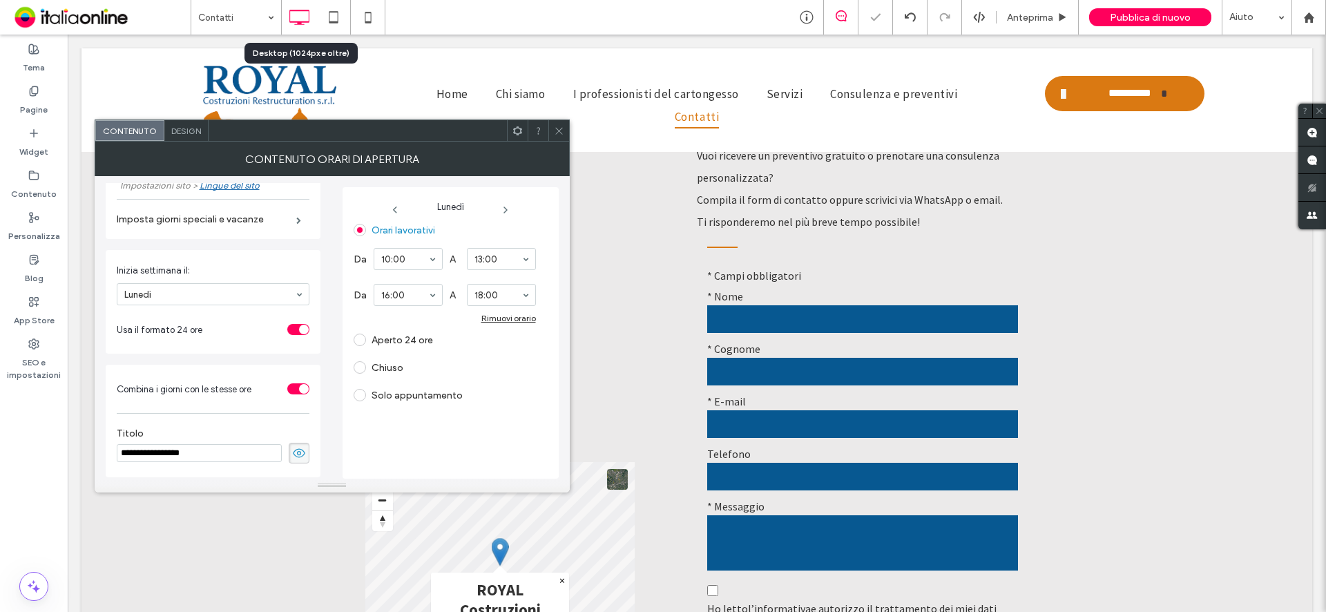
click at [508, 209] on icon at bounding box center [505, 209] width 11 height 11
drag, startPoint x: 409, startPoint y: 322, endPoint x: 448, endPoint y: 310, distance: 41.1
click at [510, 206] on icon at bounding box center [506, 209] width 11 height 11
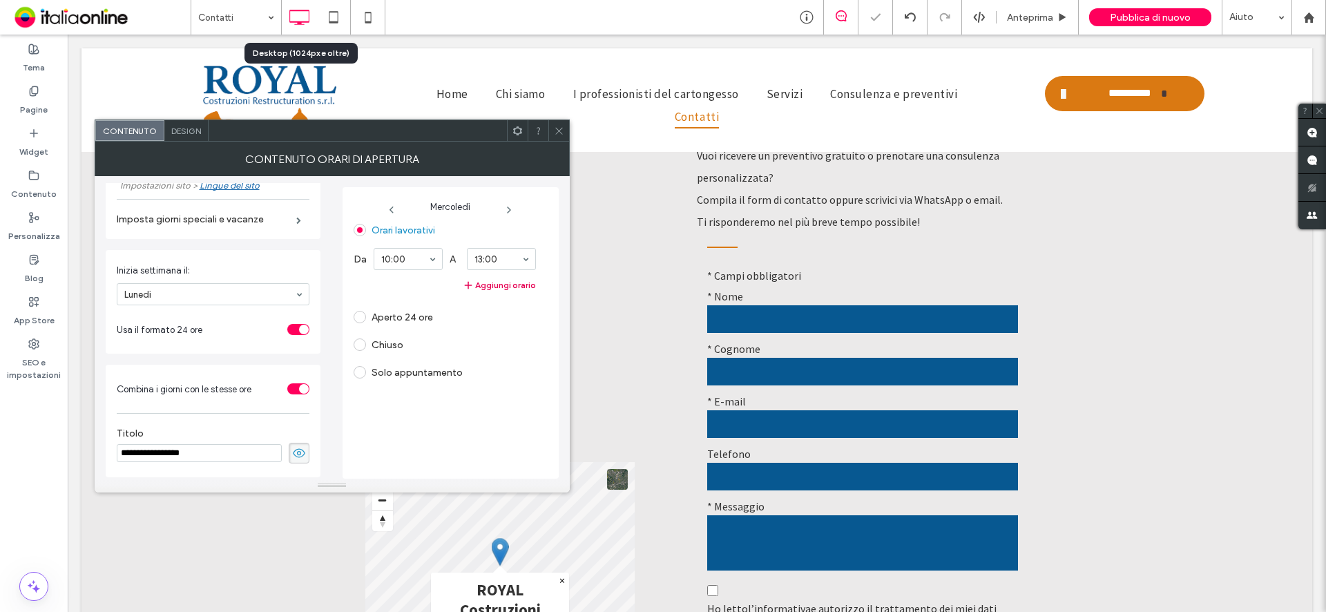
click at [503, 280] on button "Aggiungi orario" at bounding box center [445, 285] width 182 height 17
click at [506, 204] on icon at bounding box center [508, 209] width 11 height 11
click at [503, 209] on icon at bounding box center [506, 209] width 11 height 11
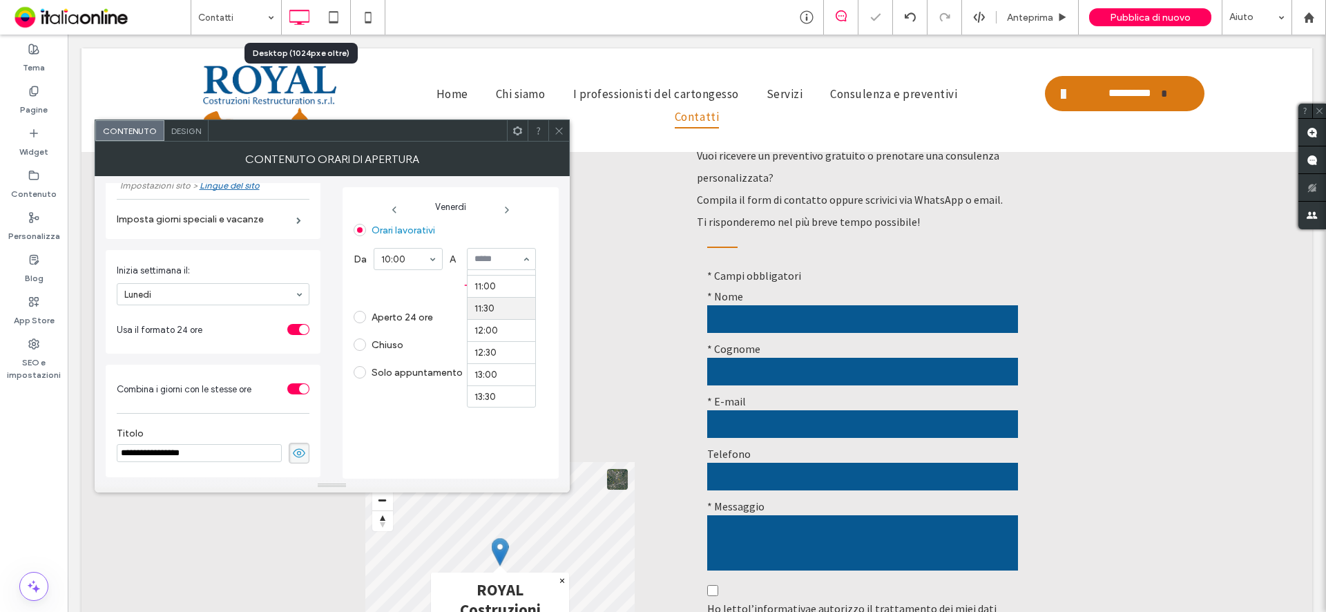
scroll to position [475, 0]
click at [499, 285] on button "Aggiungi orario" at bounding box center [445, 285] width 182 height 17
click at [558, 133] on icon at bounding box center [559, 131] width 10 height 10
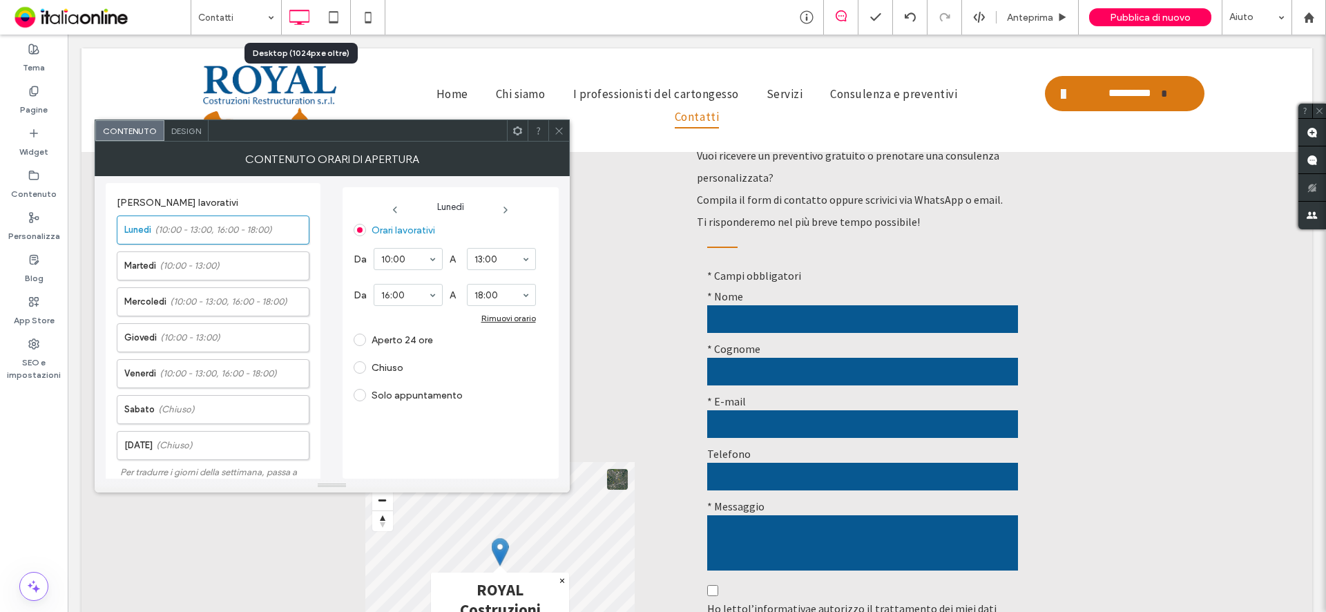
scroll to position [300, 0]
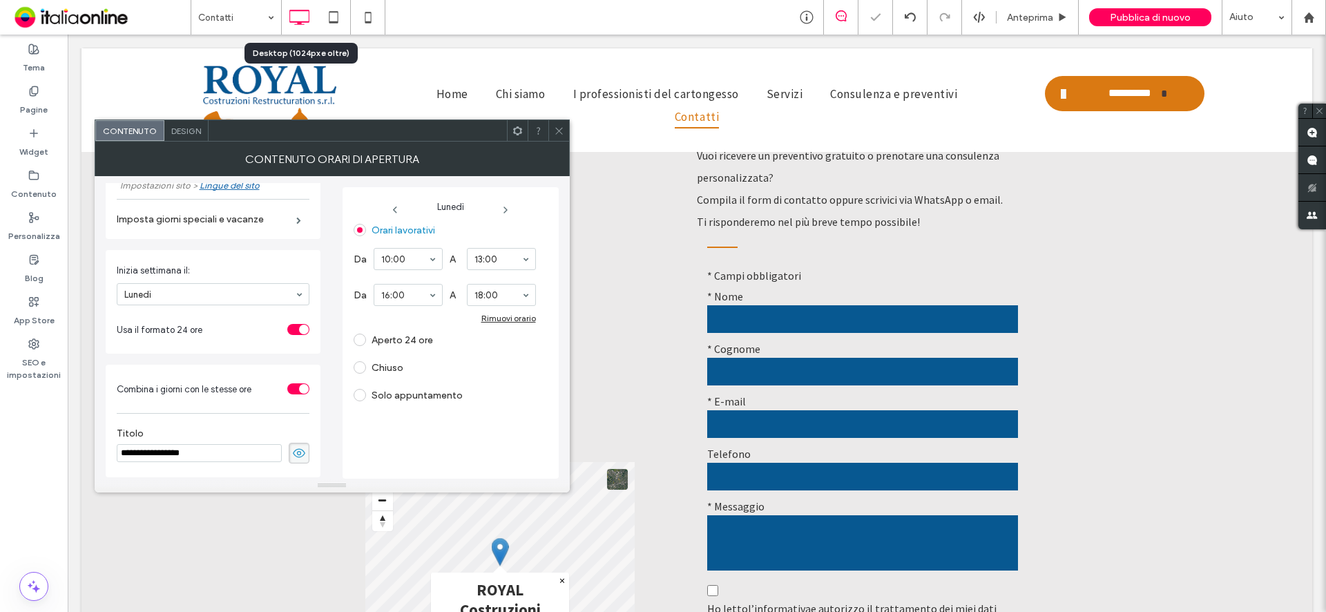
click at [557, 136] on span at bounding box center [559, 130] width 10 height 21
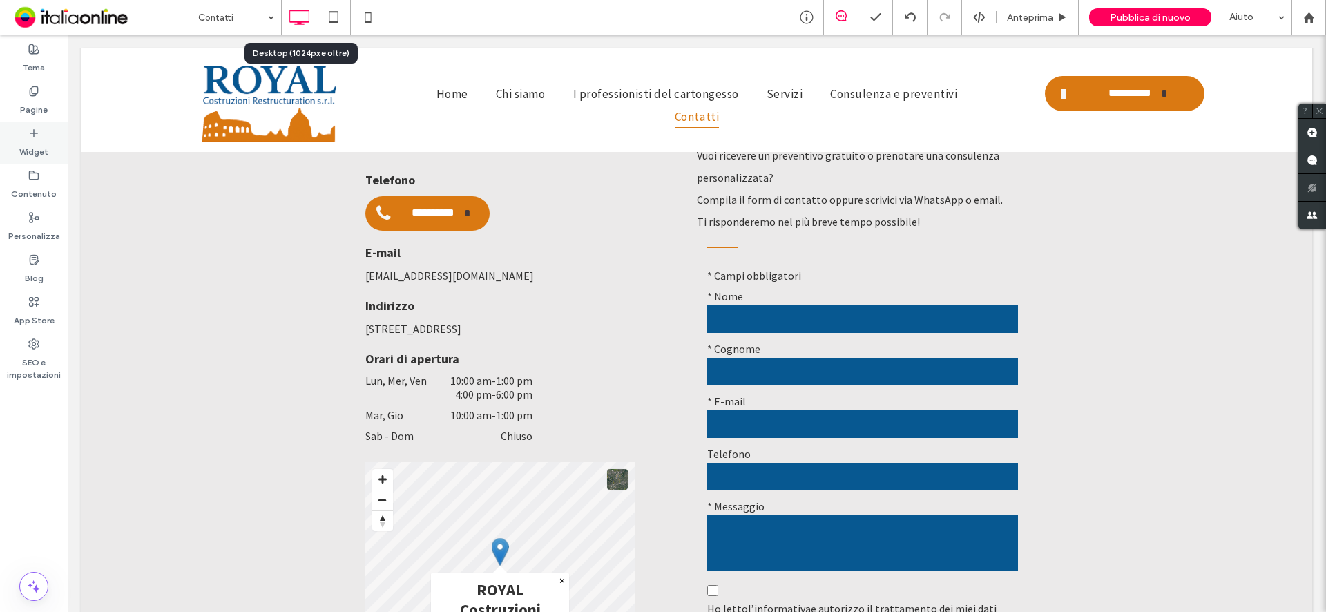
click at [47, 140] on label "Widget" at bounding box center [33, 148] width 29 height 19
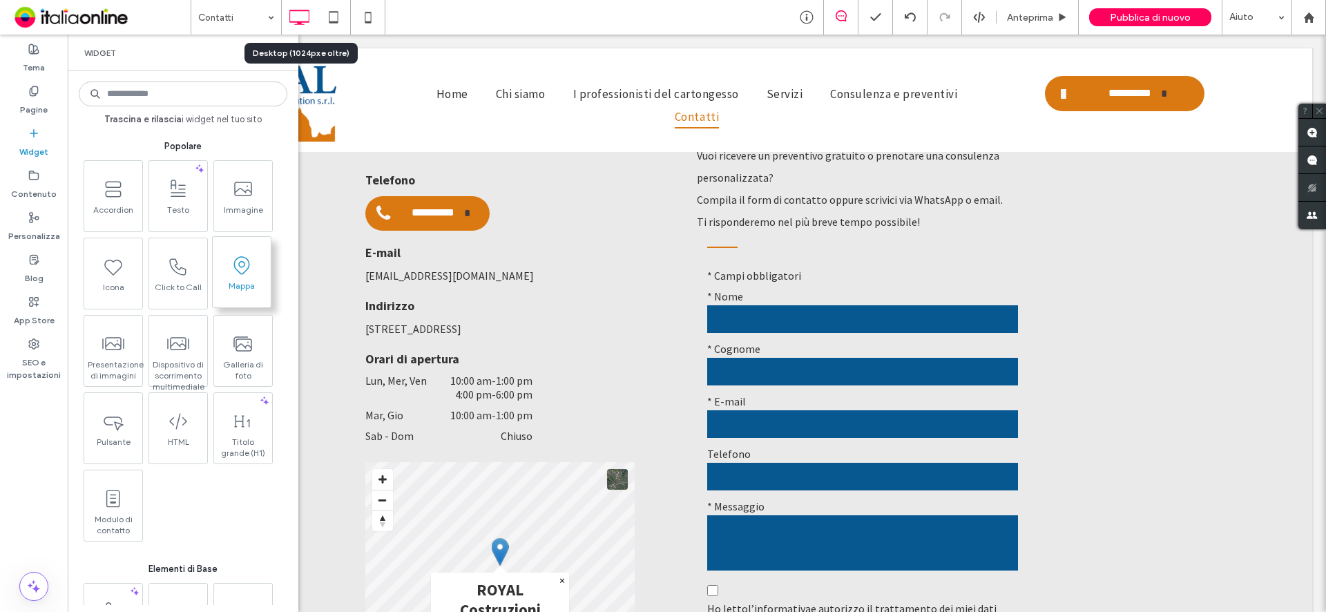
drag, startPoint x: 46, startPoint y: 141, endPoint x: 260, endPoint y: 261, distance: 245.5
click at [46, 141] on label "Widget" at bounding box center [33, 148] width 29 height 19
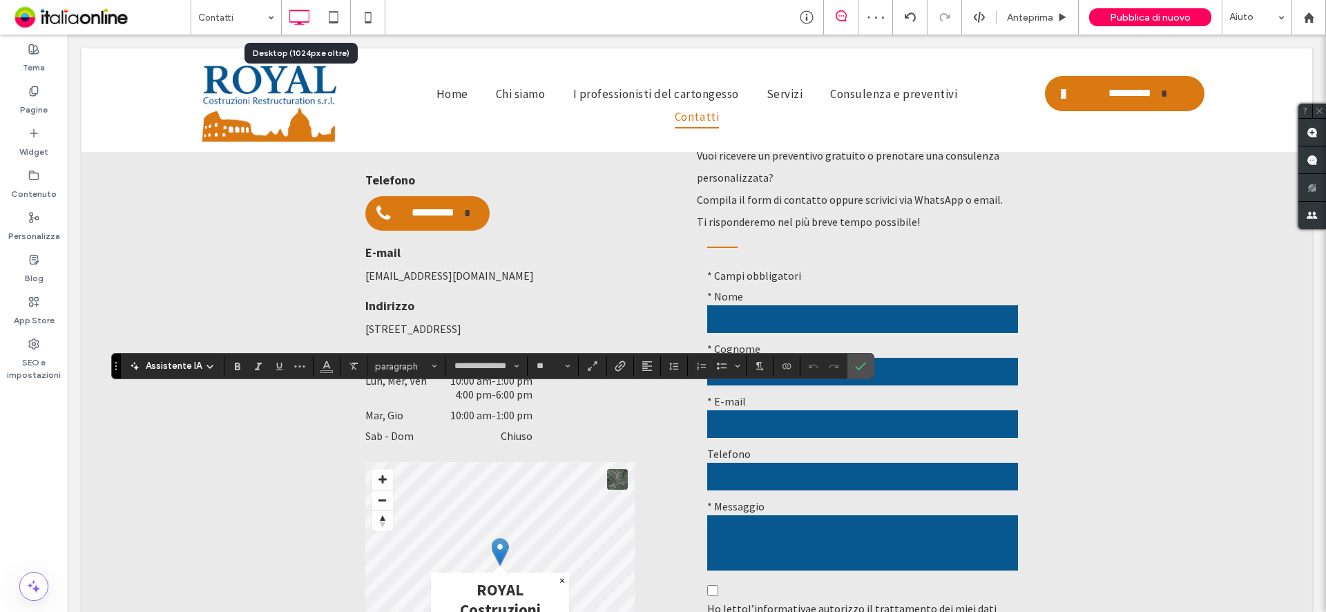
type input "**********"
type input "**"
click at [856, 359] on span "Conferma" at bounding box center [858, 366] width 6 height 25
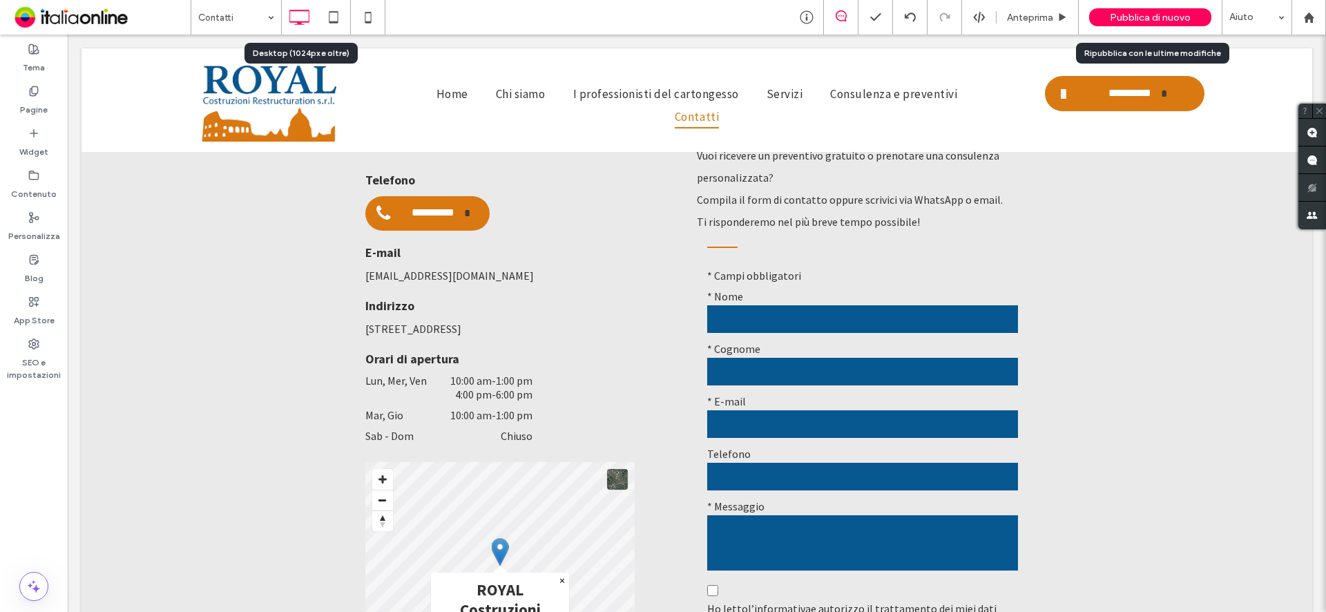
click at [1120, 10] on div "Pubblica di nuovo" at bounding box center [1150, 17] width 122 height 18
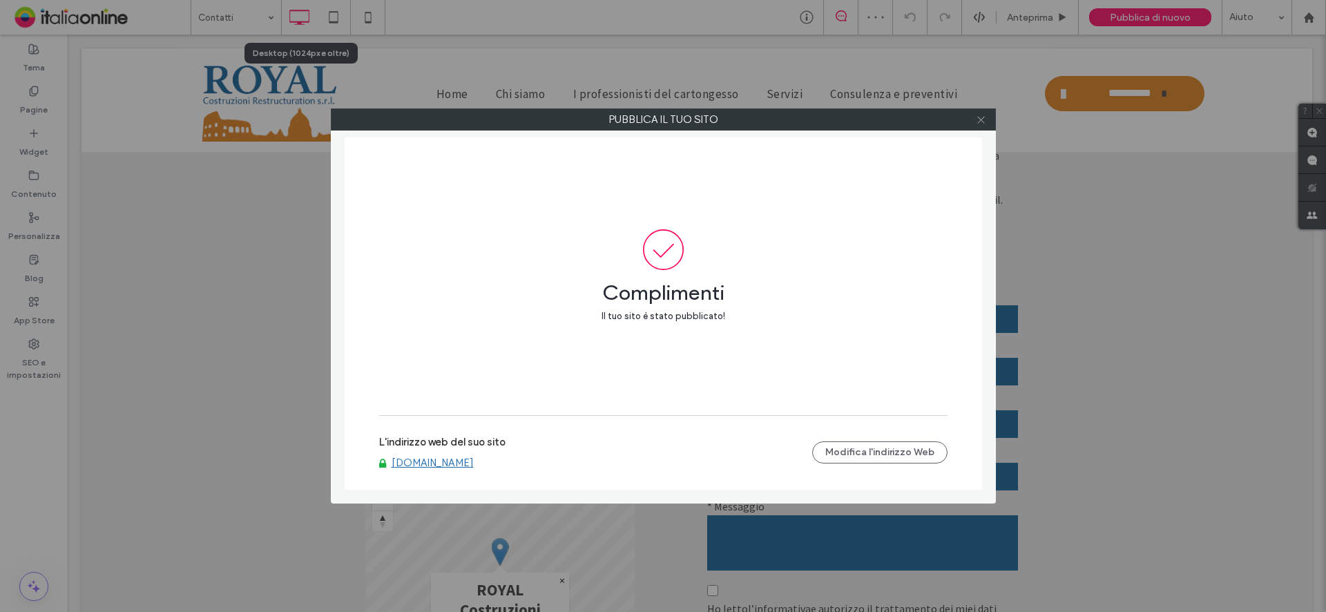
click at [978, 126] on span at bounding box center [981, 119] width 10 height 21
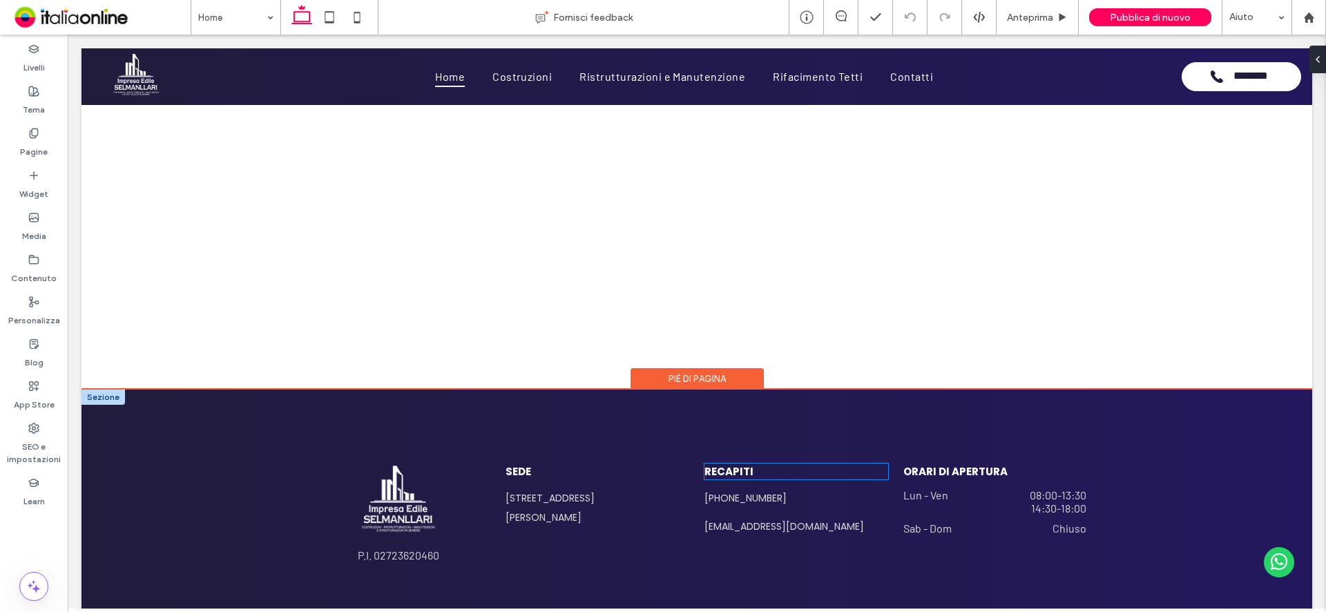
scroll to position [2603, 0]
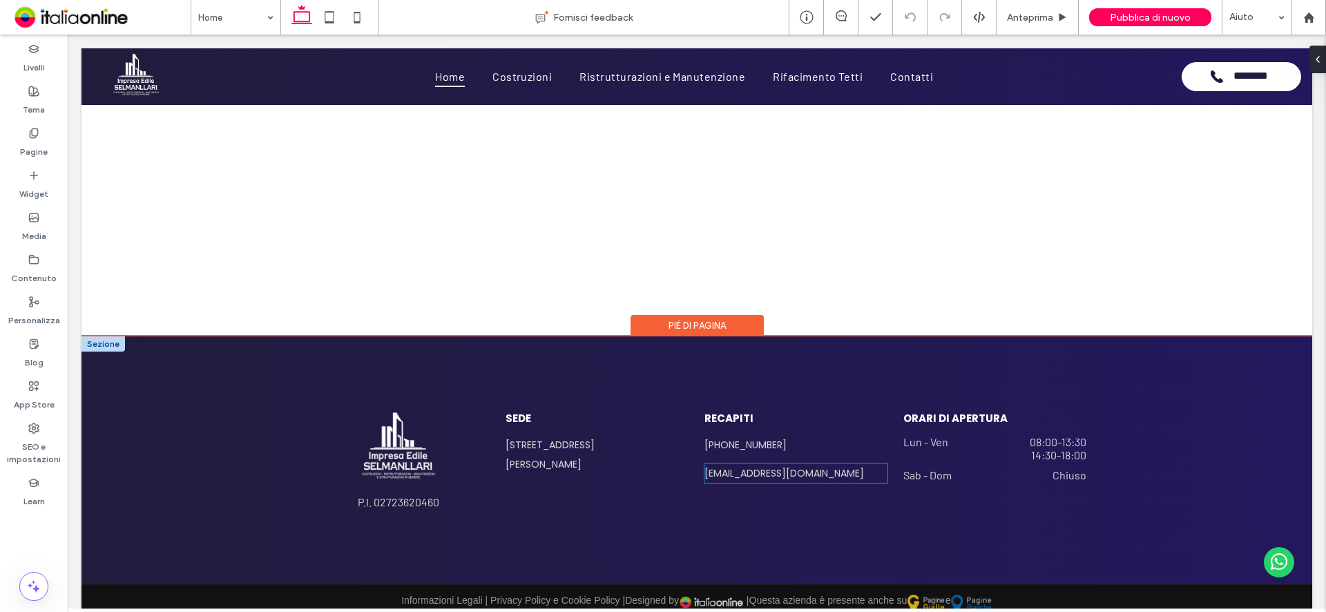
click at [771, 465] on h6 "selmanlarigroup@gmail.com" at bounding box center [795, 472] width 183 height 19
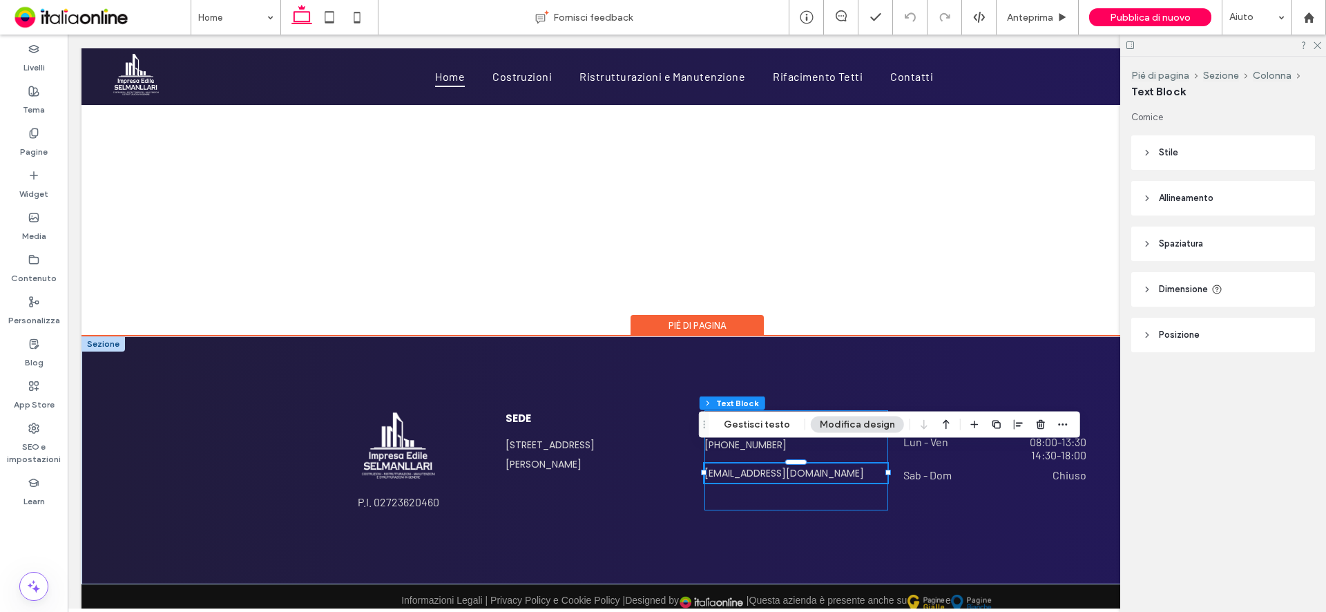
click at [841, 476] on div "RECAPITI +39 327 9066407 selmanlarigroup@gmail.com" at bounding box center [795, 460] width 183 height 100
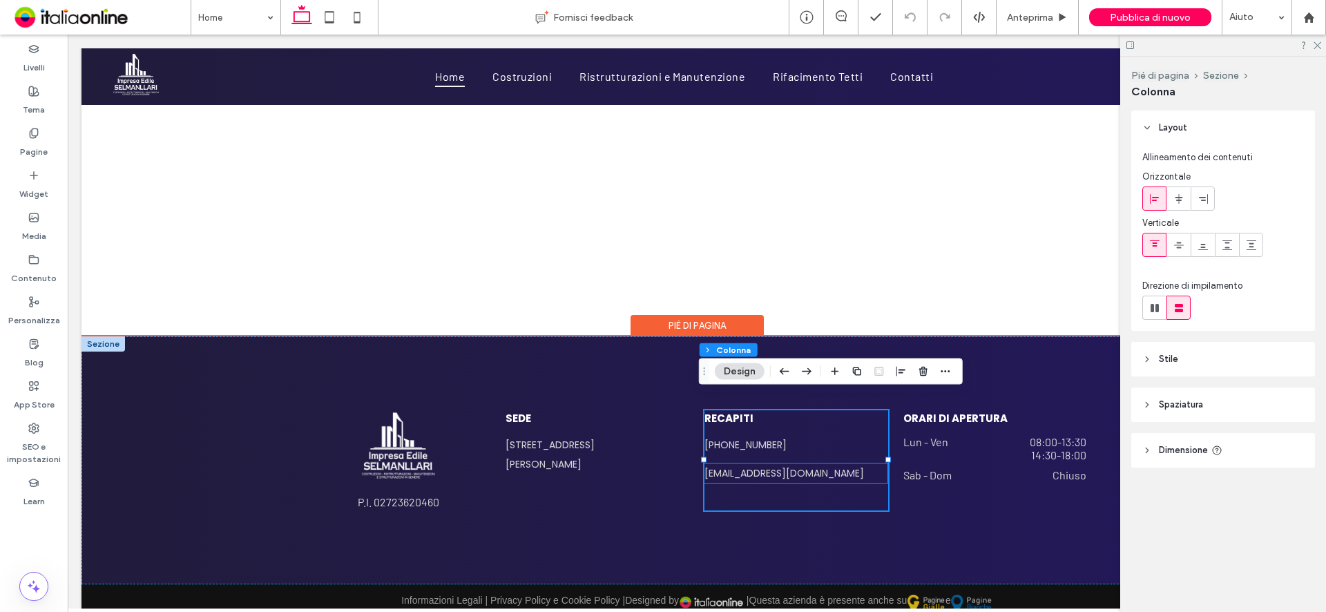
click at [864, 463] on h6 "selmanlarigroup@gmail.com" at bounding box center [795, 472] width 183 height 19
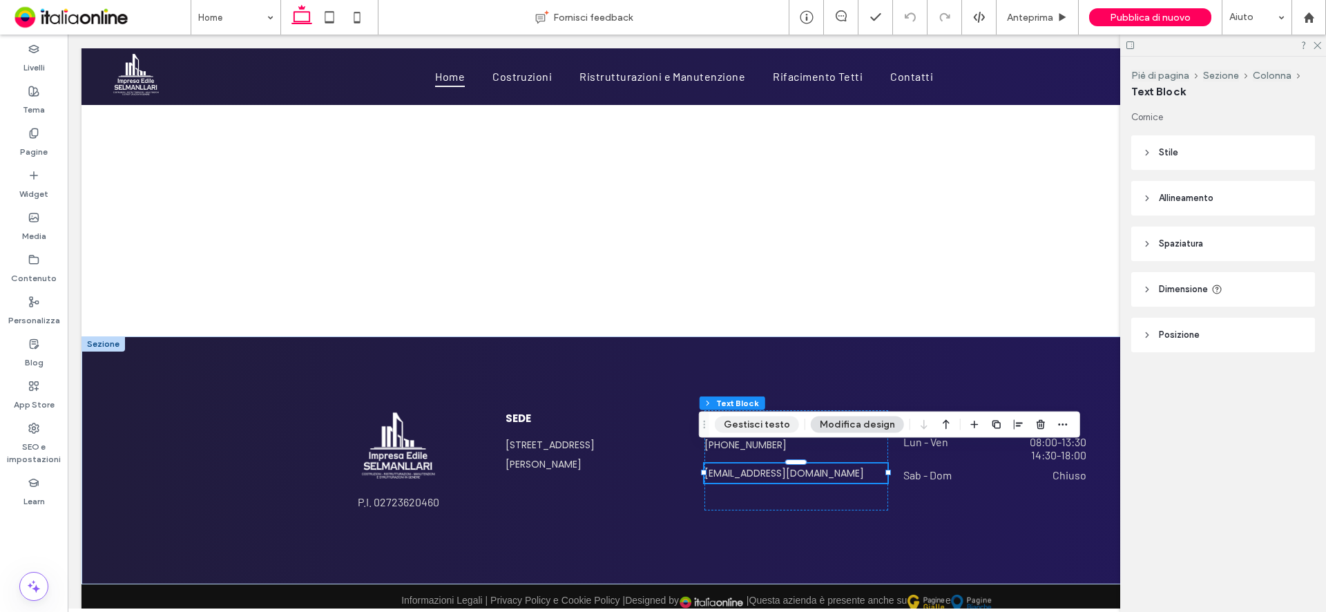
click at [760, 425] on button "Gestisci testo" at bounding box center [757, 424] width 84 height 17
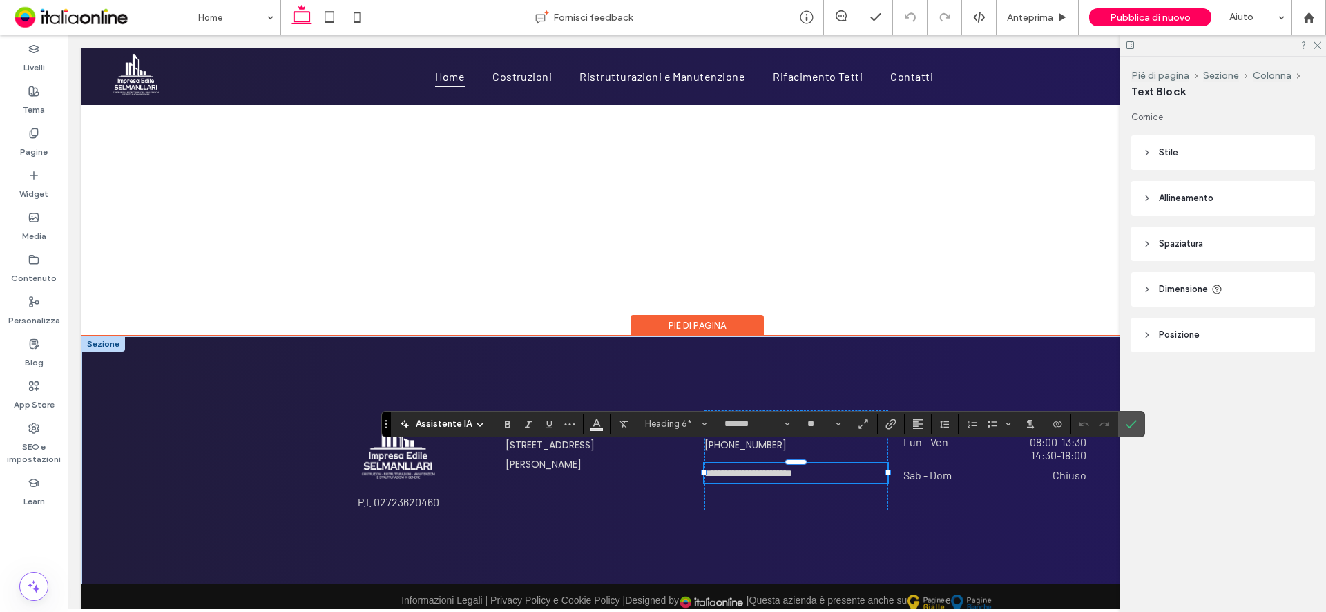
click at [775, 468] on span "**********" at bounding box center [748, 473] width 88 height 10
click at [739, 468] on span "**********" at bounding box center [748, 473] width 88 height 10
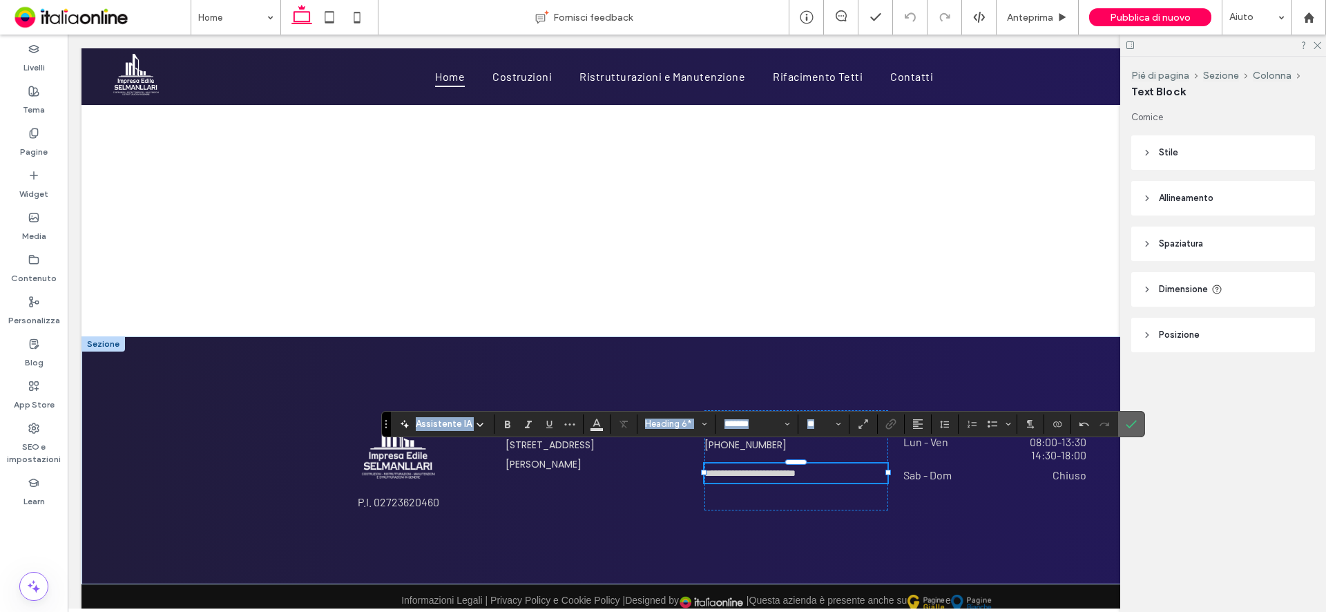
click at [1129, 427] on use "Conferma" at bounding box center [1131, 424] width 11 height 8
click at [1132, 423] on use "Conferma" at bounding box center [1131, 424] width 11 height 8
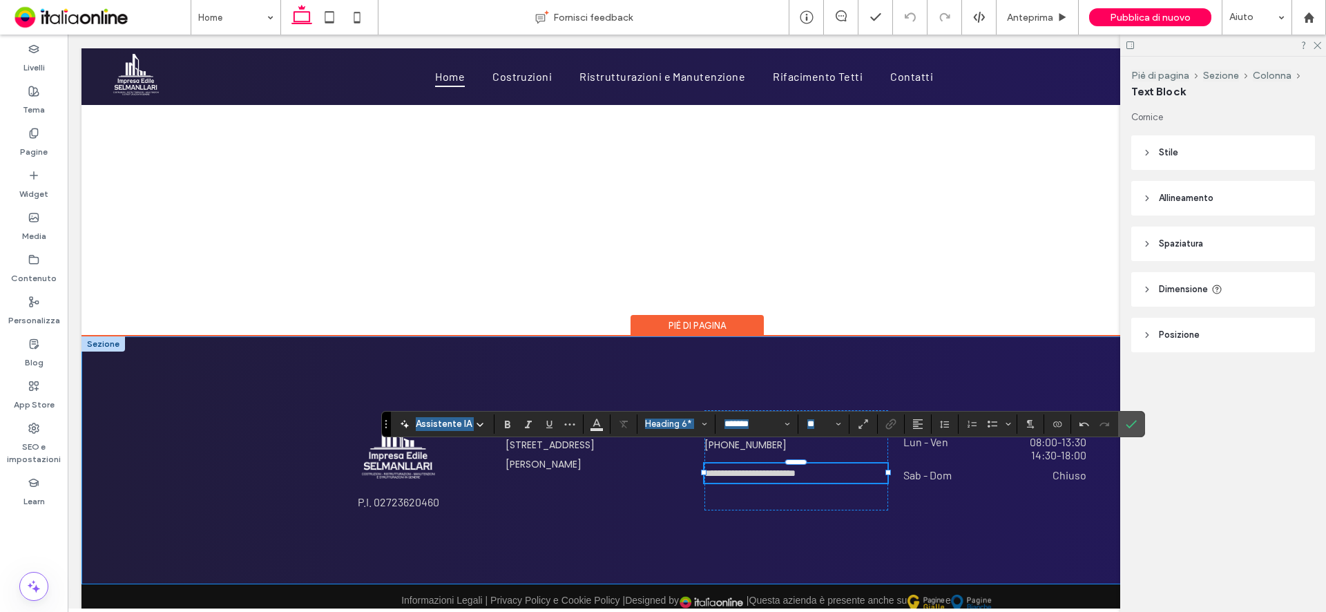
click at [633, 514] on div "**********" at bounding box center [696, 460] width 829 height 248
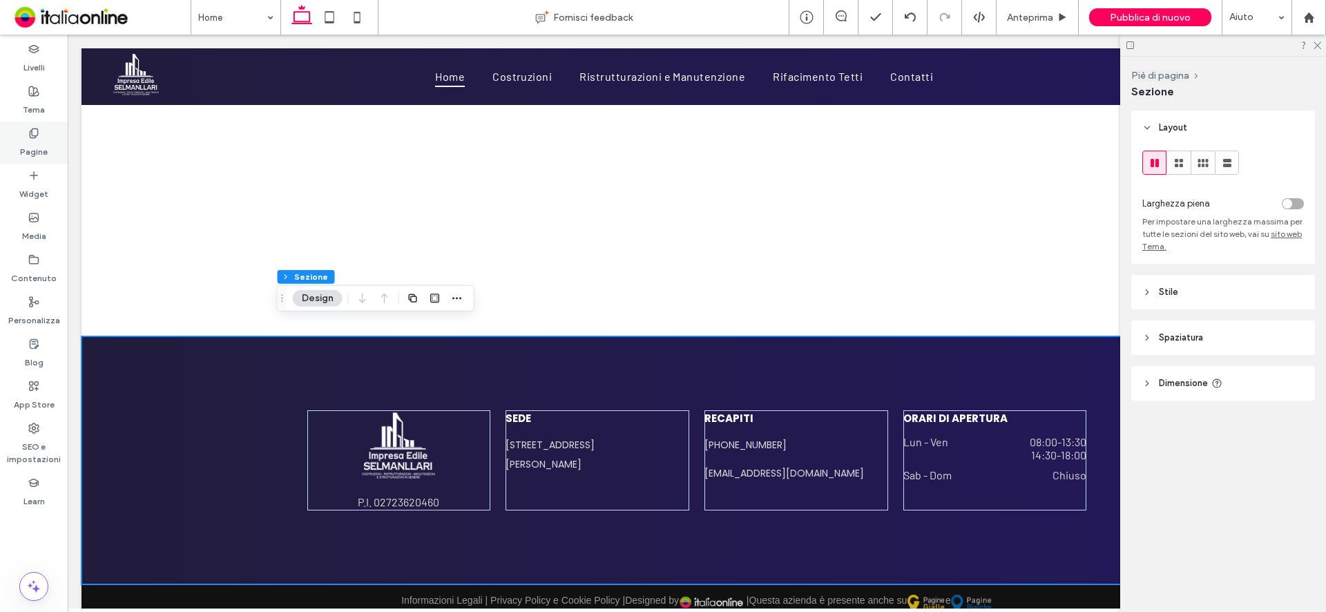
click at [32, 140] on label "Pagine" at bounding box center [34, 148] width 28 height 19
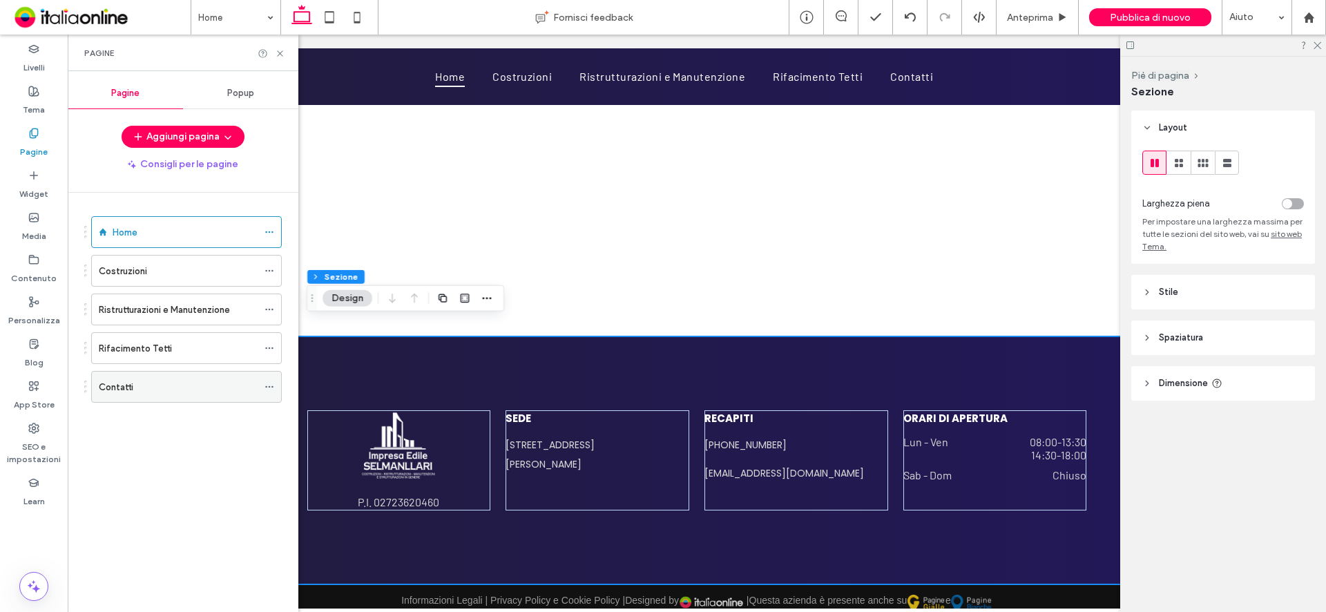
click at [171, 381] on div "Contatti" at bounding box center [178, 387] width 159 height 15
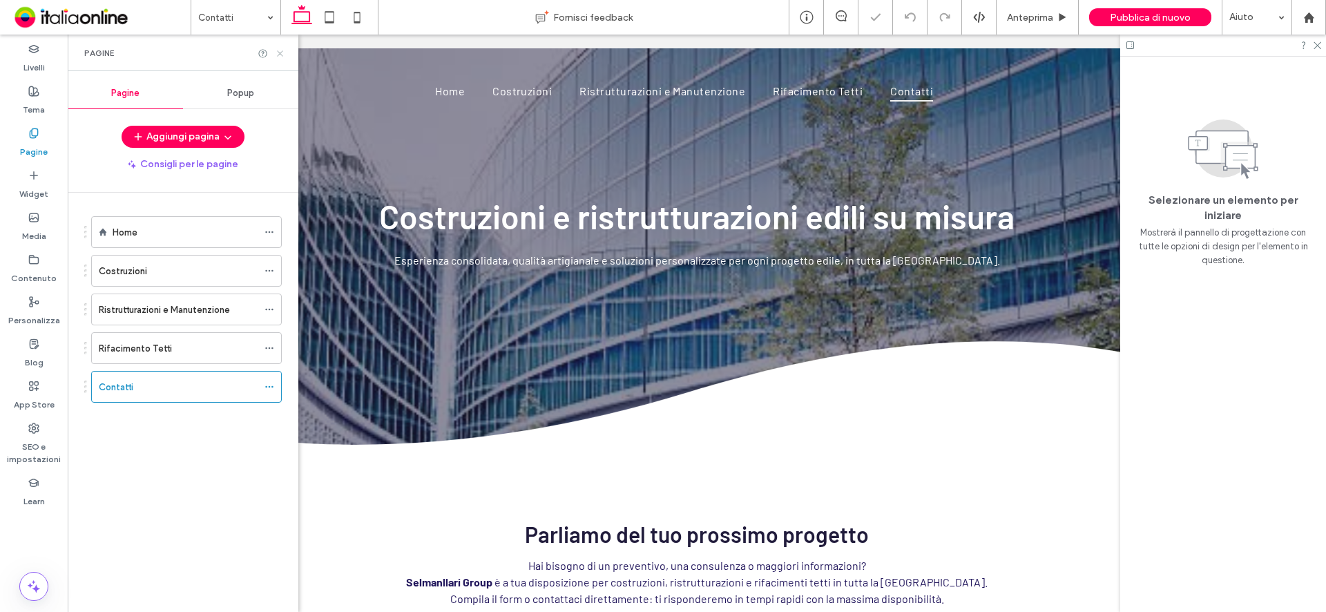
click at [277, 51] on icon at bounding box center [280, 53] width 10 height 10
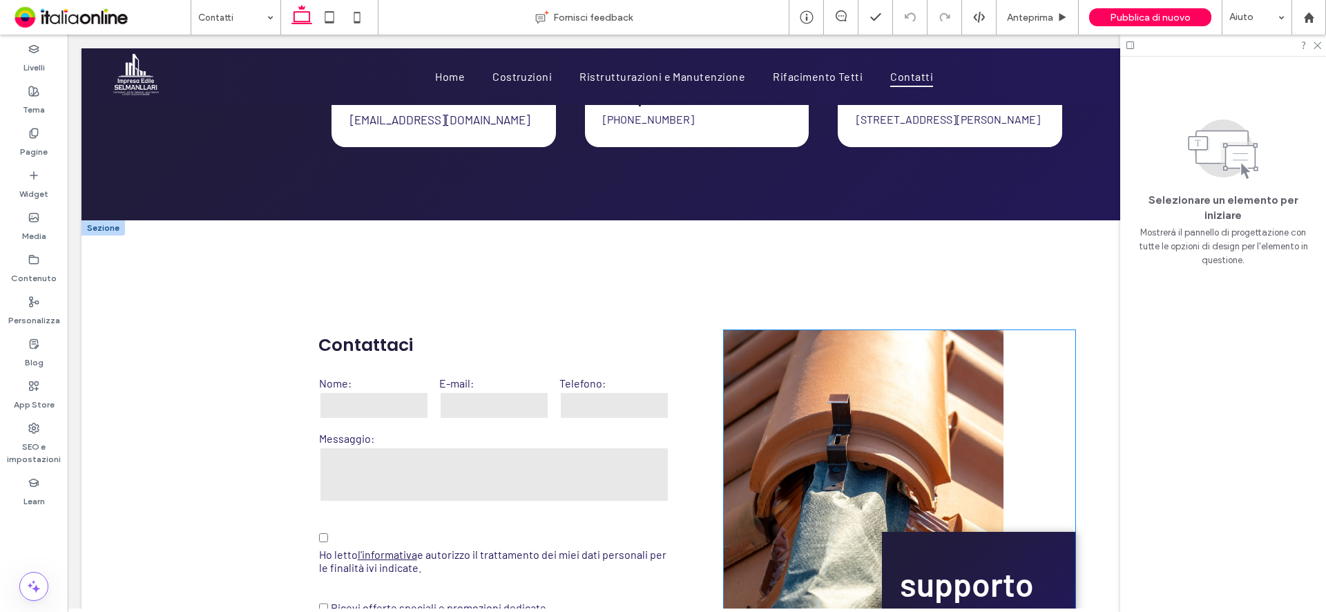
scroll to position [829, 0]
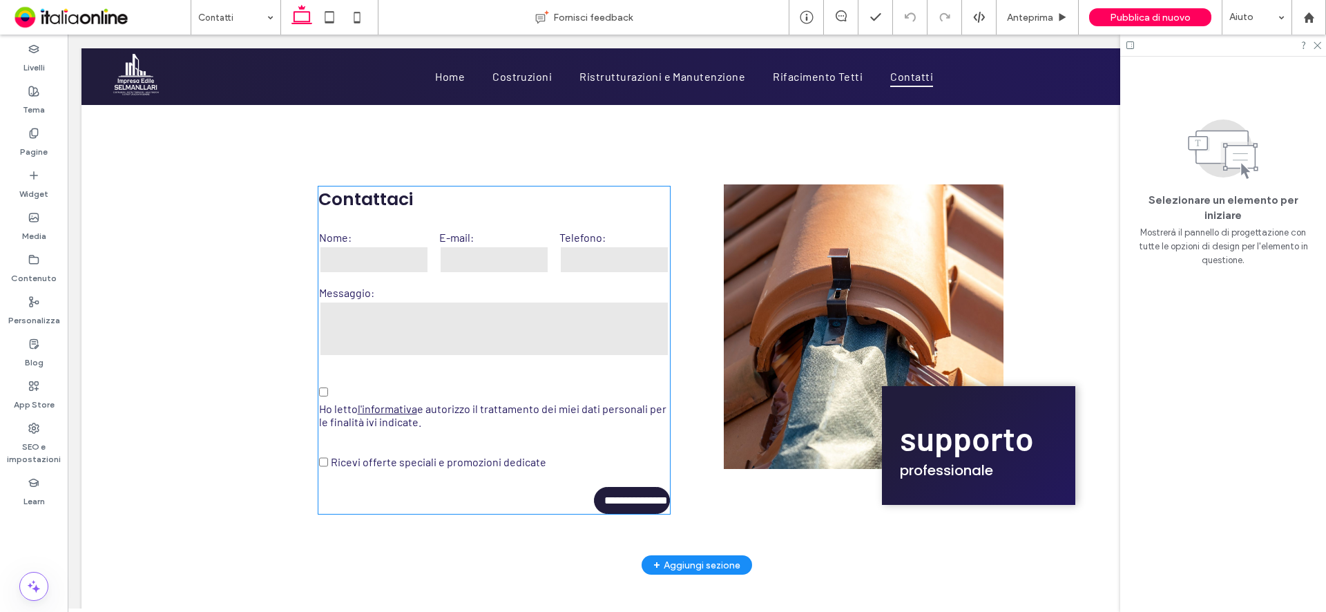
click at [440, 338] on textarea at bounding box center [494, 328] width 351 height 55
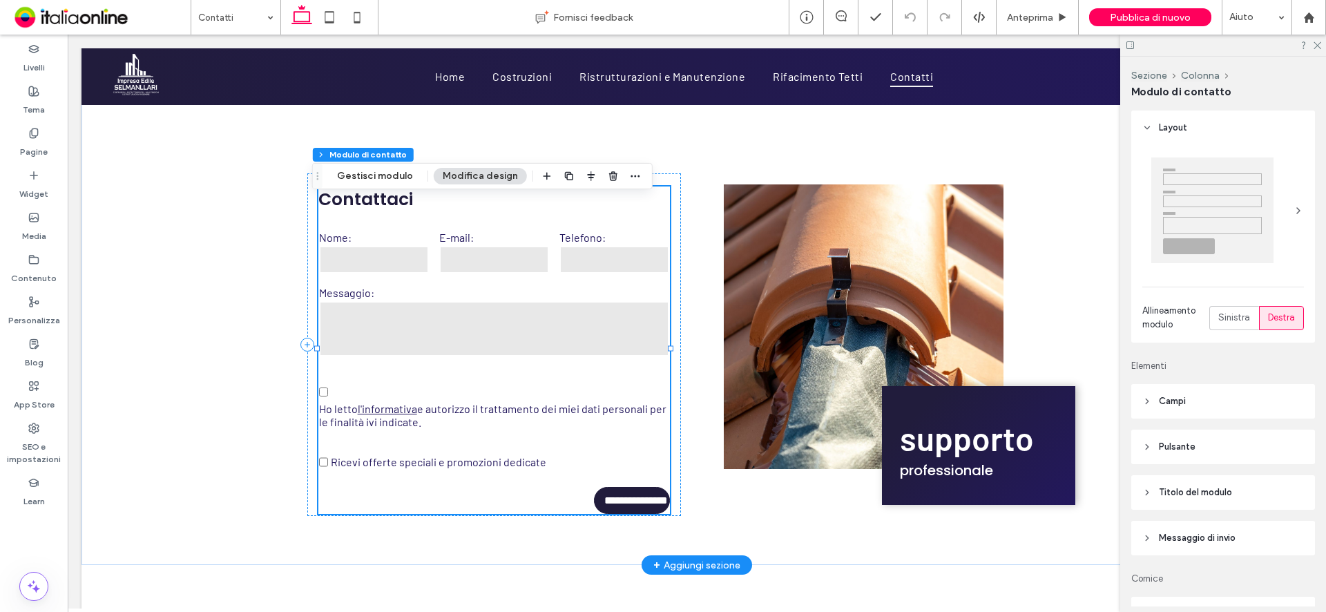
type input "*"
type input "***"
type input "*"
type input "***"
click at [610, 512] on input "**********" at bounding box center [633, 501] width 73 height 26
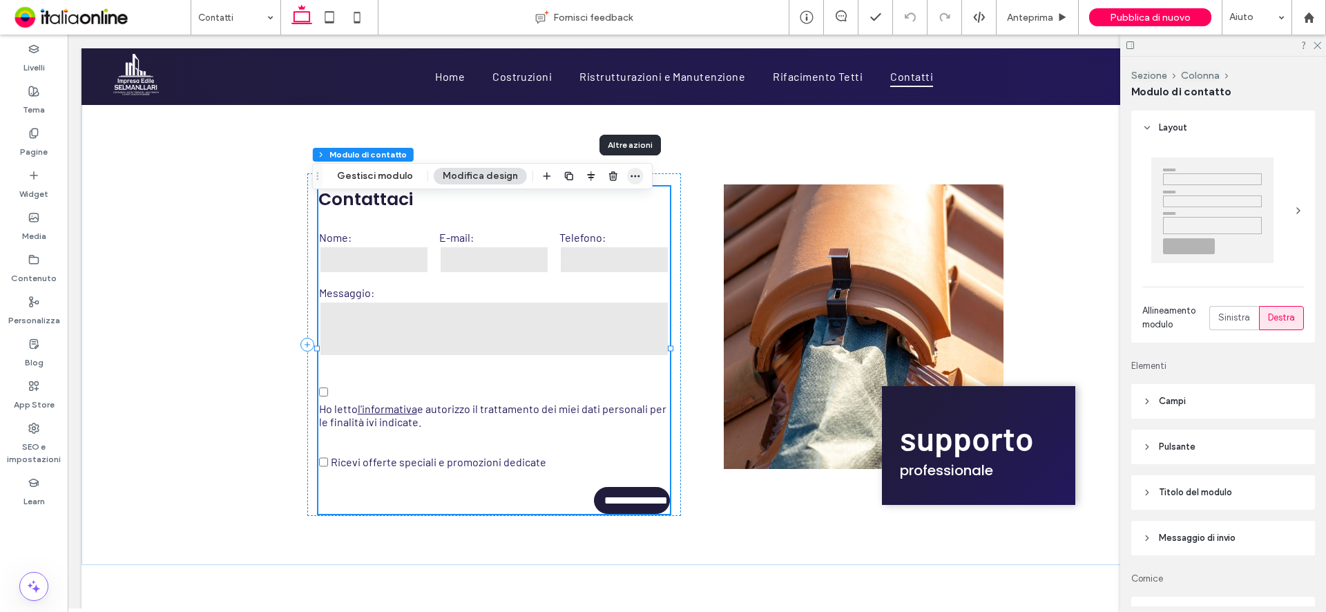
click at [633, 173] on icon "button" at bounding box center [635, 176] width 11 height 11
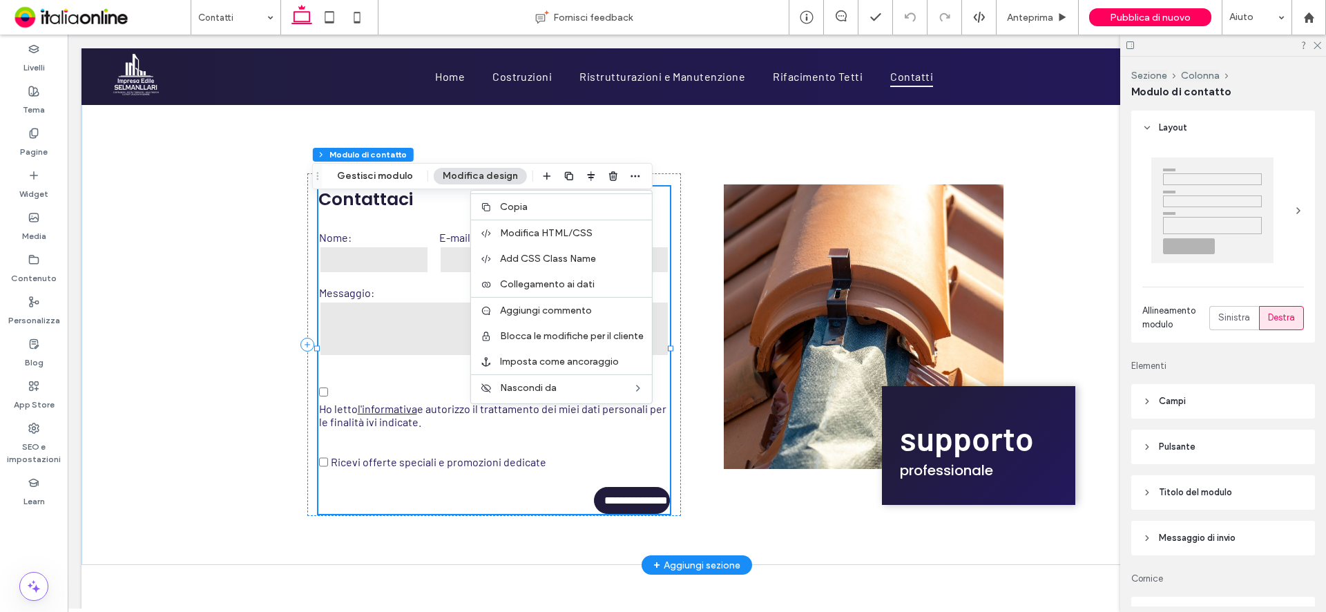
click at [417, 299] on label "Messaggio:" at bounding box center [494, 292] width 351 height 13
drag, startPoint x: 541, startPoint y: 276, endPoint x: 423, endPoint y: 241, distance: 123.0
click at [423, 241] on div "**********" at bounding box center [494, 349] width 352 height 327
click at [396, 183] on button "Gestisci modulo" at bounding box center [375, 176] width 94 height 17
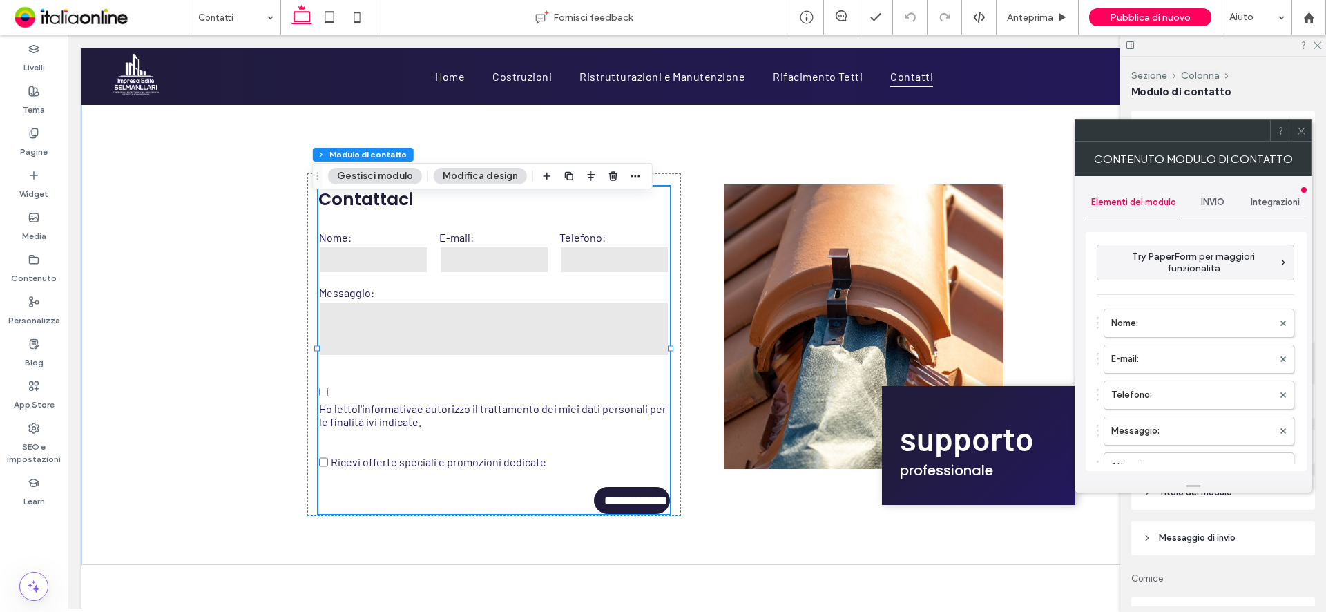
click at [1214, 204] on span "INVIO" at bounding box center [1212, 202] width 23 height 11
click at [1182, 267] on label "Nuova notifica di invio" at bounding box center [1196, 267] width 184 height 28
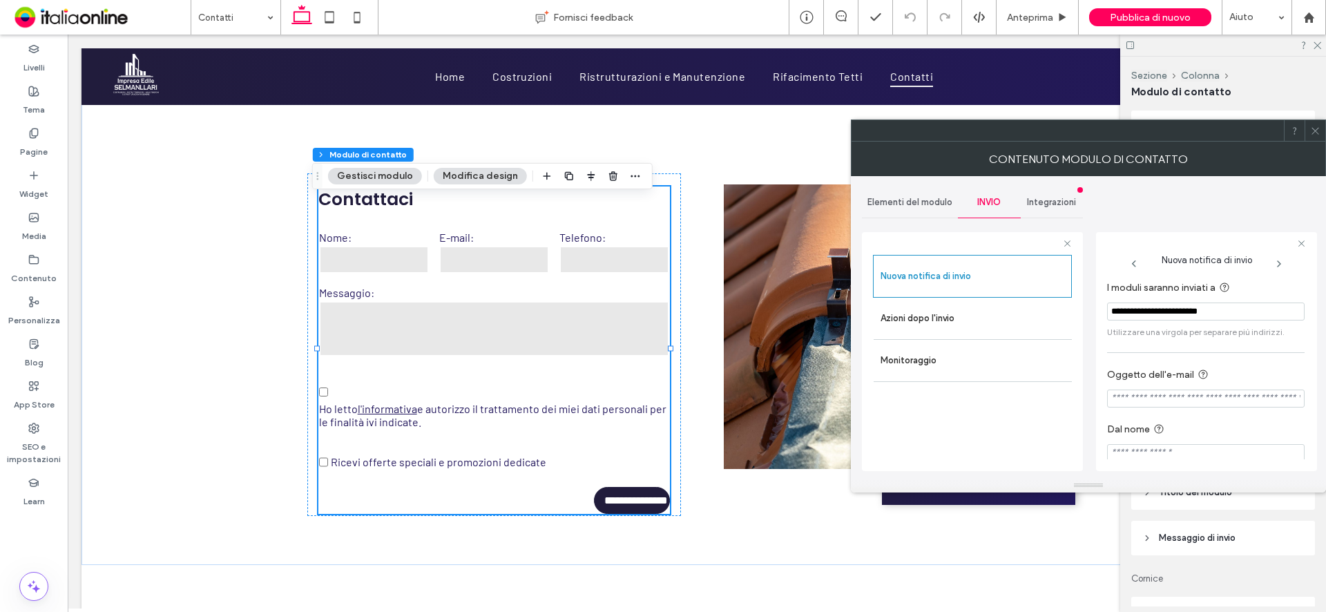
click at [1143, 312] on input "**********" at bounding box center [1206, 311] width 198 height 18
type input "**********"
click at [1317, 139] on span at bounding box center [1315, 130] width 10 height 21
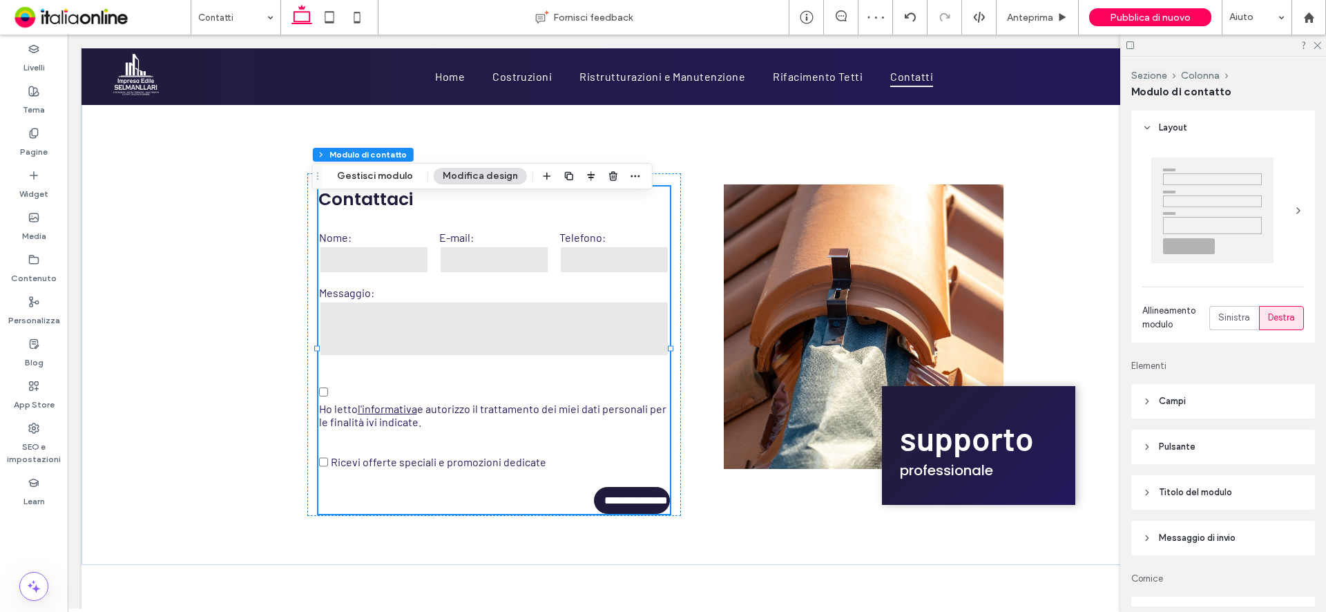
click at [1322, 45] on div at bounding box center [1223, 45] width 206 height 21
click at [1317, 44] on icon at bounding box center [1316, 44] width 9 height 9
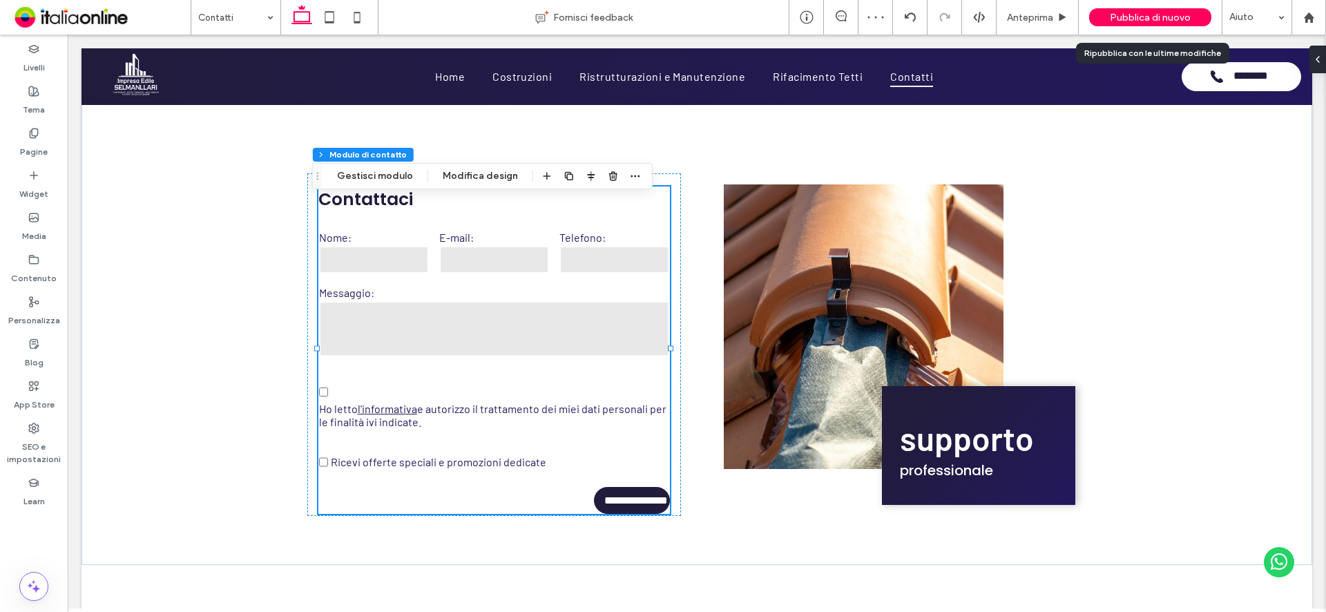
click at [1156, 20] on span "Pubblica di nuovo" at bounding box center [1150, 18] width 81 height 12
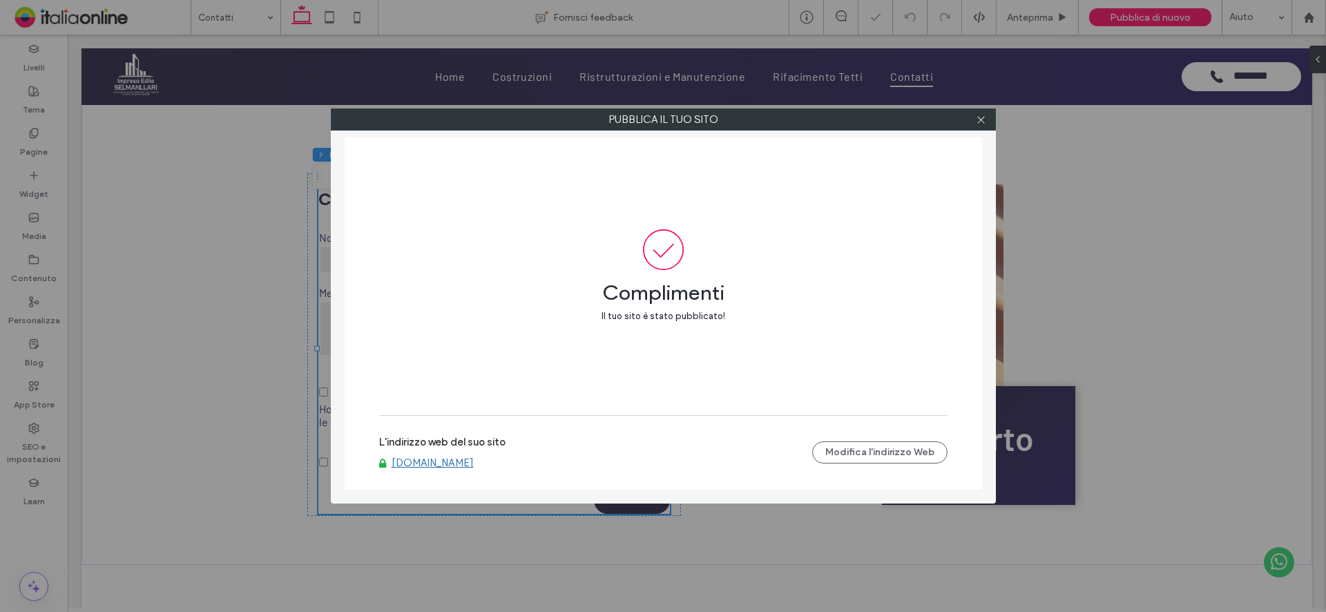
click at [474, 464] on link "www.selmanllarigroup.com" at bounding box center [433, 463] width 82 height 12
